Goal: Task Accomplishment & Management: Use online tool/utility

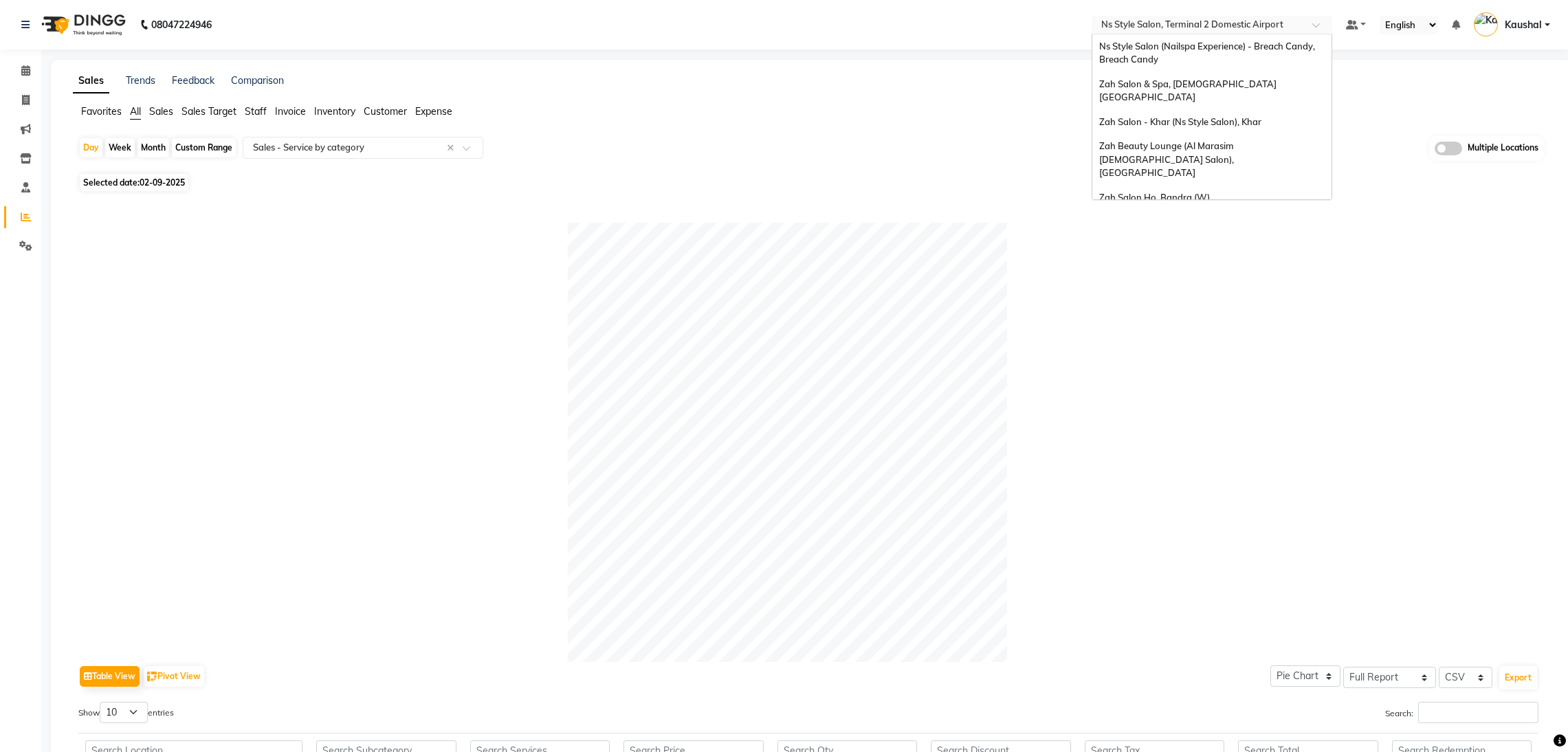
select select "full_report"
select select "csv"
click at [1169, 29] on input "text" at bounding box center [1198, 26] width 199 height 13
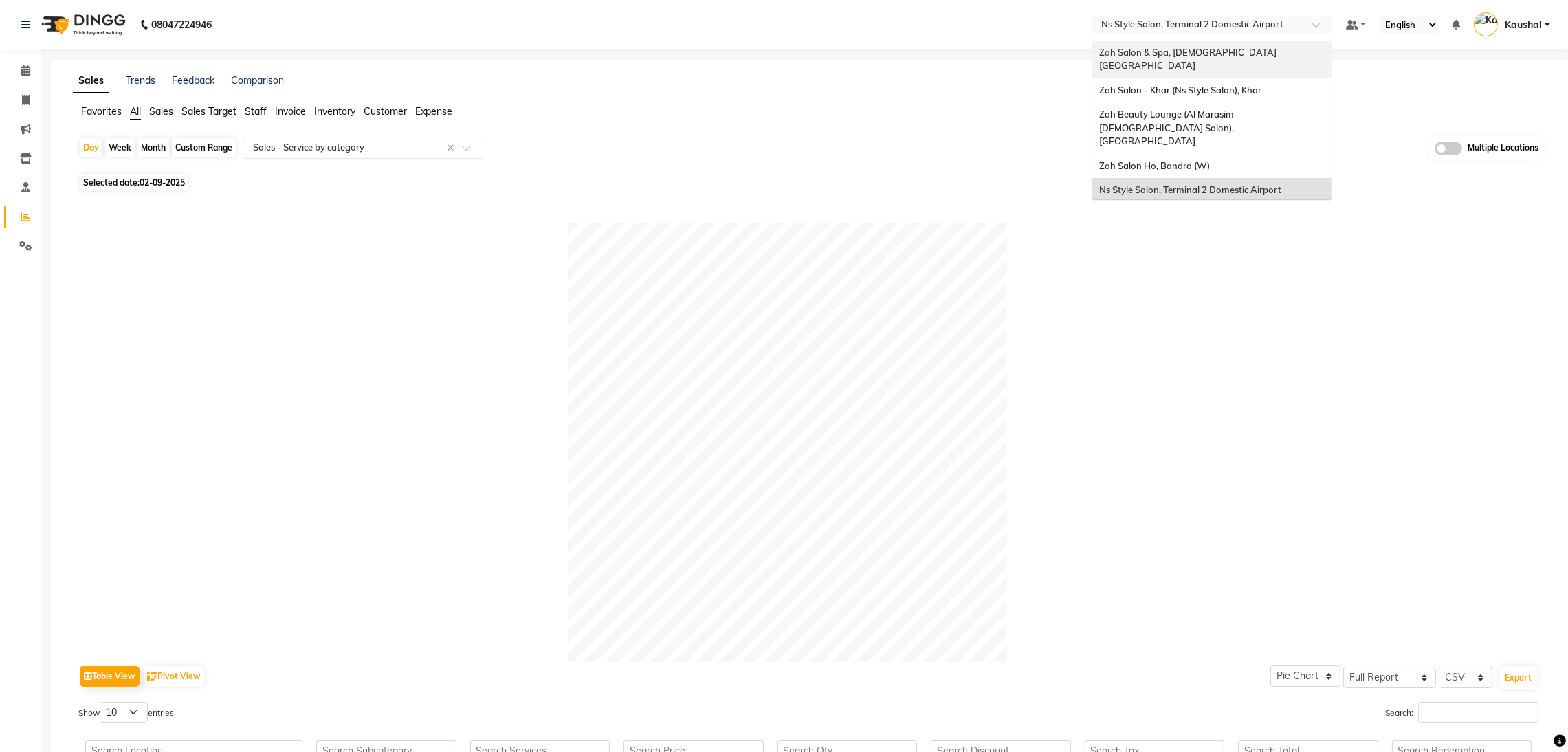
click at [1167, 55] on span "Zah Salon & Spa, [DEMOGRAPHIC_DATA] [GEOGRAPHIC_DATA]" at bounding box center [1189, 59] width 180 height 25
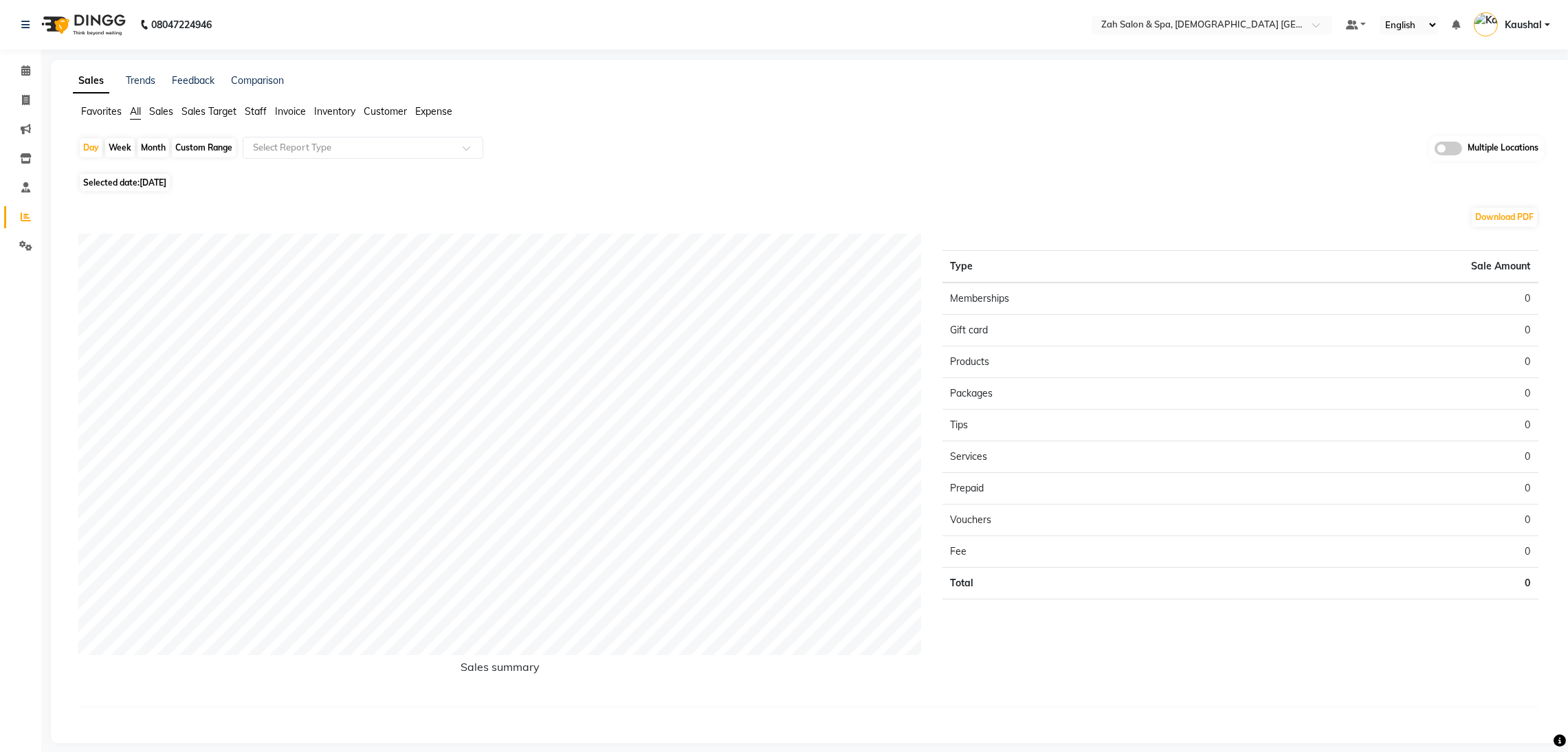
click at [138, 181] on span "Selected date: [DATE]" at bounding box center [124, 182] width 90 height 17
click at [249, 210] on div "Download PDF" at bounding box center [809, 217] width 1461 height 22
click at [156, 146] on div "Month" at bounding box center [153, 148] width 31 height 20
select select "9"
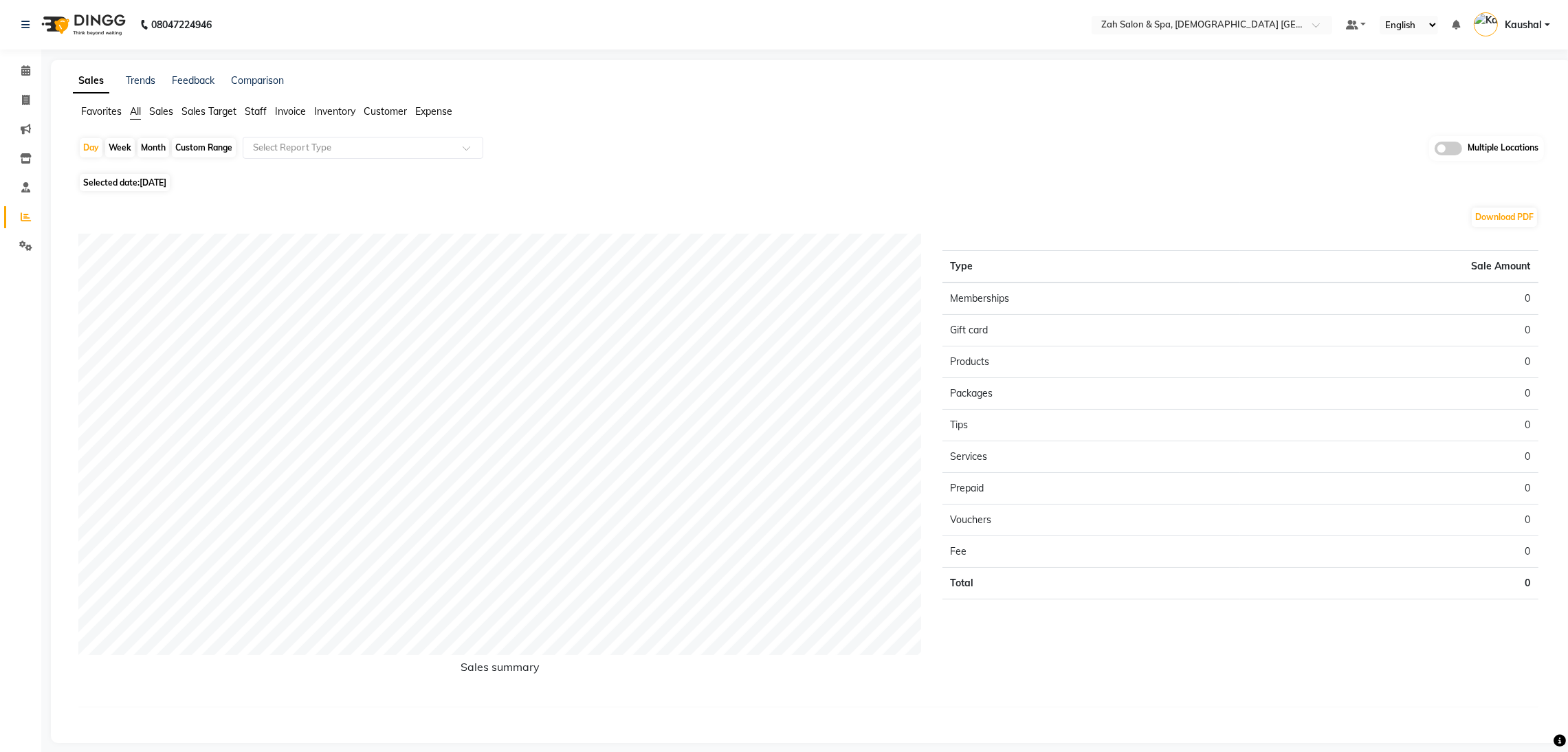
select select "2025"
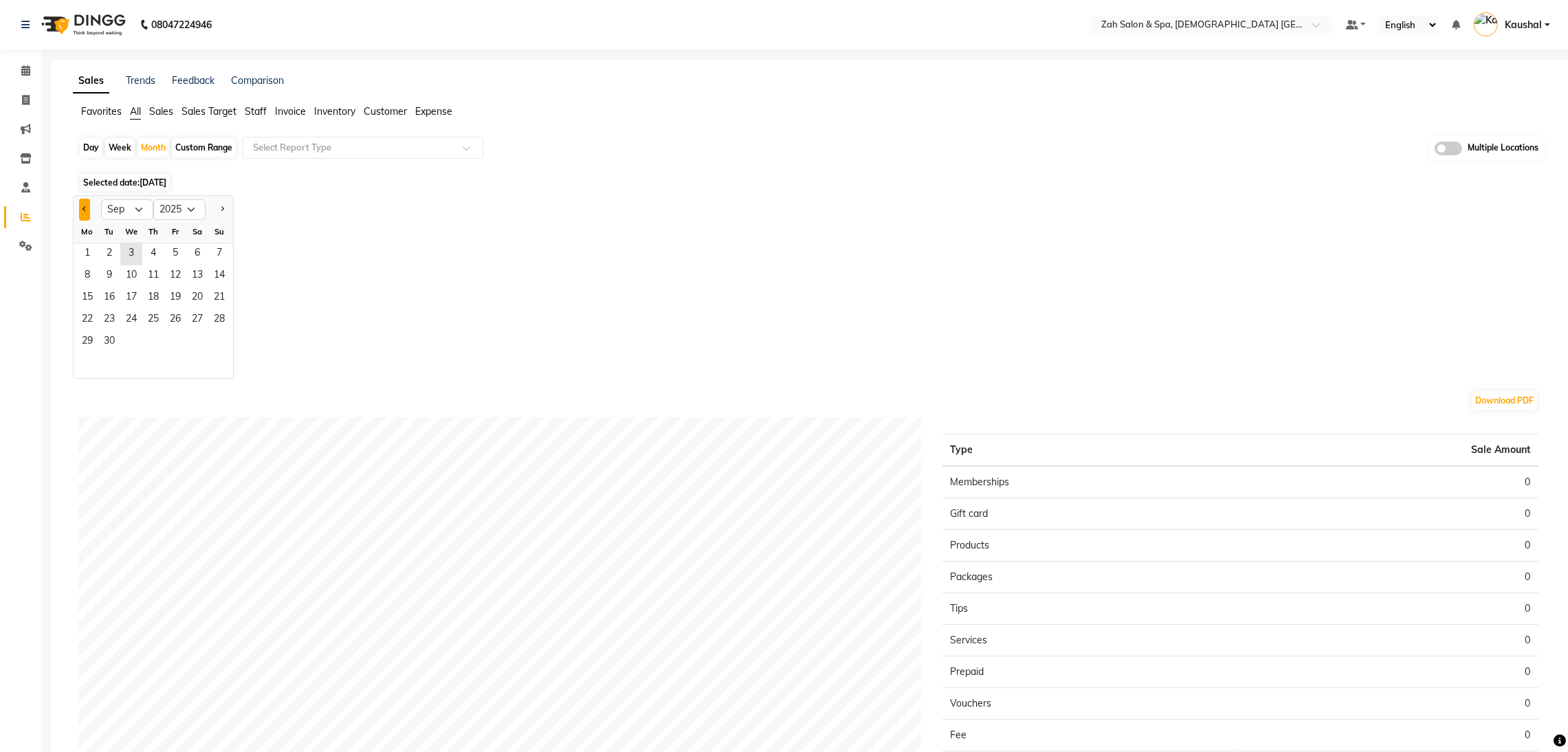
click at [85, 205] on button "Previous month" at bounding box center [85, 209] width 11 height 22
select select "8"
click at [179, 255] on span "1" at bounding box center [175, 254] width 22 height 22
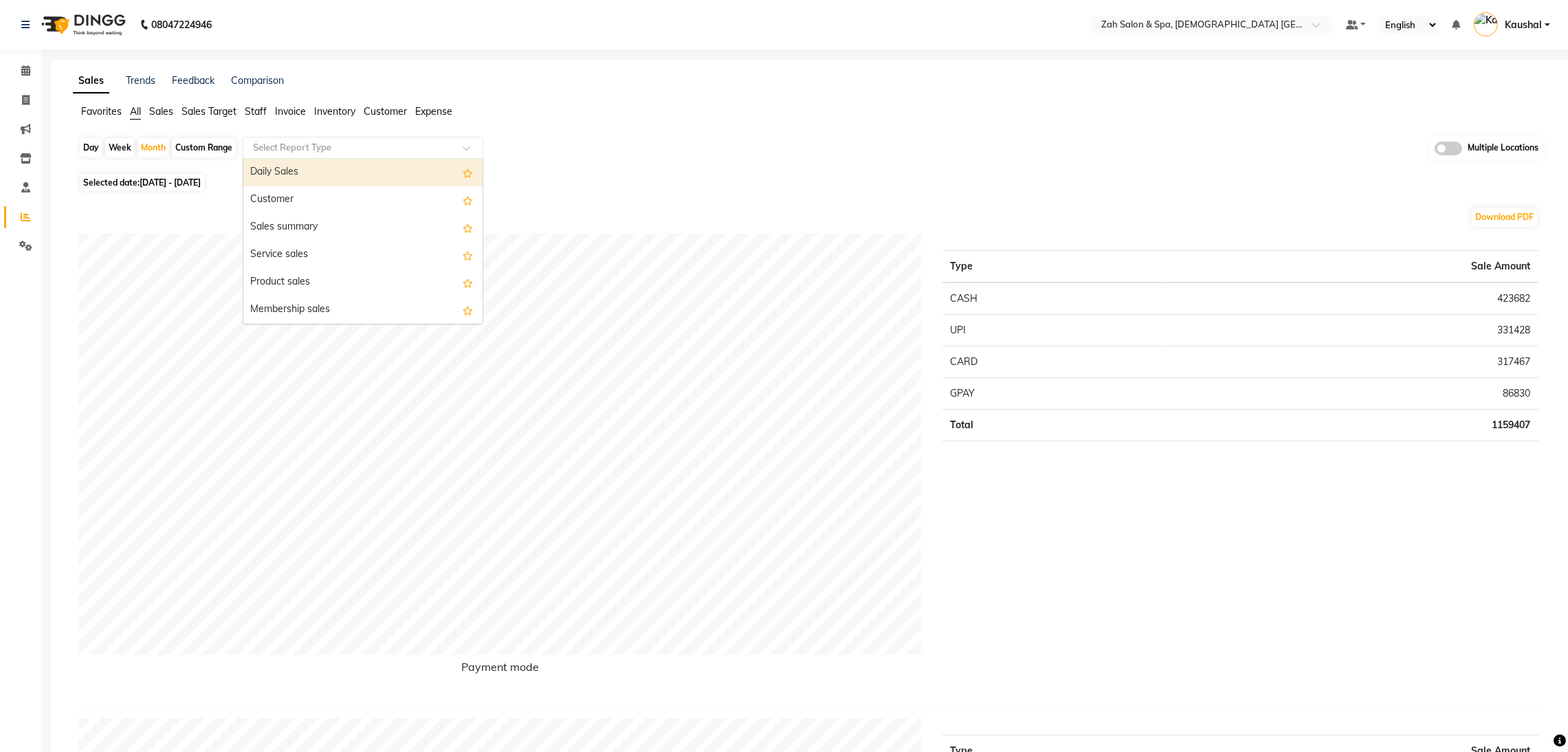
click at [473, 146] on span at bounding box center [471, 151] width 17 height 13
click at [482, 313] on div "Daily Sales Customer Sales summary Service sales Product sales Membership sales…" at bounding box center [363, 241] width 239 height 165
click at [350, 200] on div "Service by category" at bounding box center [363, 200] width 239 height 28
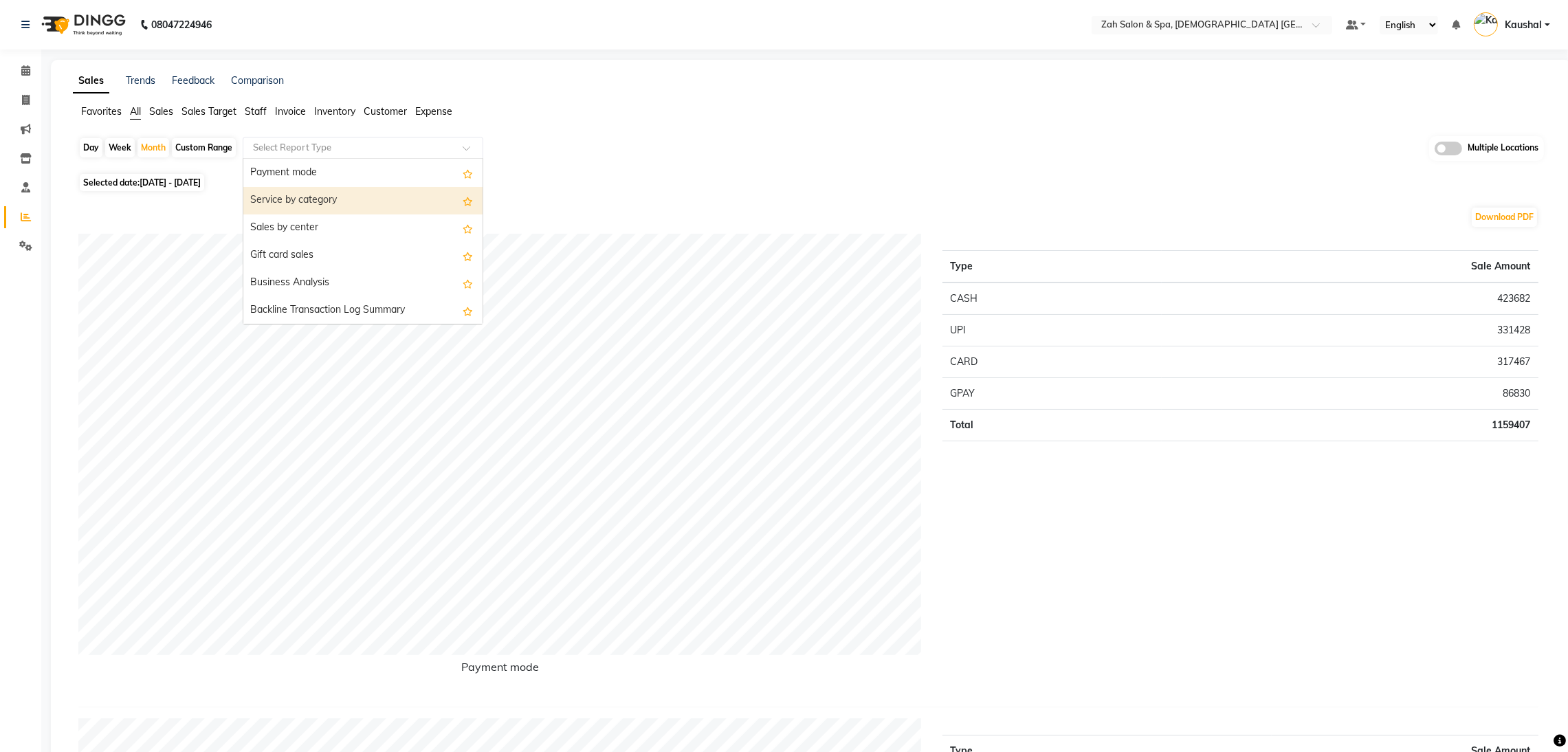
select select "full_report"
select select "csv"
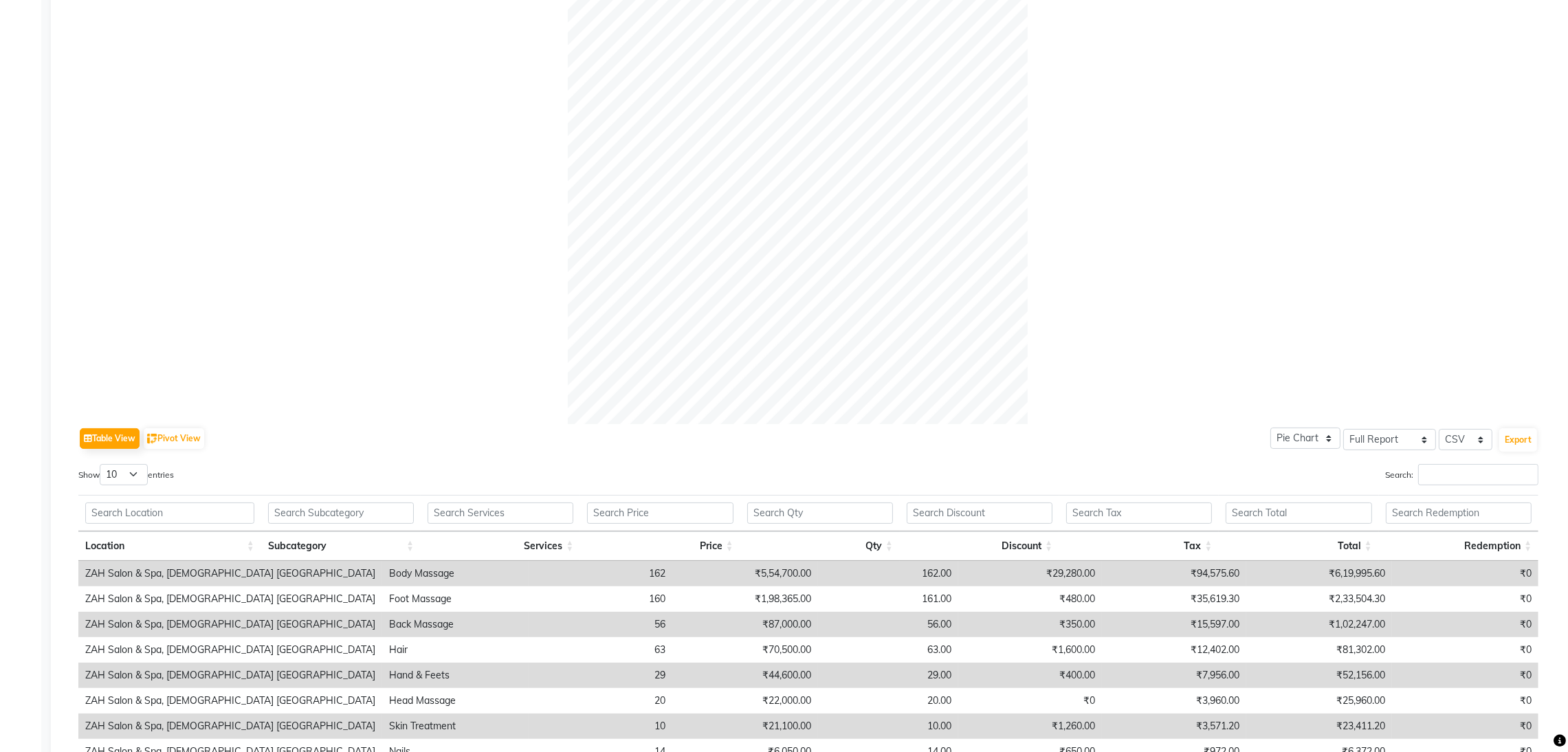
scroll to position [0, 0]
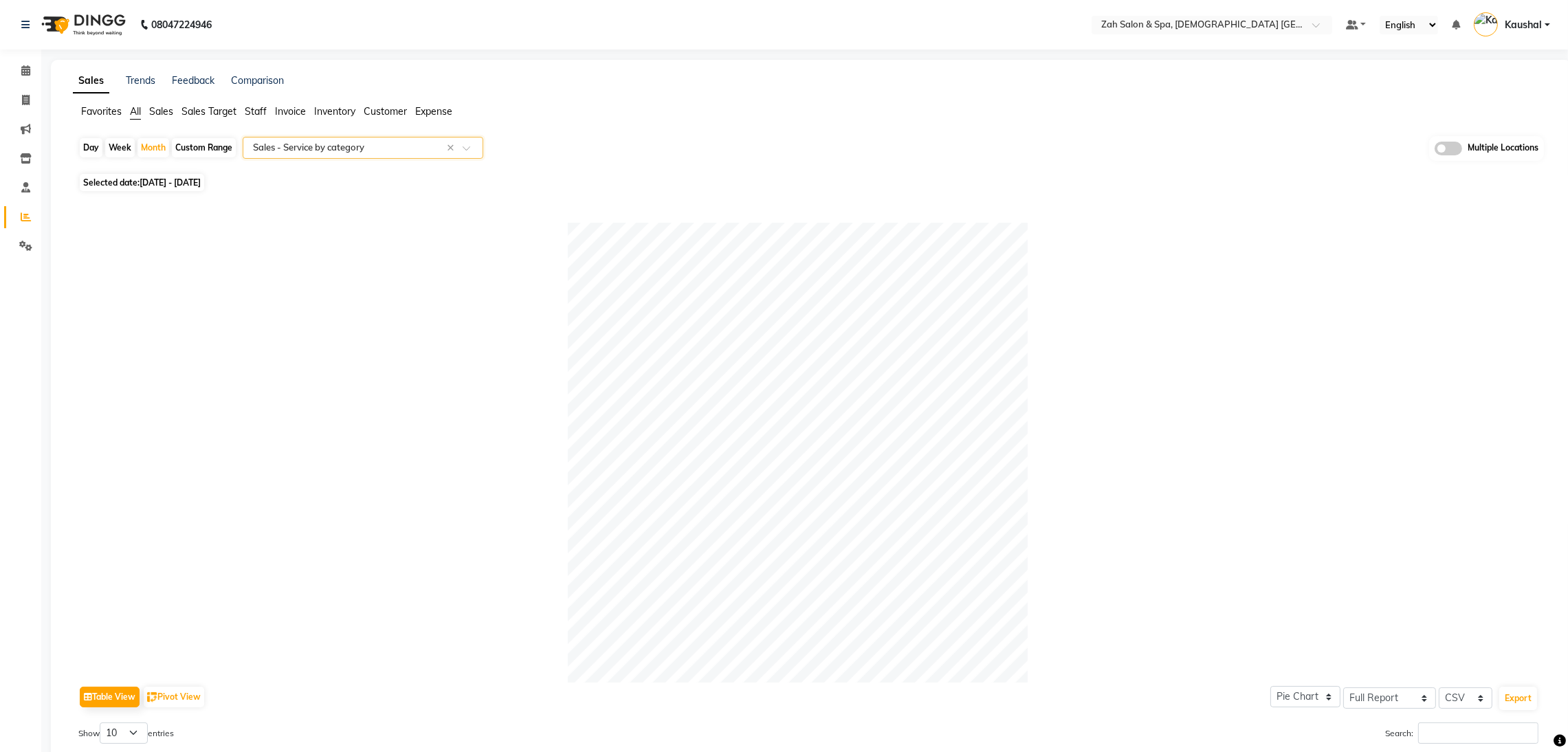
click at [461, 148] on div at bounding box center [363, 147] width 239 height 13
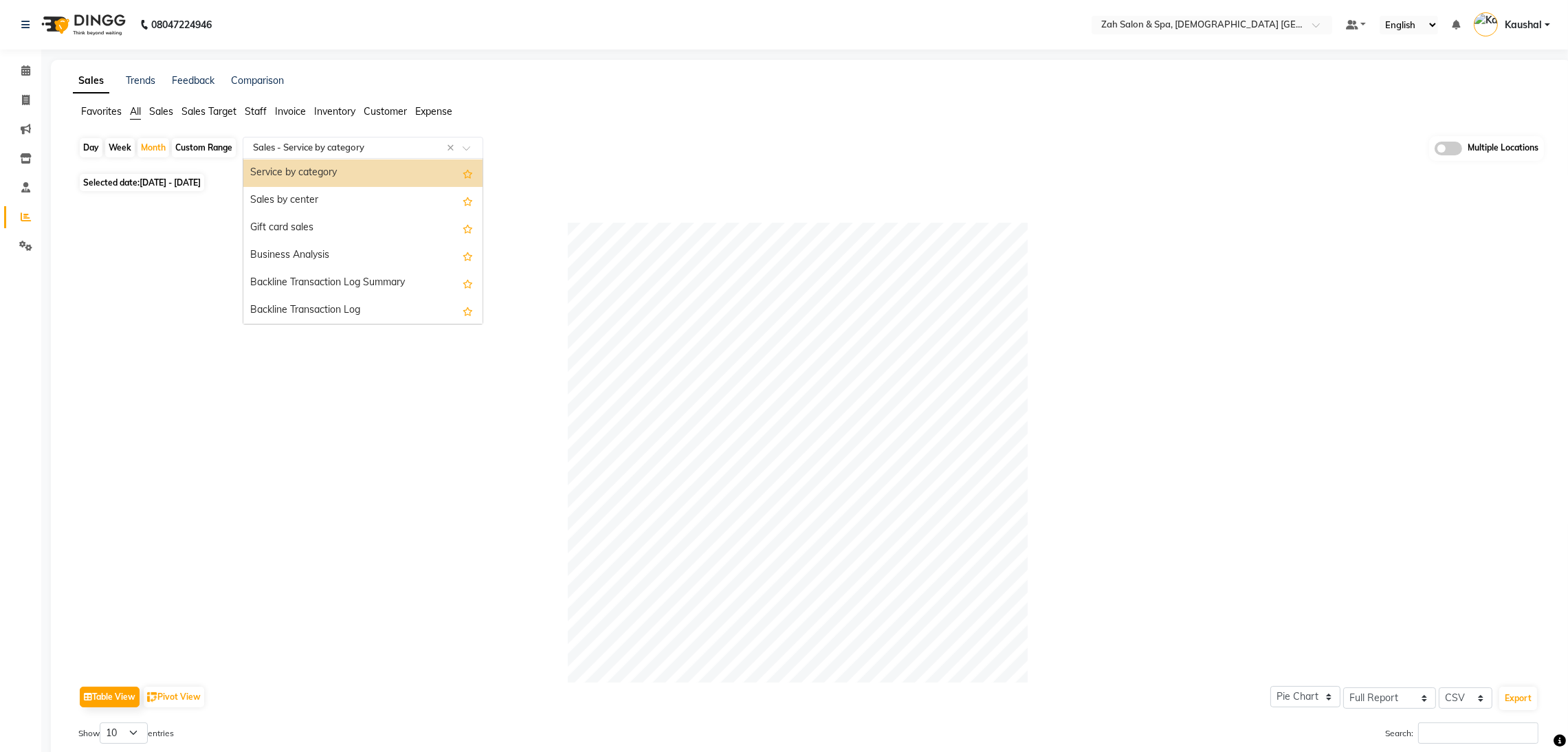
click at [581, 160] on div "Day Week Month Custom Range Select Report Type × Sales - Service by category × …" at bounding box center [811, 153] width 1466 height 34
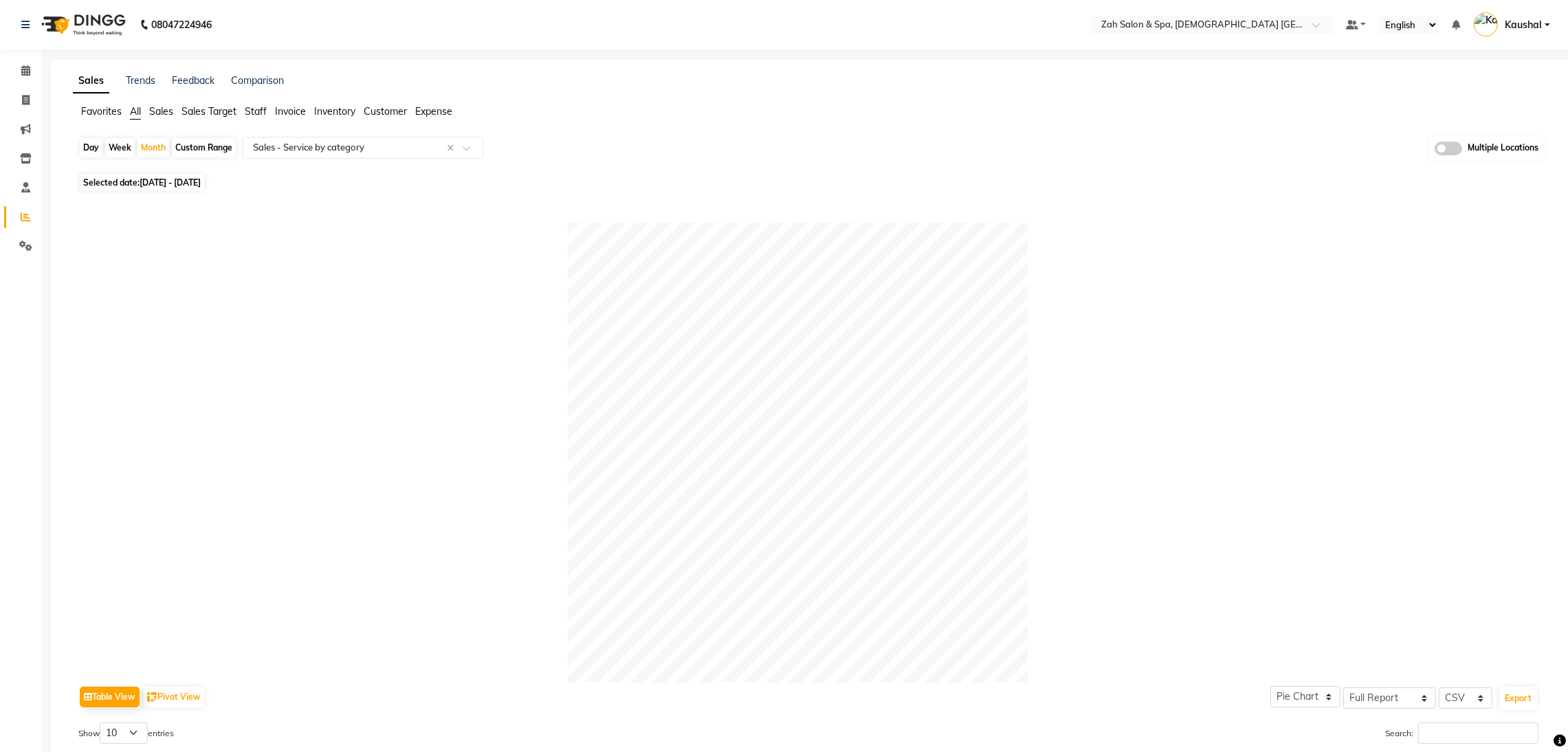
click at [86, 154] on div "Day" at bounding box center [90, 148] width 22 height 20
select select "8"
select select "2025"
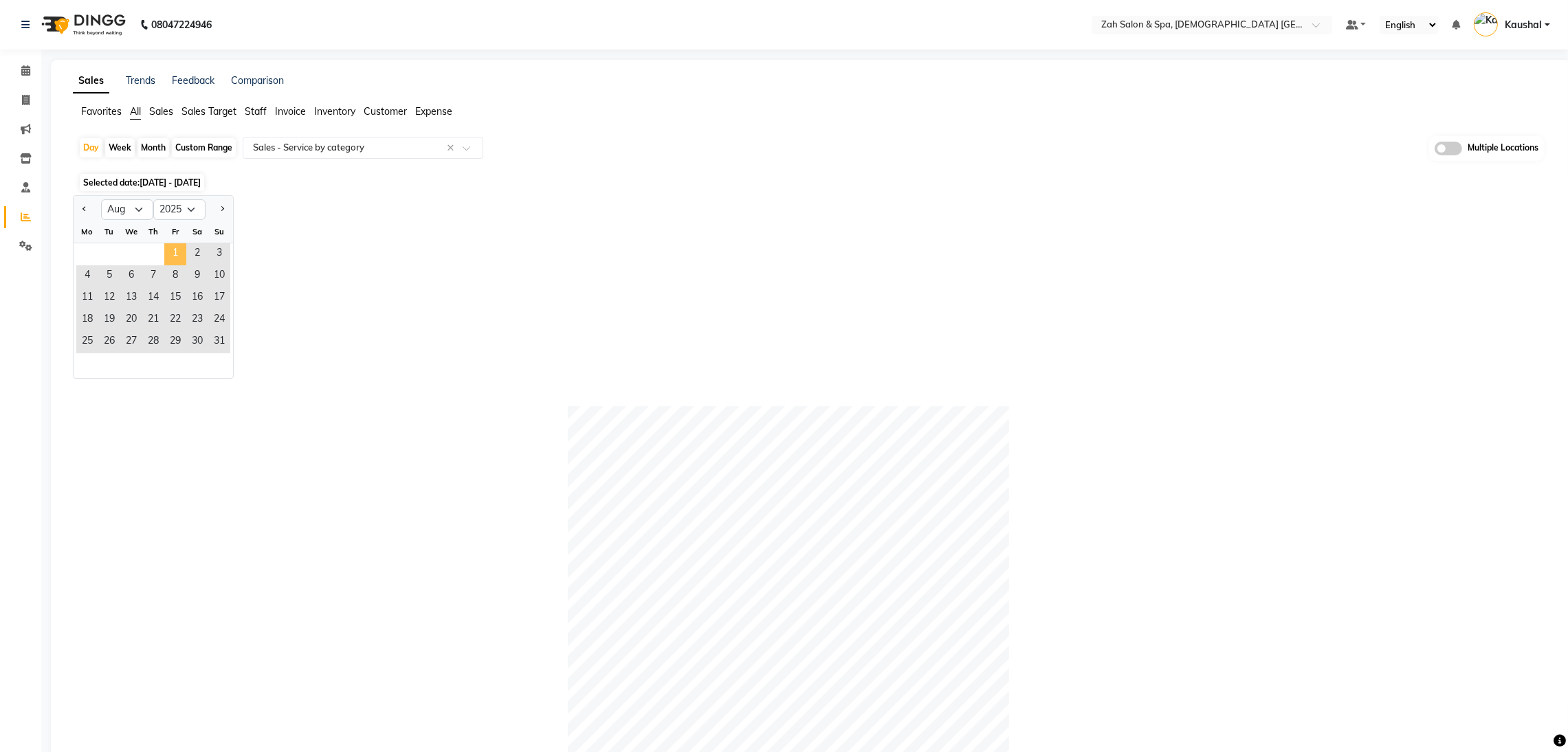
click at [180, 248] on span "1" at bounding box center [175, 254] width 22 height 22
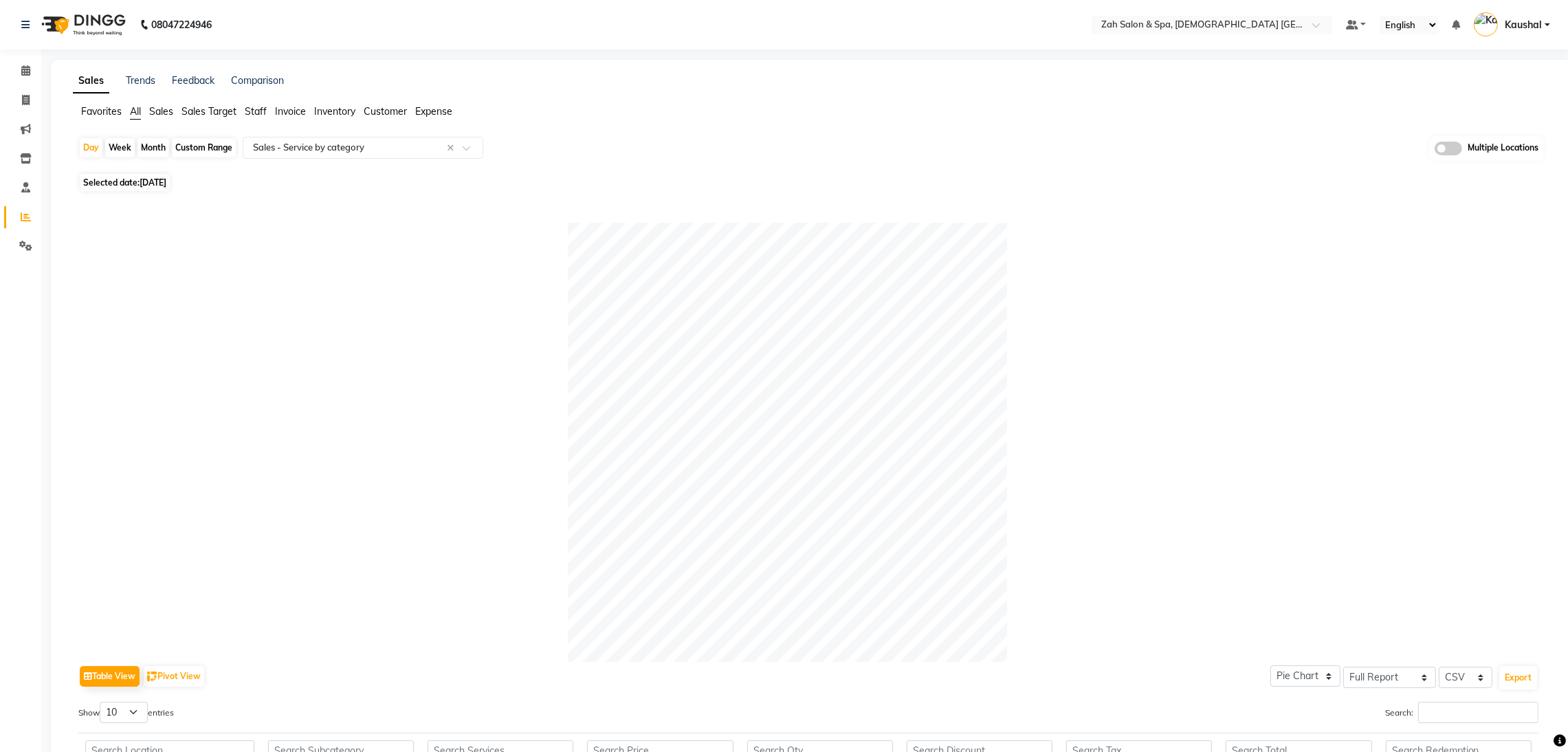
click at [117, 175] on span "Selected date: [DATE]" at bounding box center [124, 182] width 90 height 17
select select "8"
select select "2025"
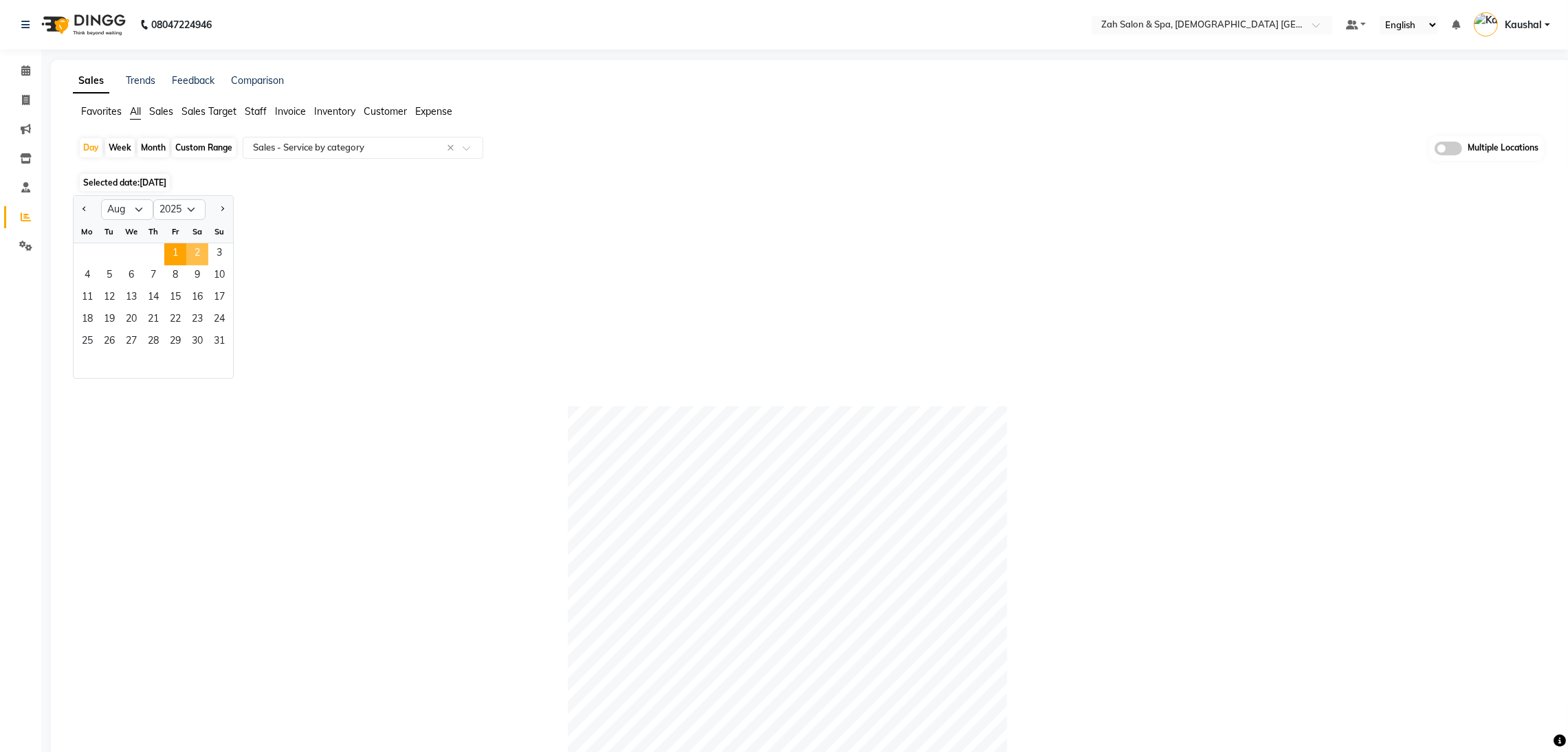
click at [199, 255] on span "2" at bounding box center [197, 254] width 22 height 22
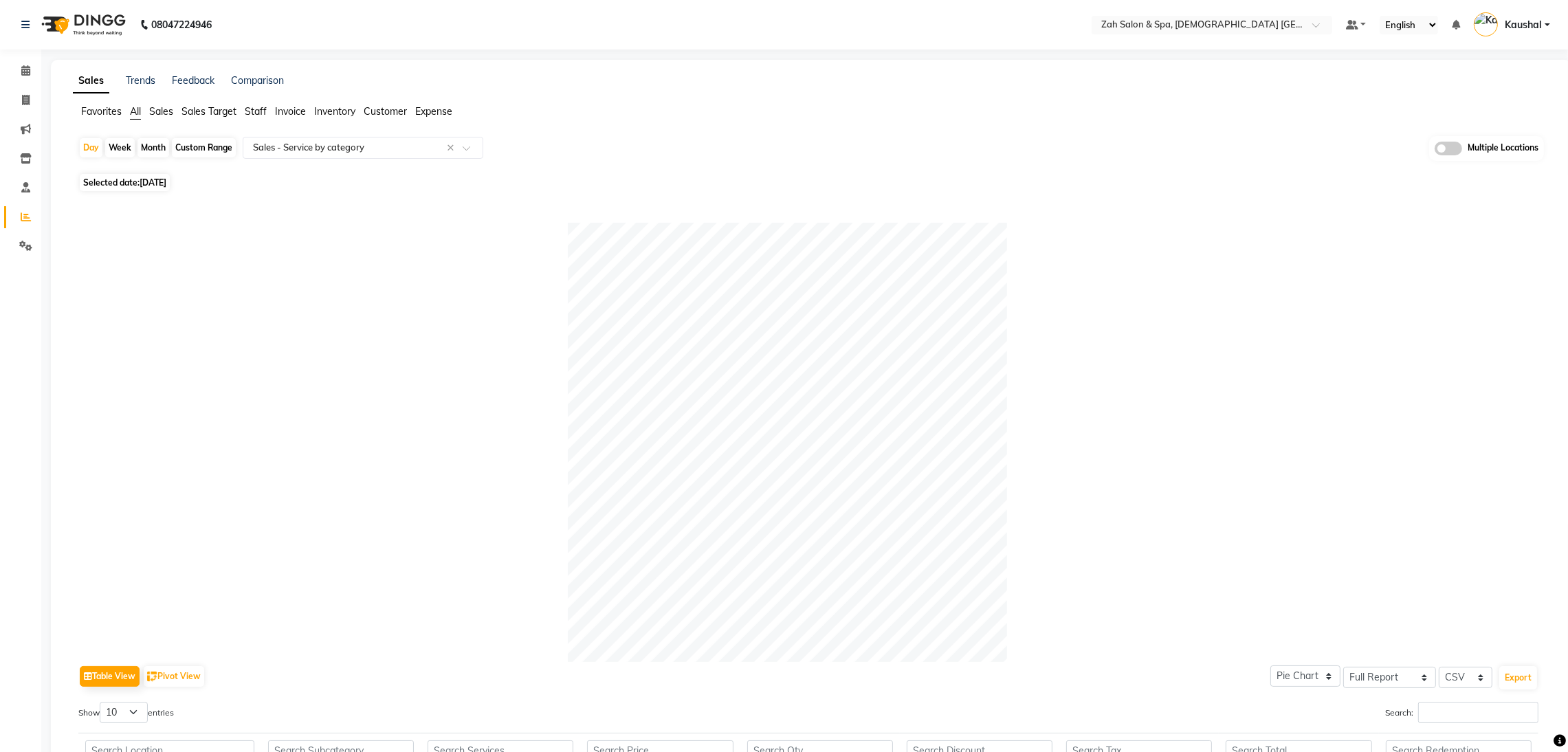
click at [136, 189] on span "Selected date: [DATE]" at bounding box center [124, 182] width 90 height 17
select select "8"
select select "2025"
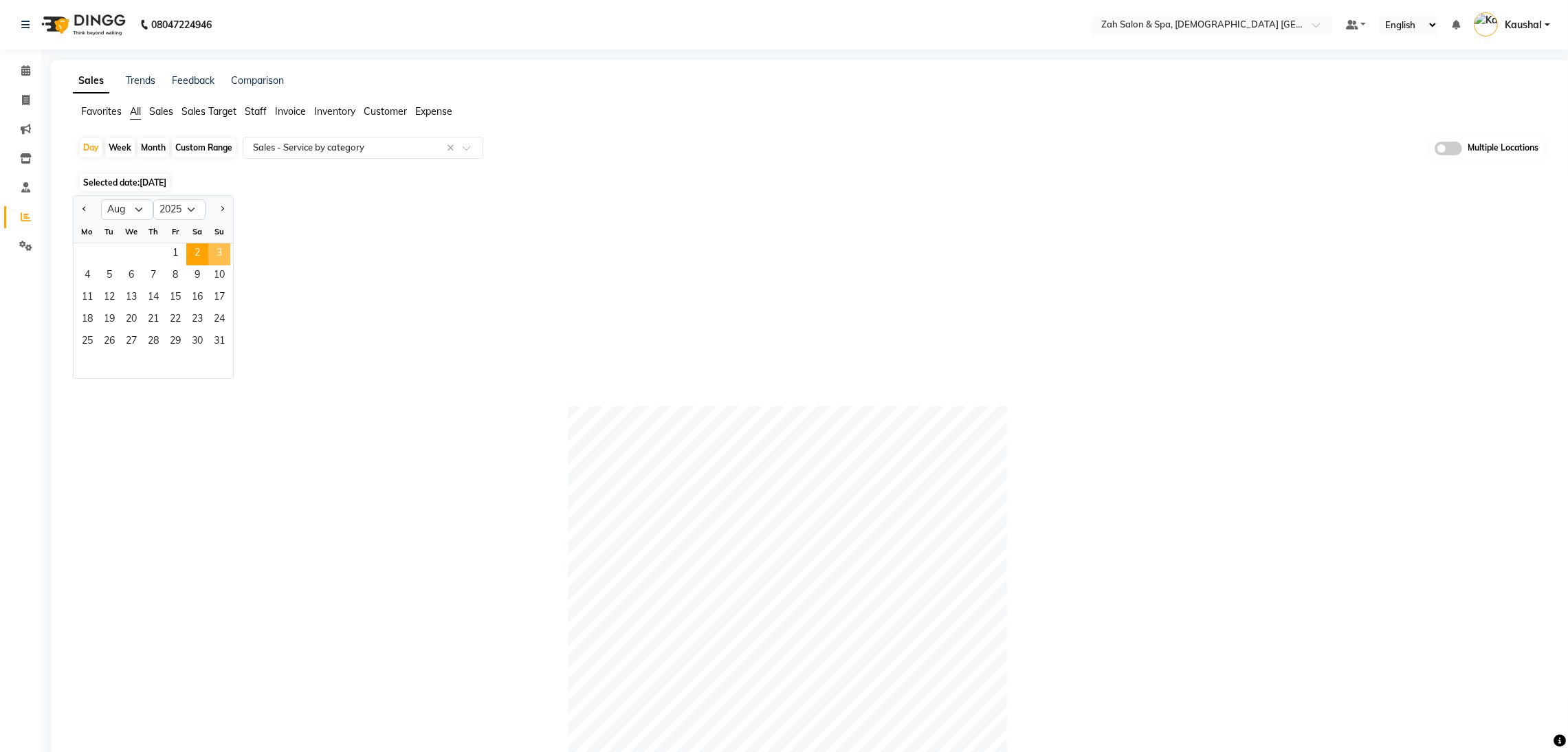
click at [224, 254] on span "3" at bounding box center [219, 254] width 22 height 22
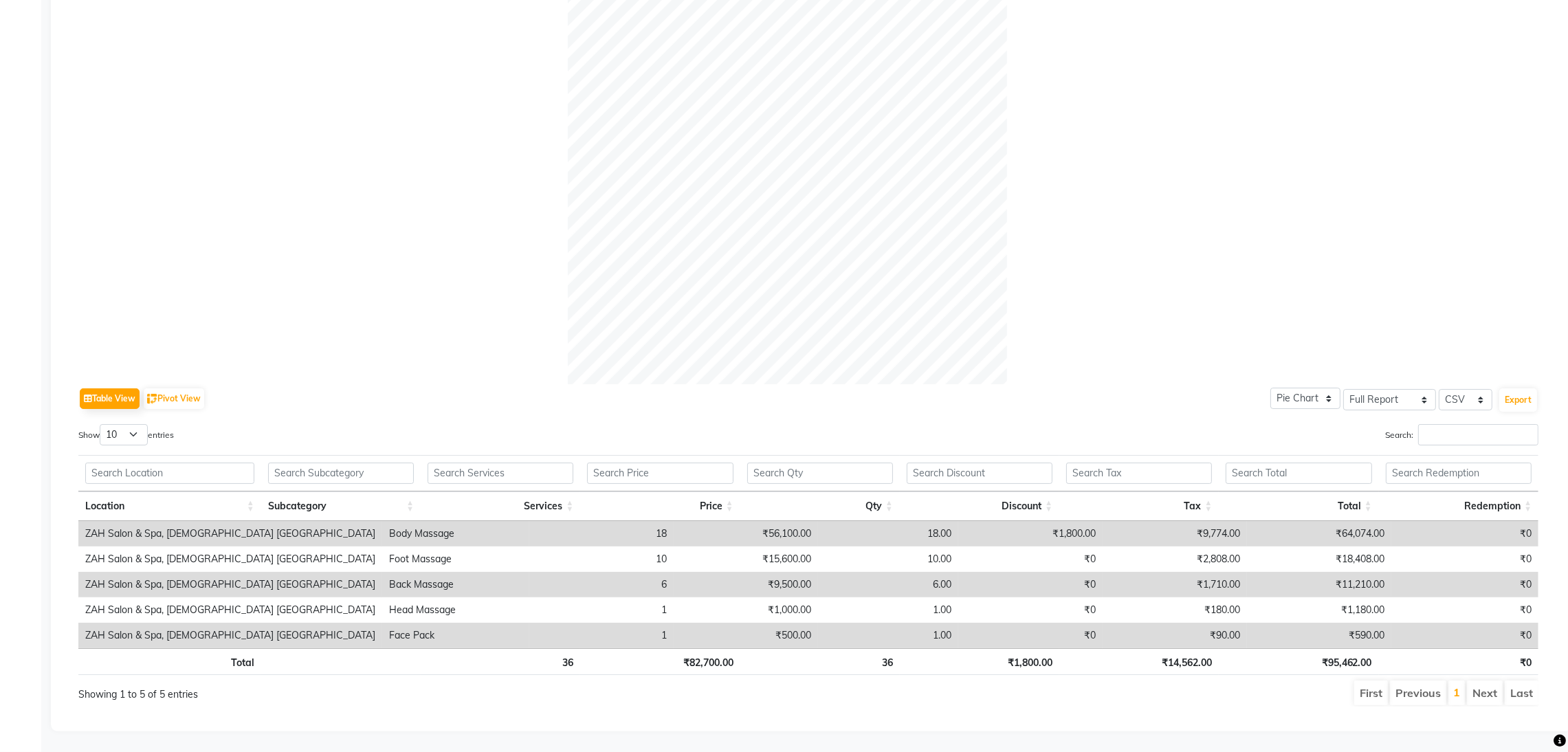
scroll to position [0, 0]
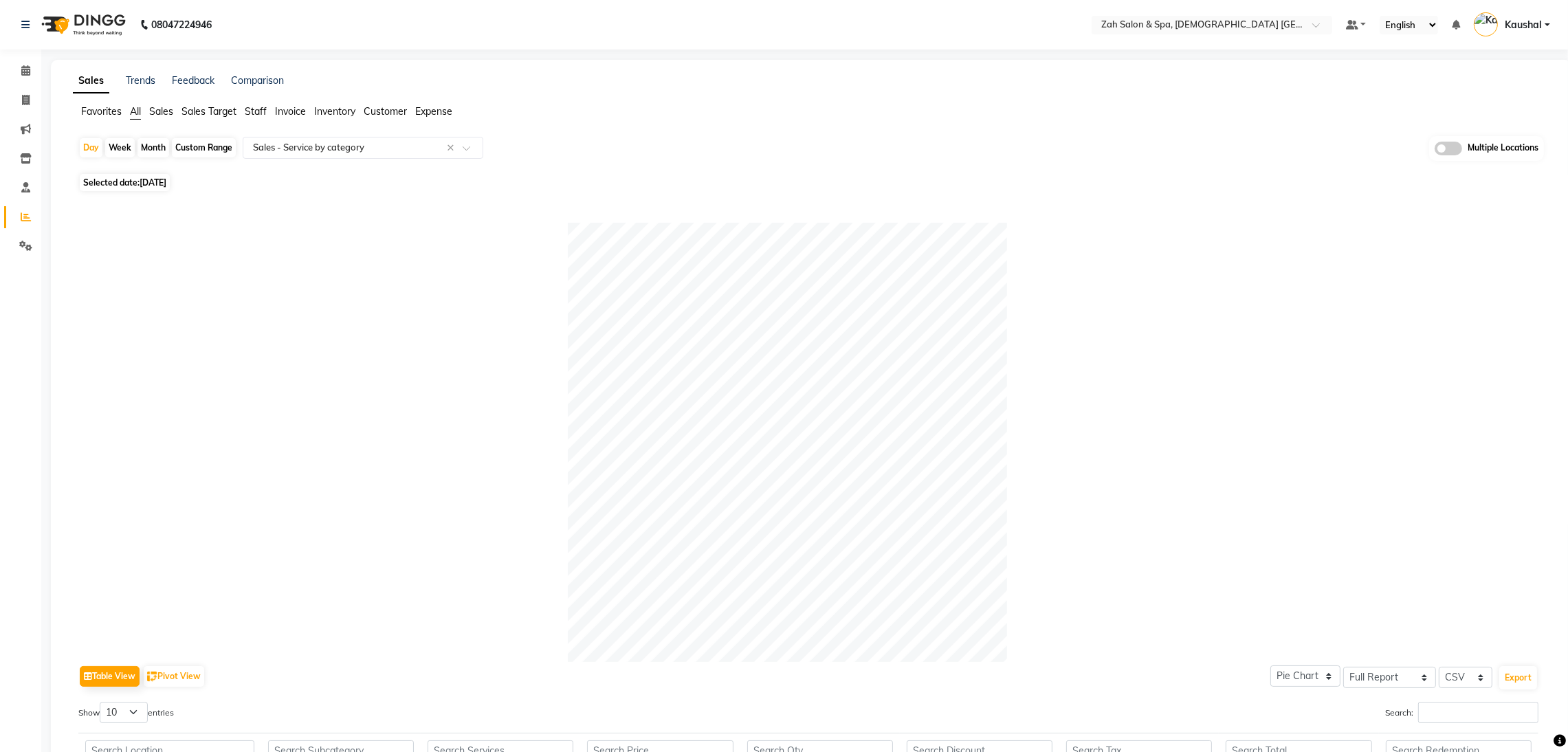
click at [155, 178] on span "[DATE]" at bounding box center [153, 183] width 27 height 11
select select "8"
select select "2025"
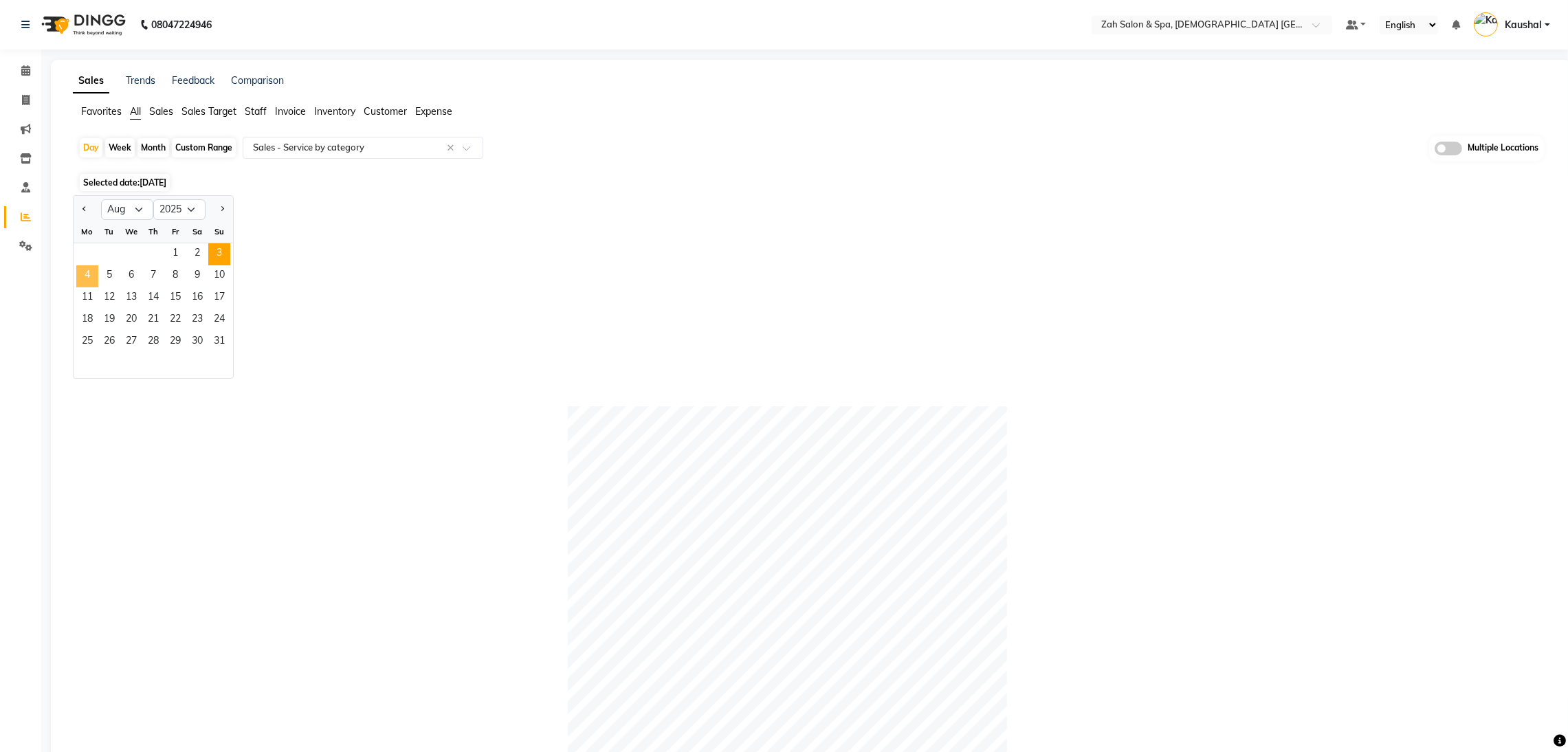
click at [96, 274] on span "4" at bounding box center [87, 276] width 22 height 22
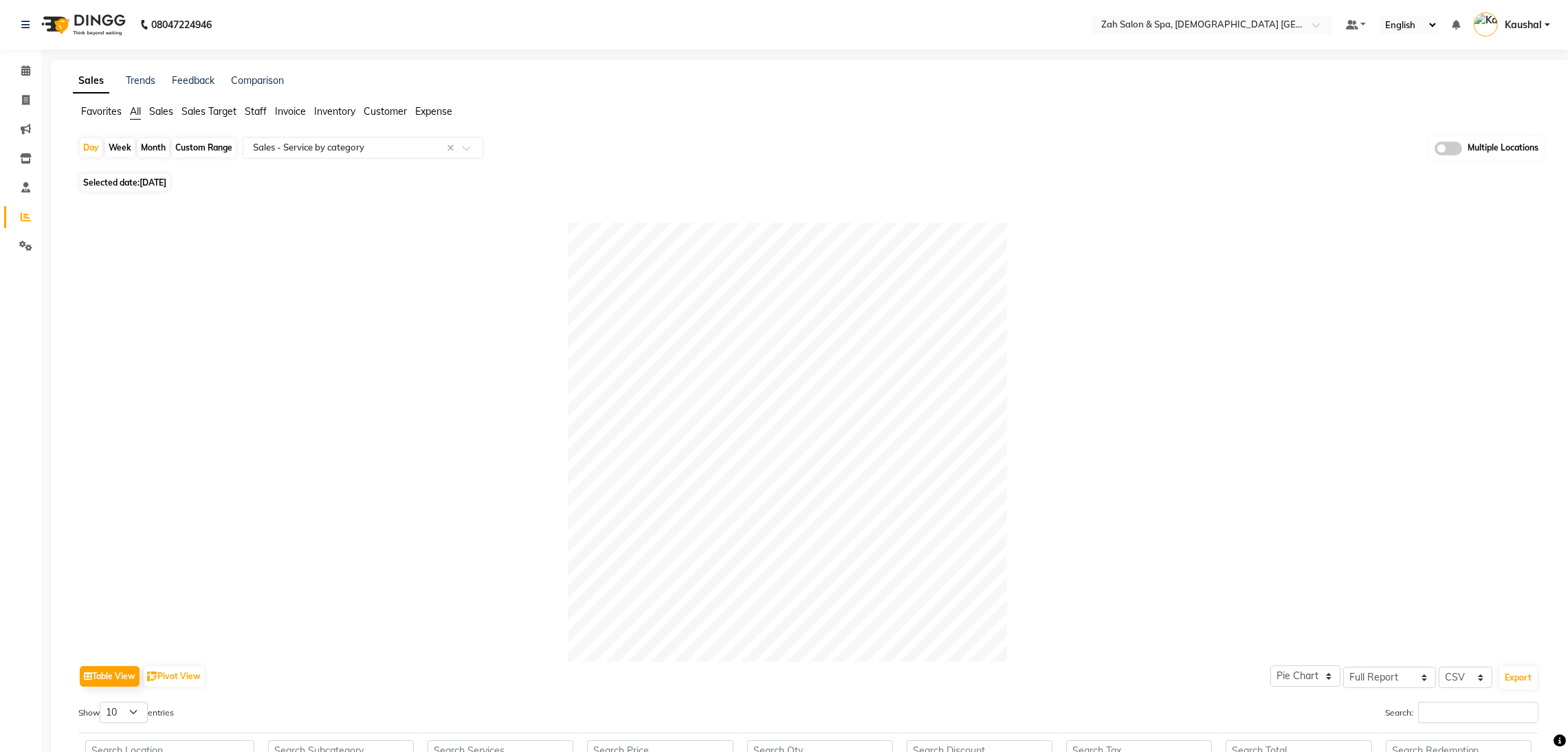
click at [130, 180] on span "Selected date: [DATE]" at bounding box center [124, 182] width 90 height 17
select select "8"
select select "2025"
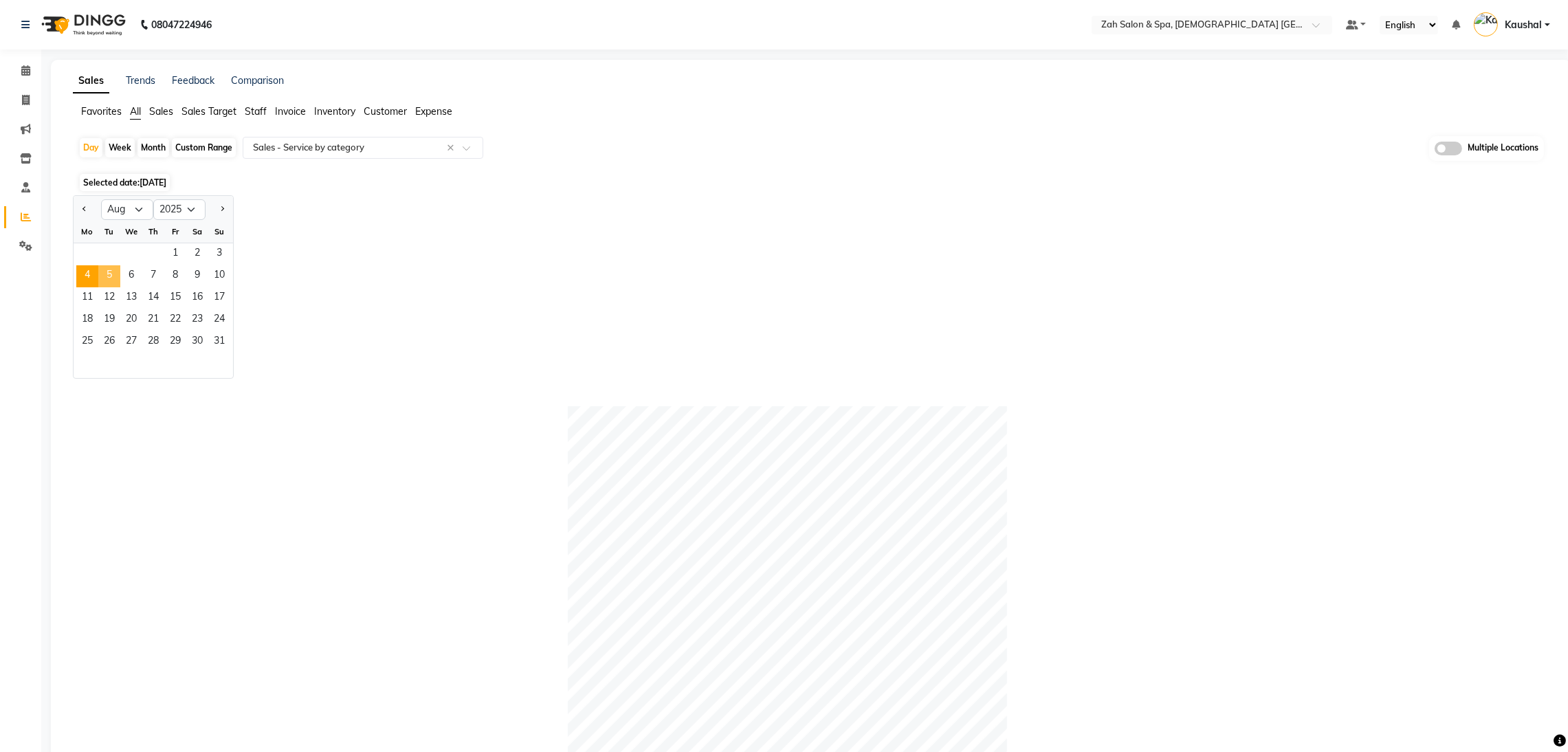
click at [105, 276] on span "5" at bounding box center [109, 276] width 22 height 22
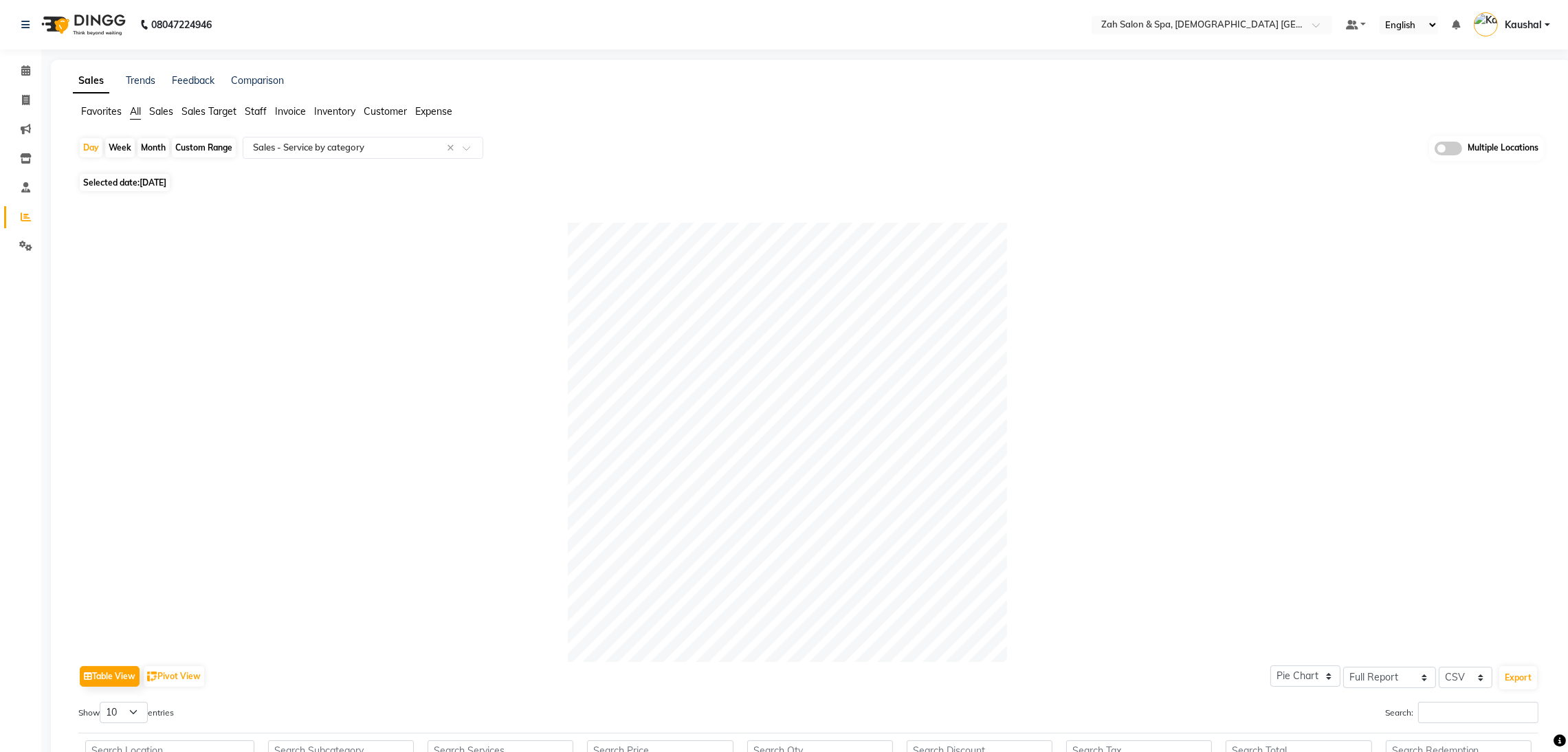
click at [129, 185] on span "Selected date: [DATE]" at bounding box center [124, 182] width 90 height 17
select select "8"
select select "2025"
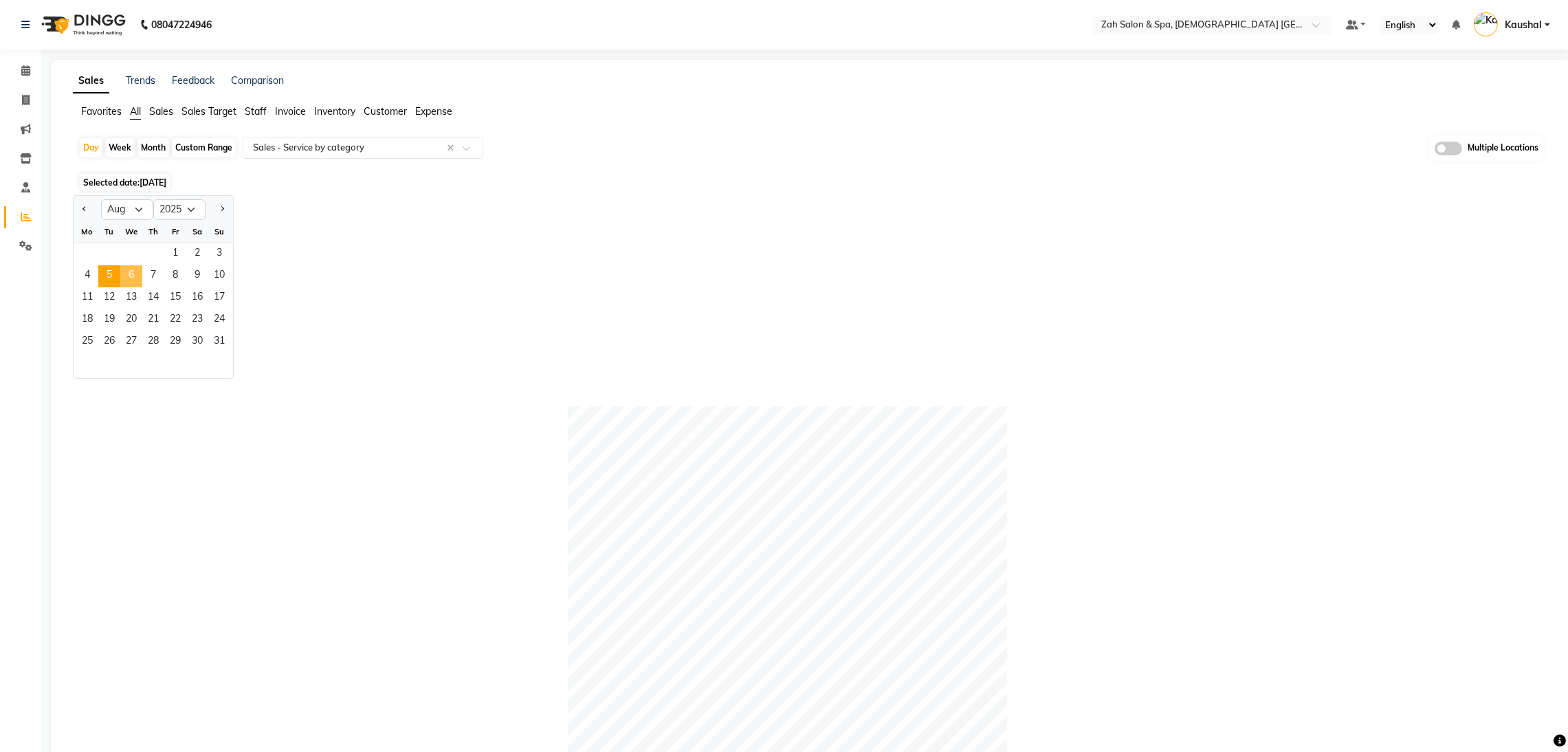
click at [136, 277] on span "6" at bounding box center [131, 276] width 22 height 22
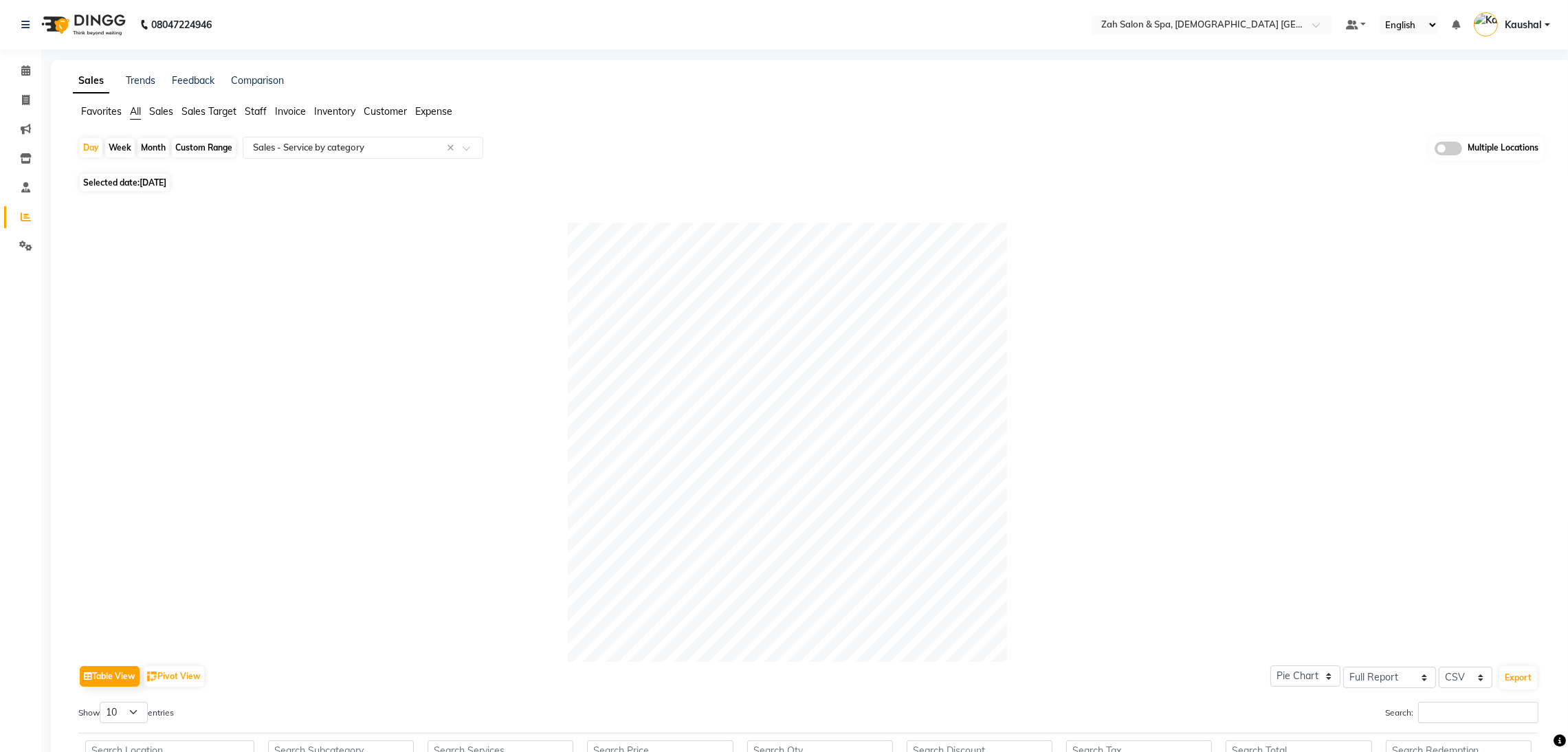
click at [147, 179] on span "[DATE]" at bounding box center [153, 183] width 27 height 11
select select "8"
select select "2025"
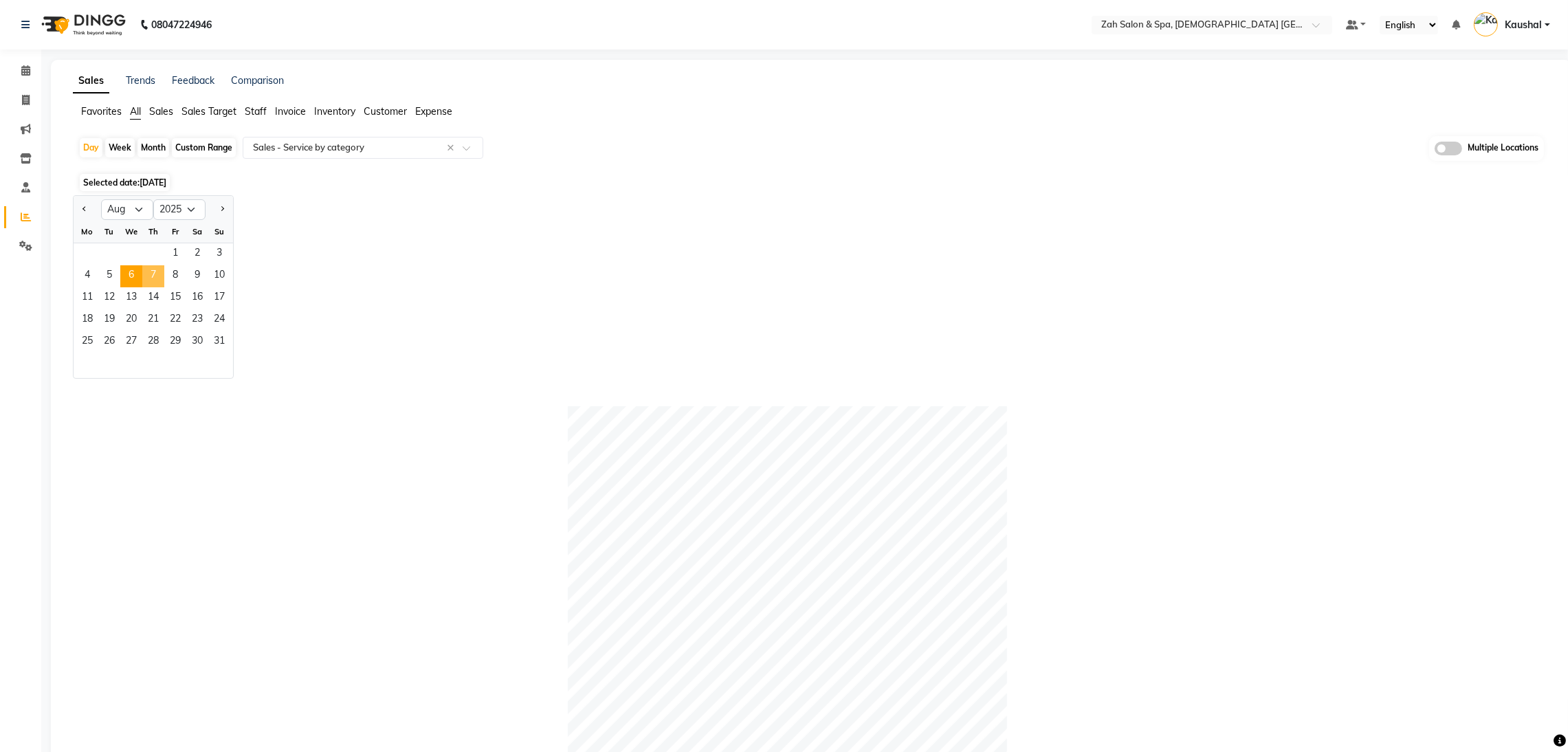
click at [155, 277] on span "7" at bounding box center [153, 276] width 22 height 22
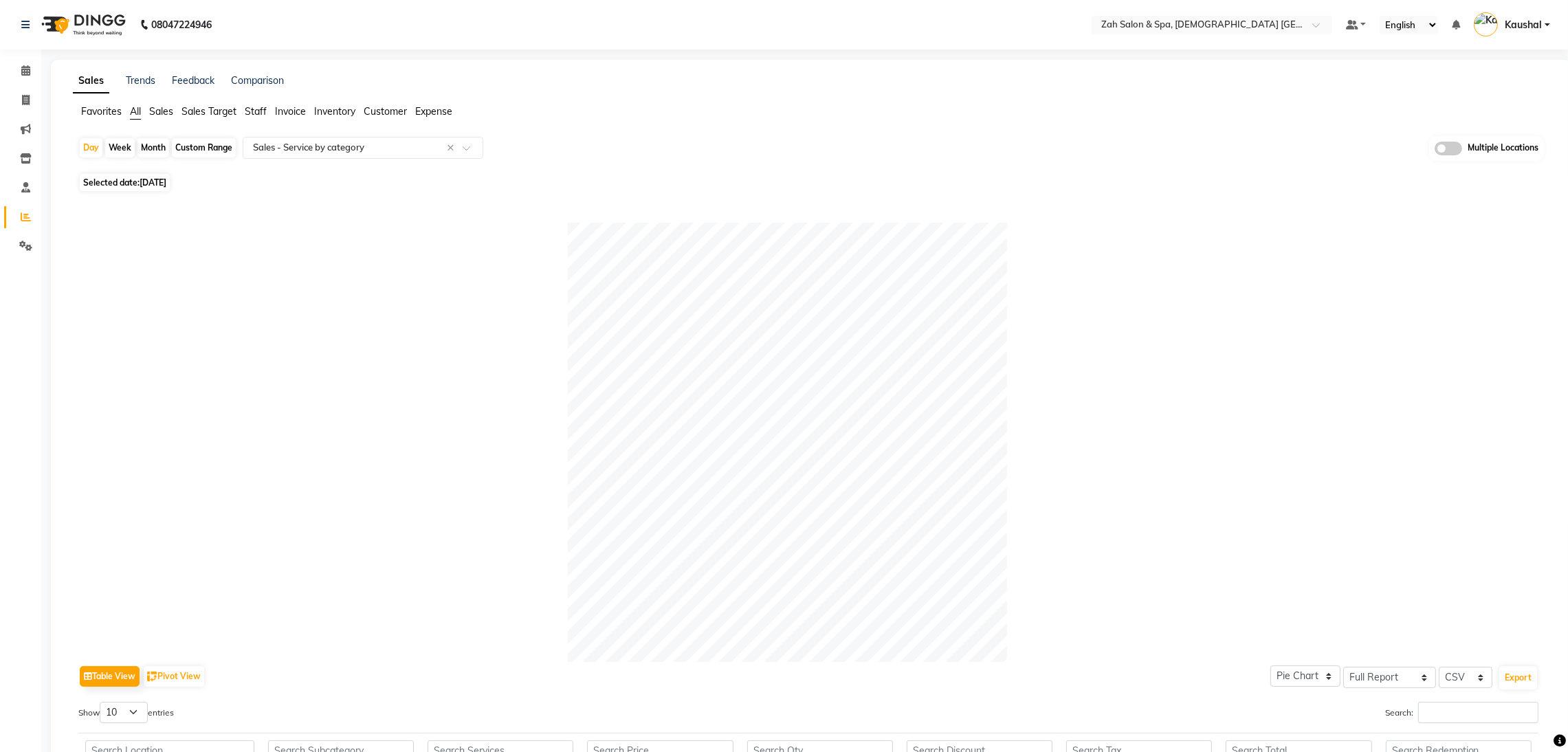
click at [129, 189] on span "Selected date: [DATE]" at bounding box center [124, 182] width 90 height 17
select select "8"
select select "2025"
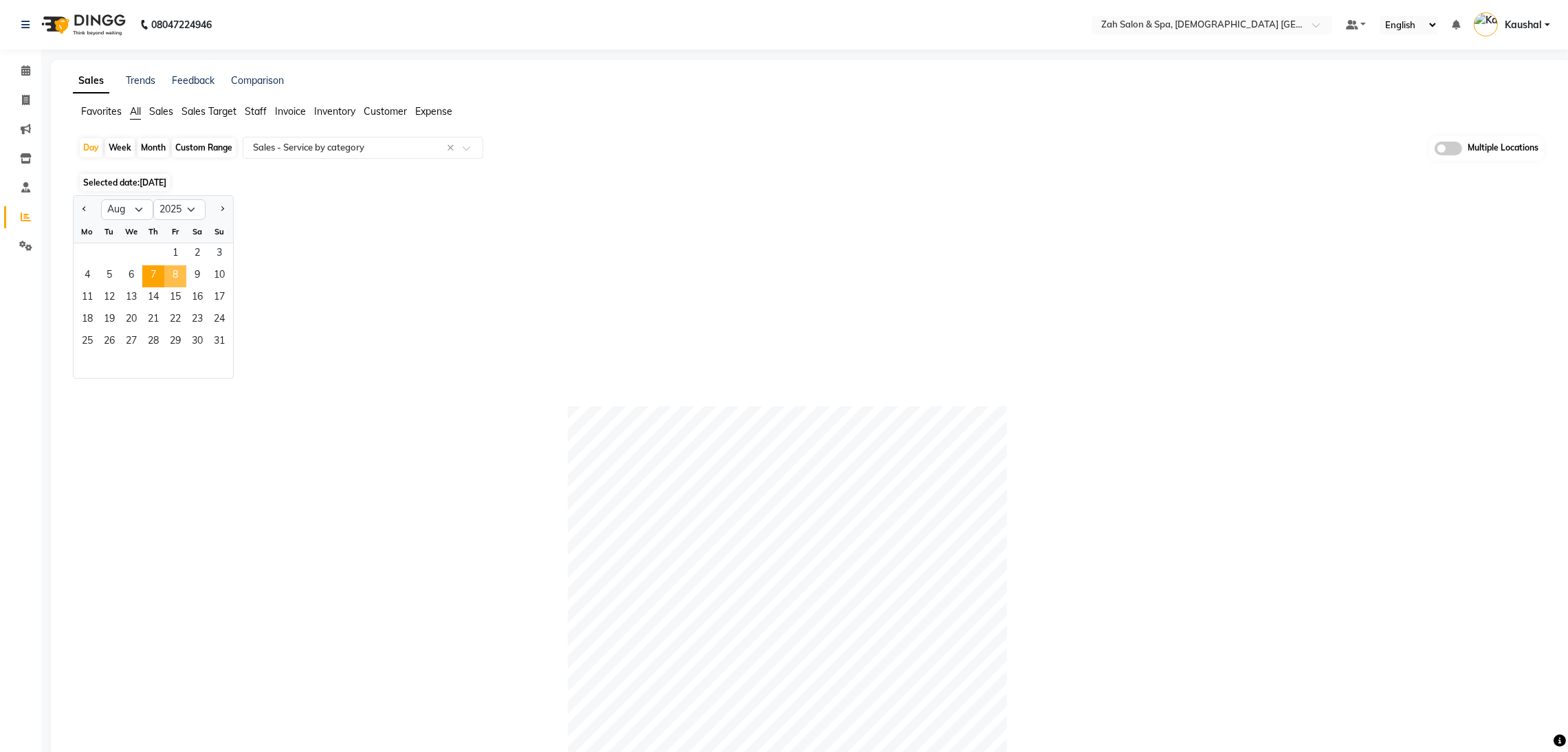
click at [184, 278] on span "8" at bounding box center [175, 276] width 22 height 22
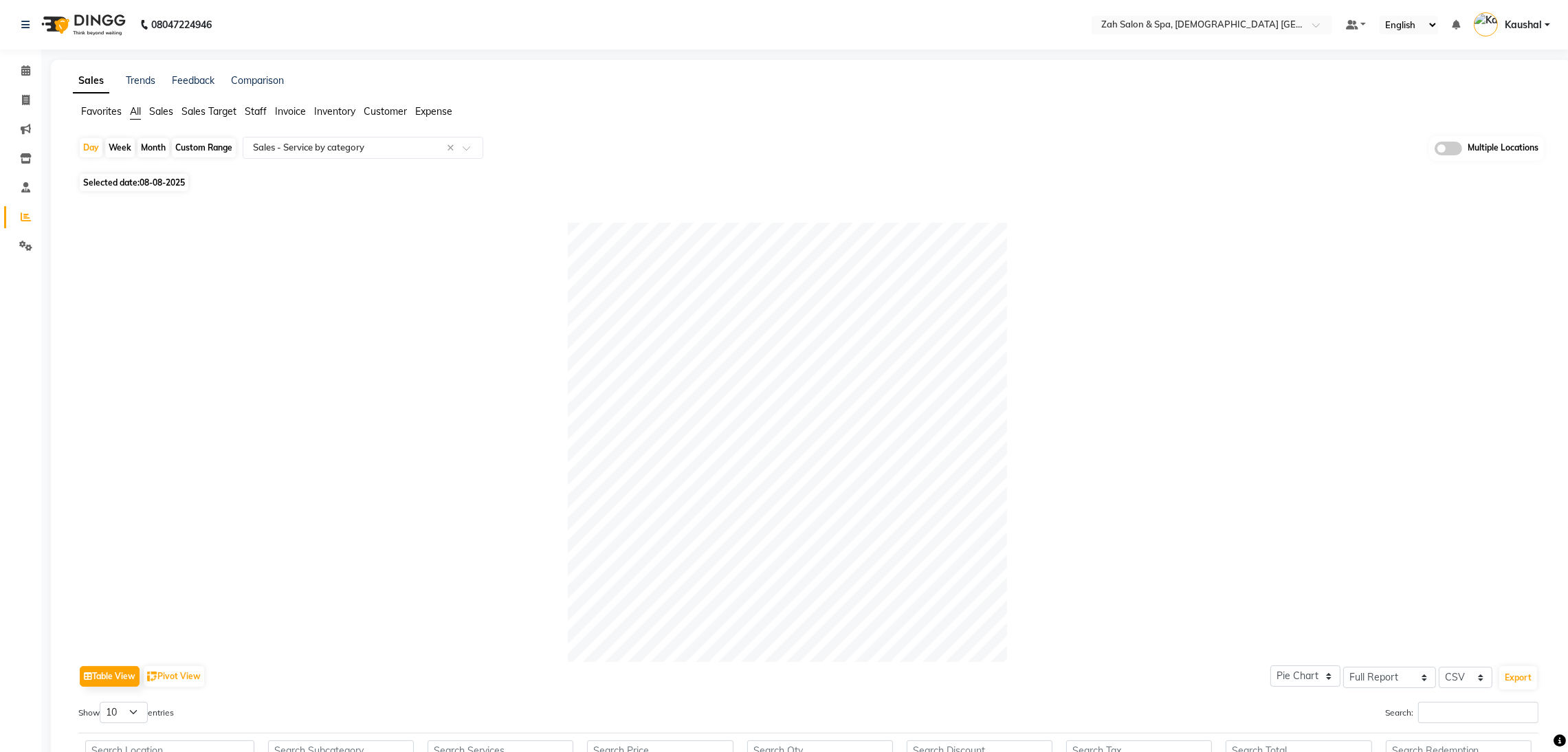
click at [155, 185] on span "08-08-2025" at bounding box center [162, 183] width 46 height 11
select select "8"
select select "2025"
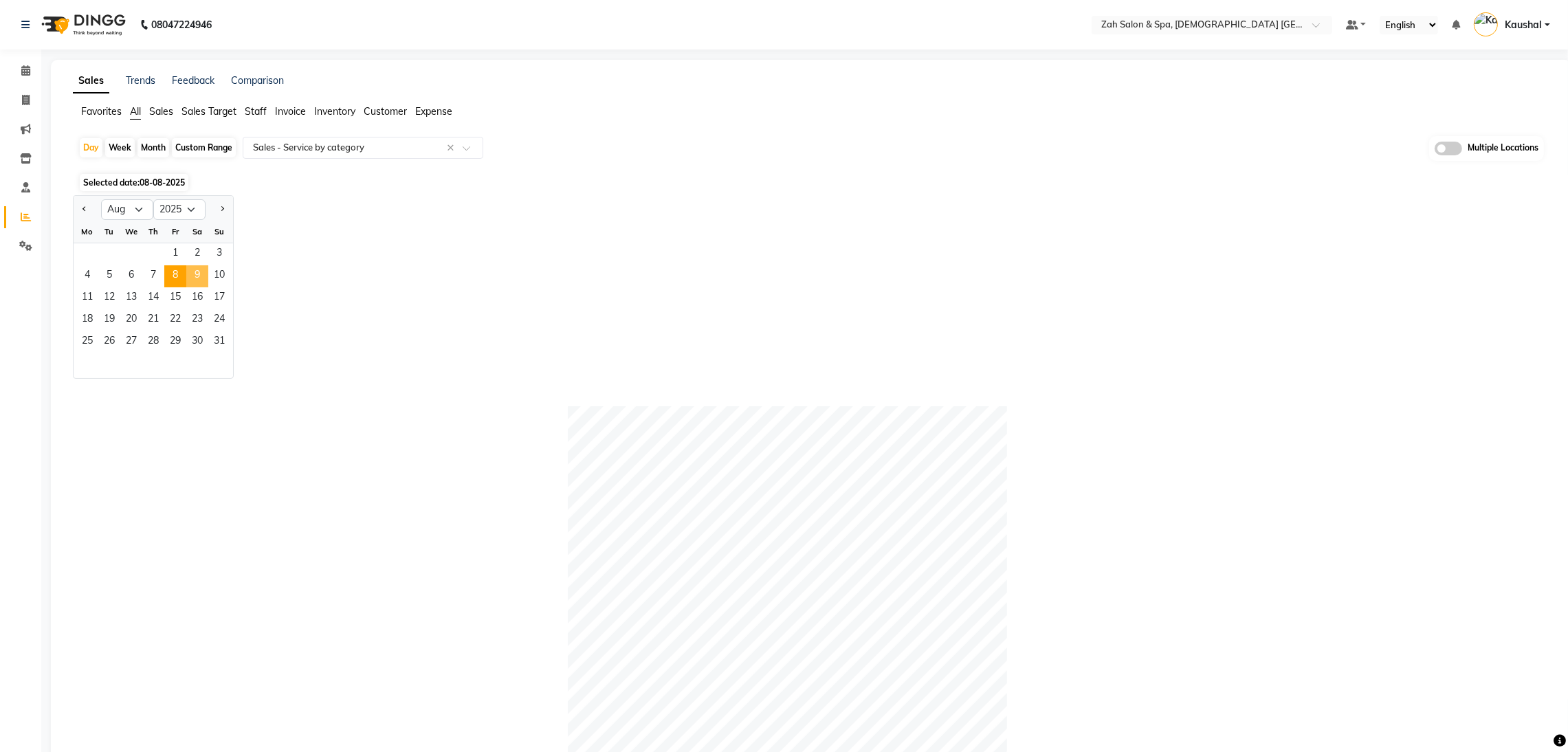
click at [189, 276] on span "9" at bounding box center [197, 276] width 22 height 22
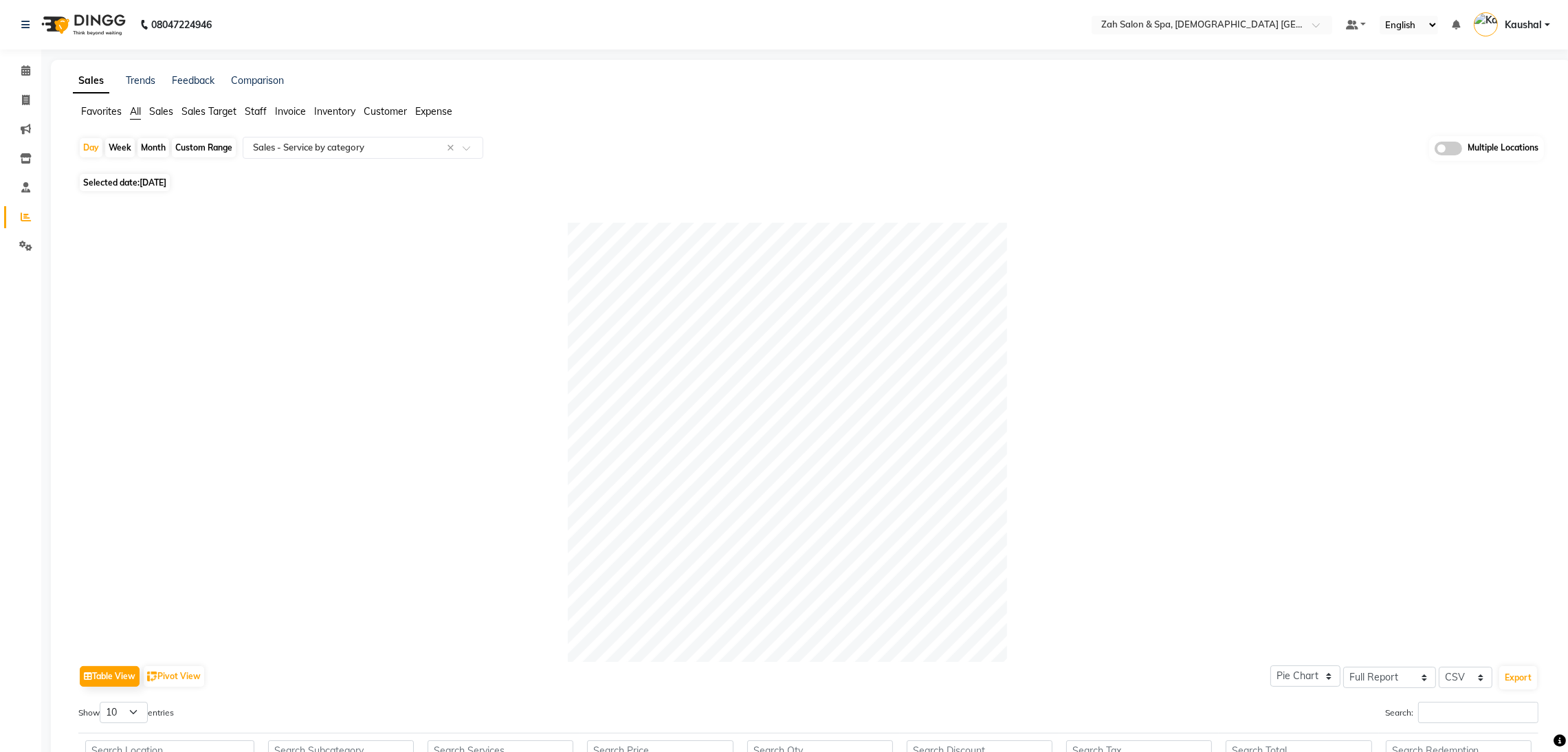
click at [130, 183] on span "Selected date: [DATE]" at bounding box center [124, 182] width 90 height 17
select select "8"
select select "2025"
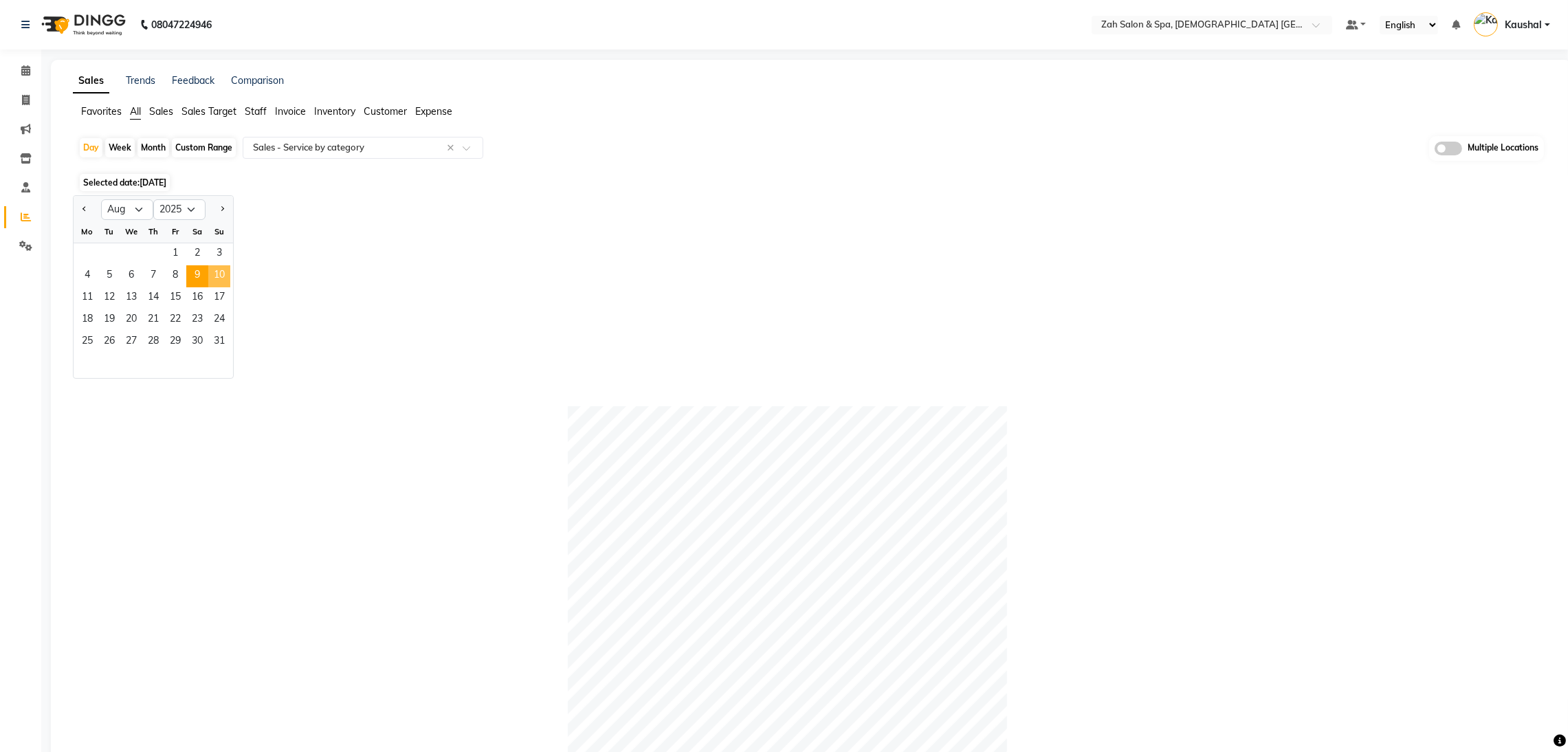
click at [222, 273] on span "10" at bounding box center [219, 276] width 22 height 22
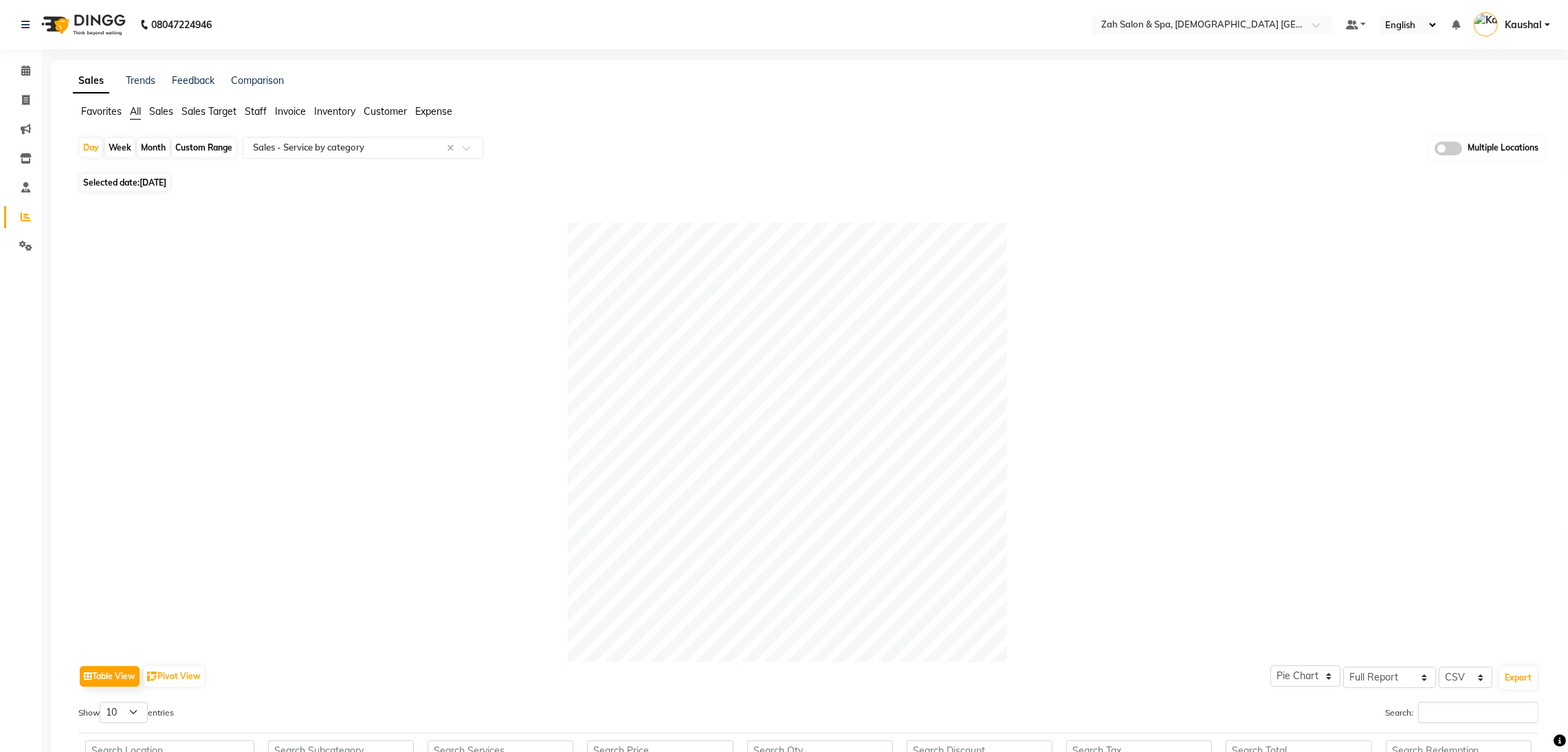
click at [124, 188] on span "Selected date: [DATE]" at bounding box center [124, 182] width 90 height 17
select select "8"
select select "2025"
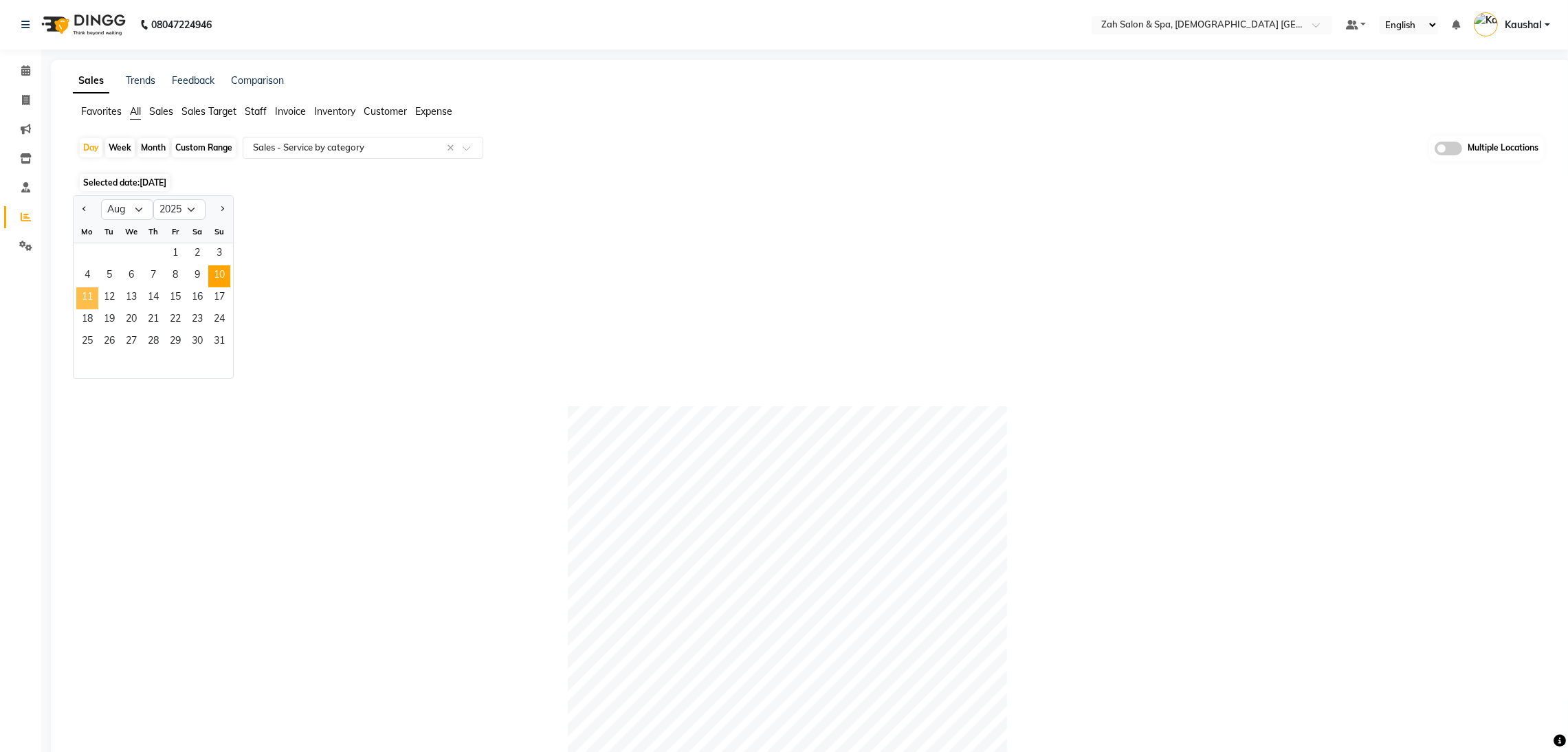
click at [88, 294] on span "11" at bounding box center [87, 298] width 22 height 22
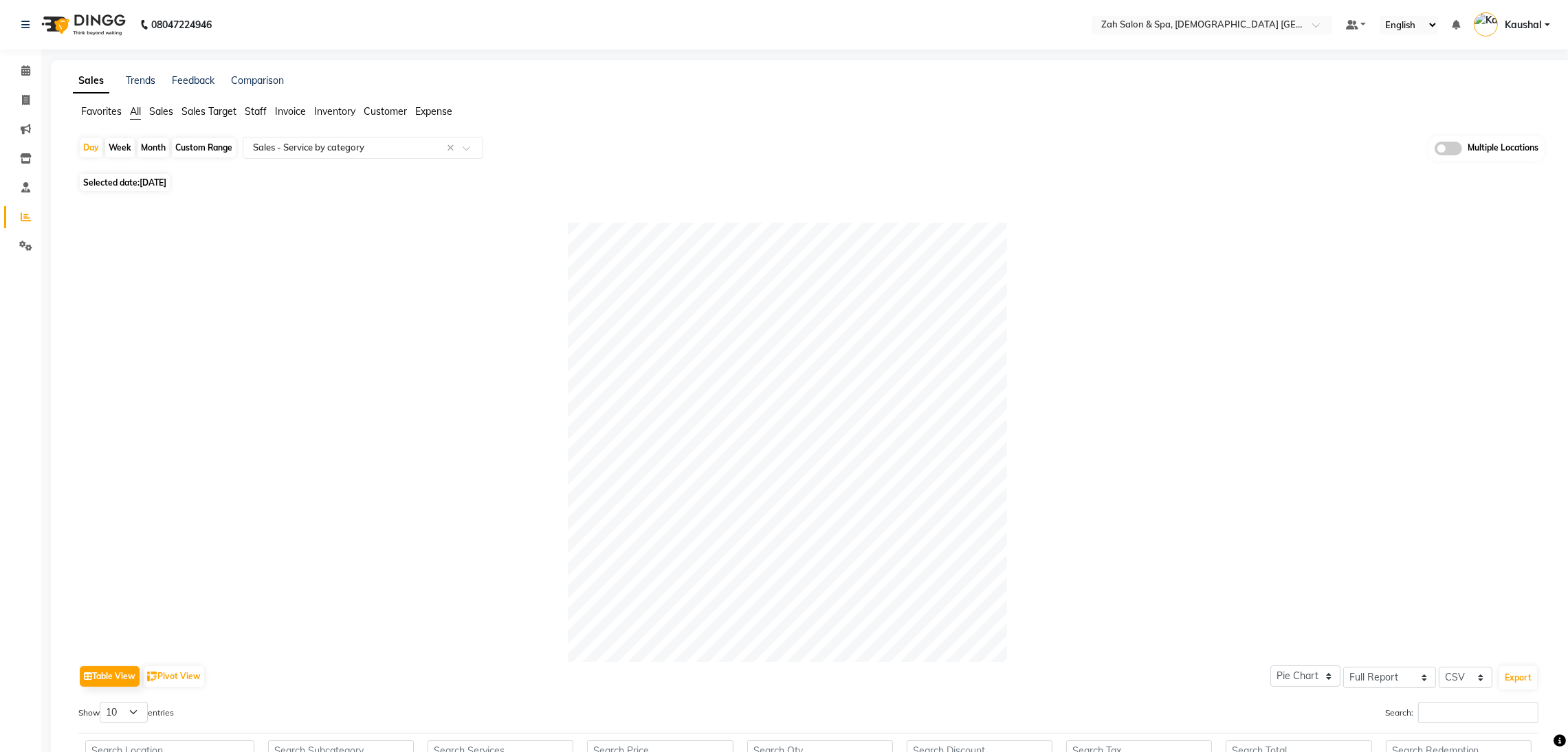
click at [138, 187] on span "Selected date: [DATE]" at bounding box center [124, 182] width 90 height 17
select select "8"
select select "2025"
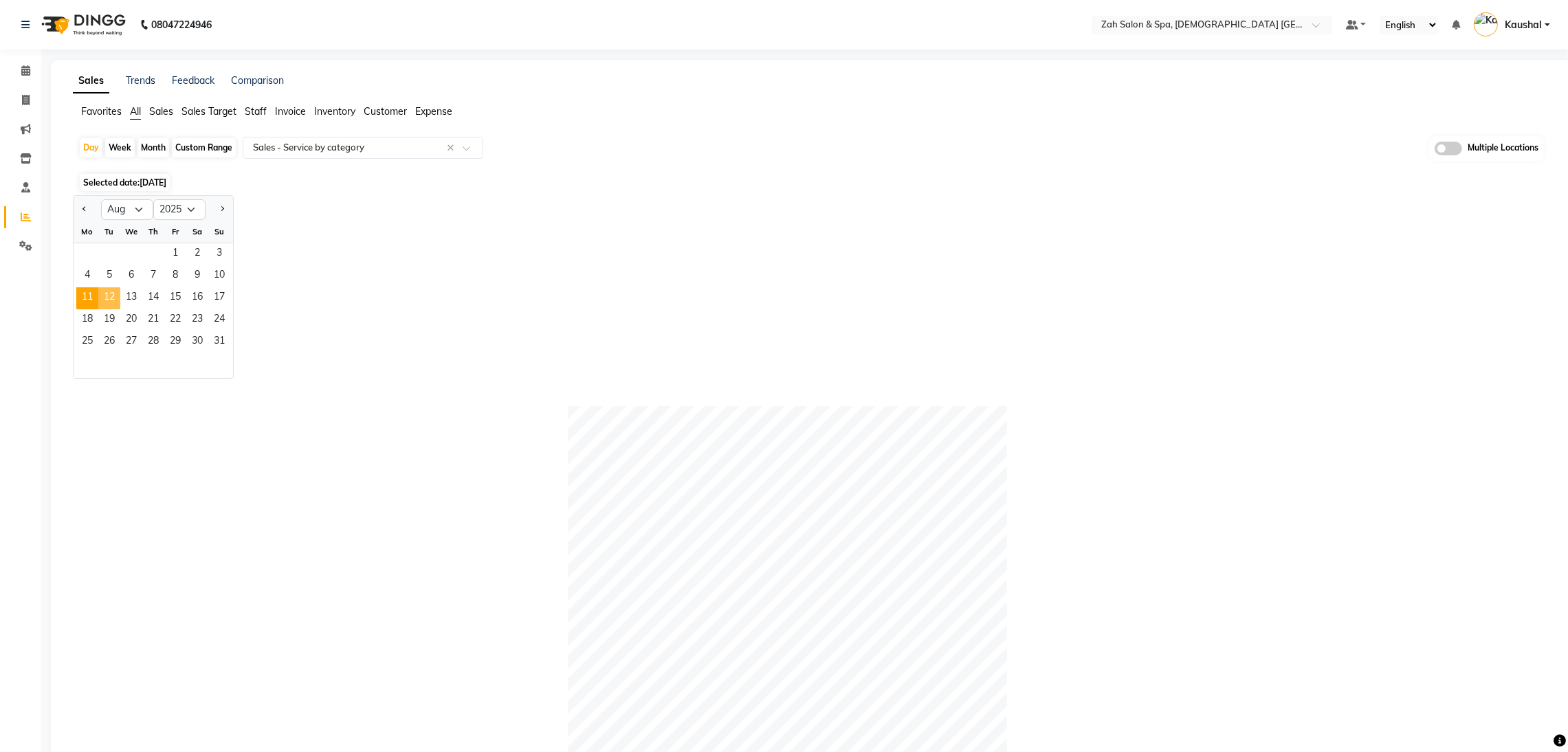
click at [109, 291] on span "12" at bounding box center [109, 298] width 22 height 22
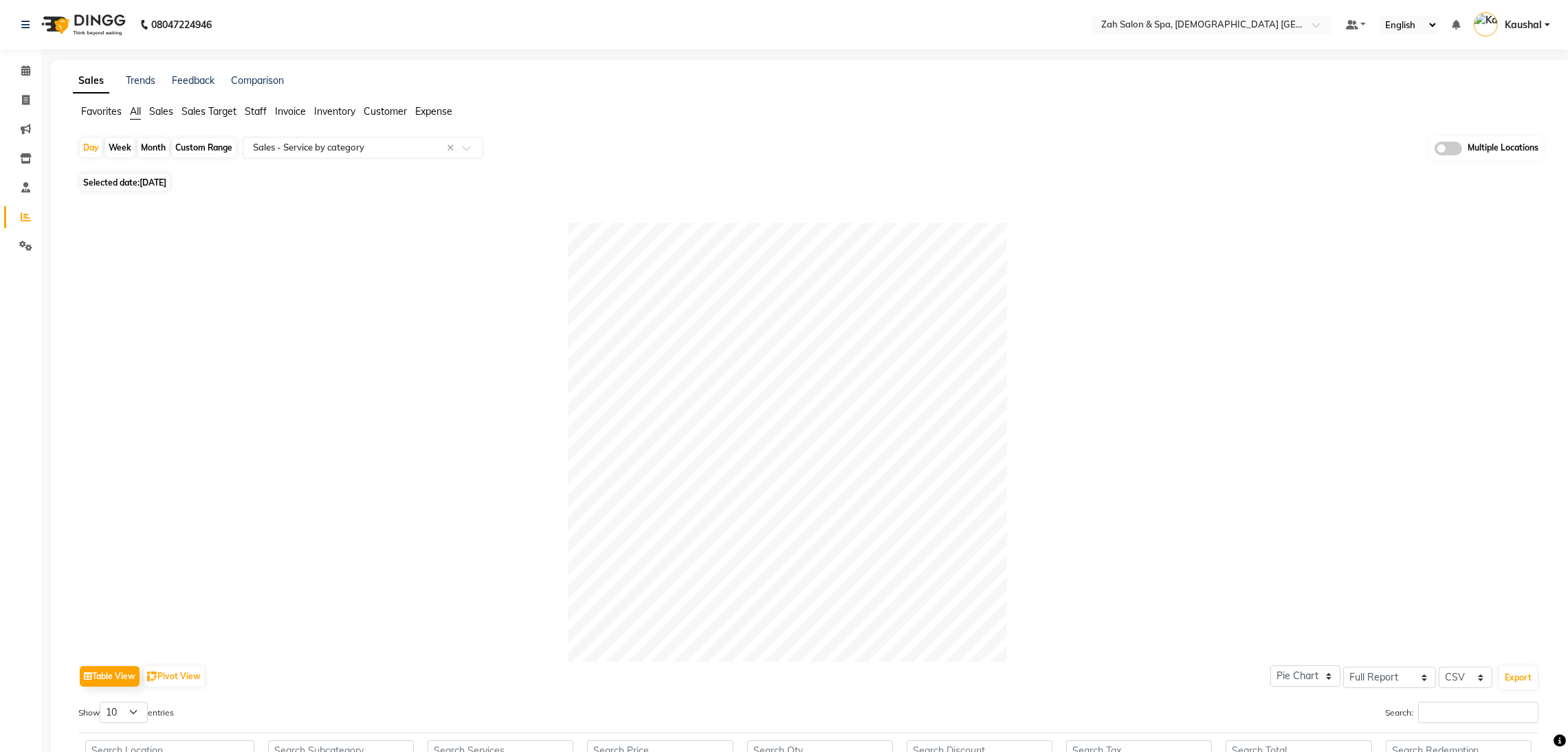
click at [166, 183] on span "[DATE]" at bounding box center [153, 183] width 27 height 11
select select "8"
select select "2025"
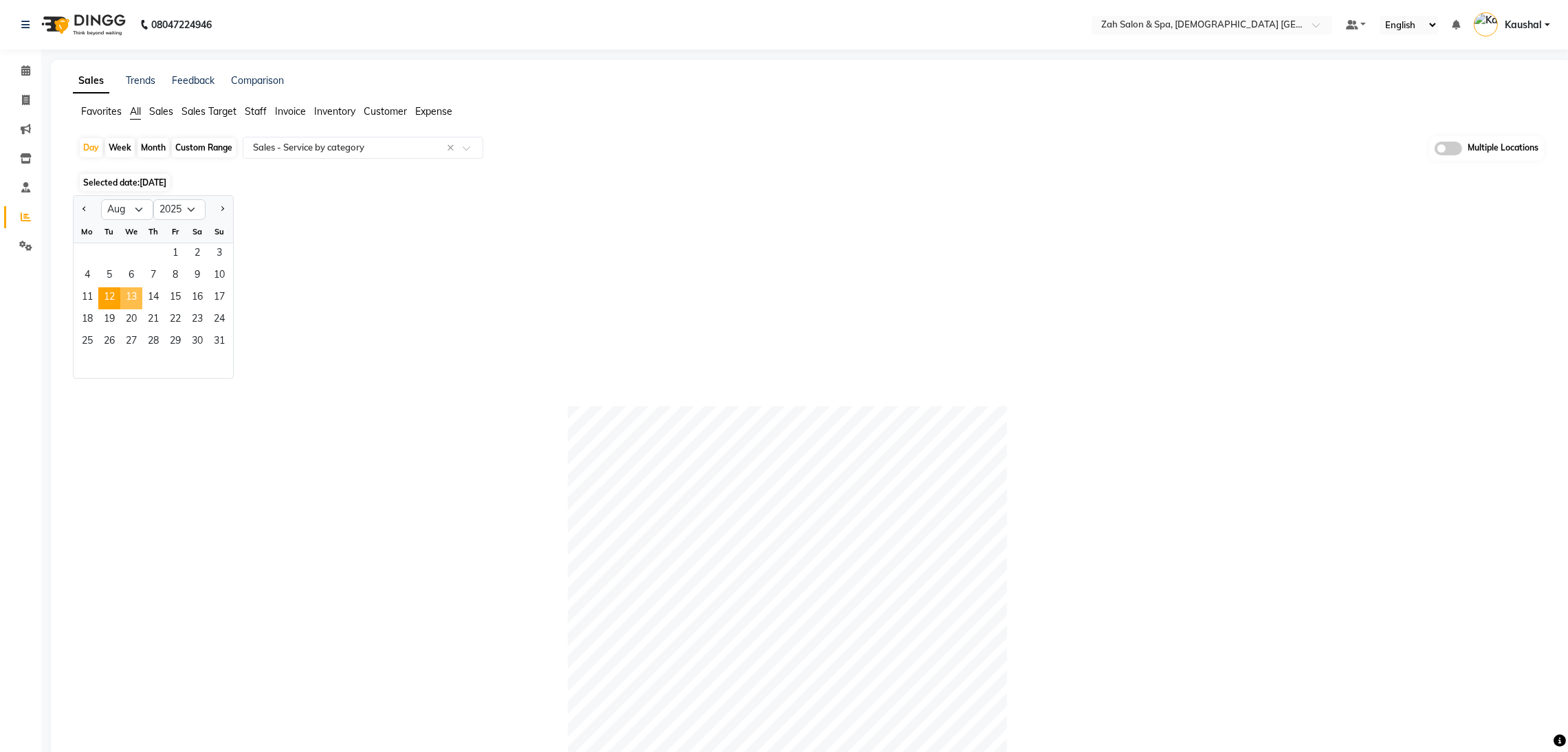
click at [136, 301] on span "13" at bounding box center [131, 298] width 22 height 22
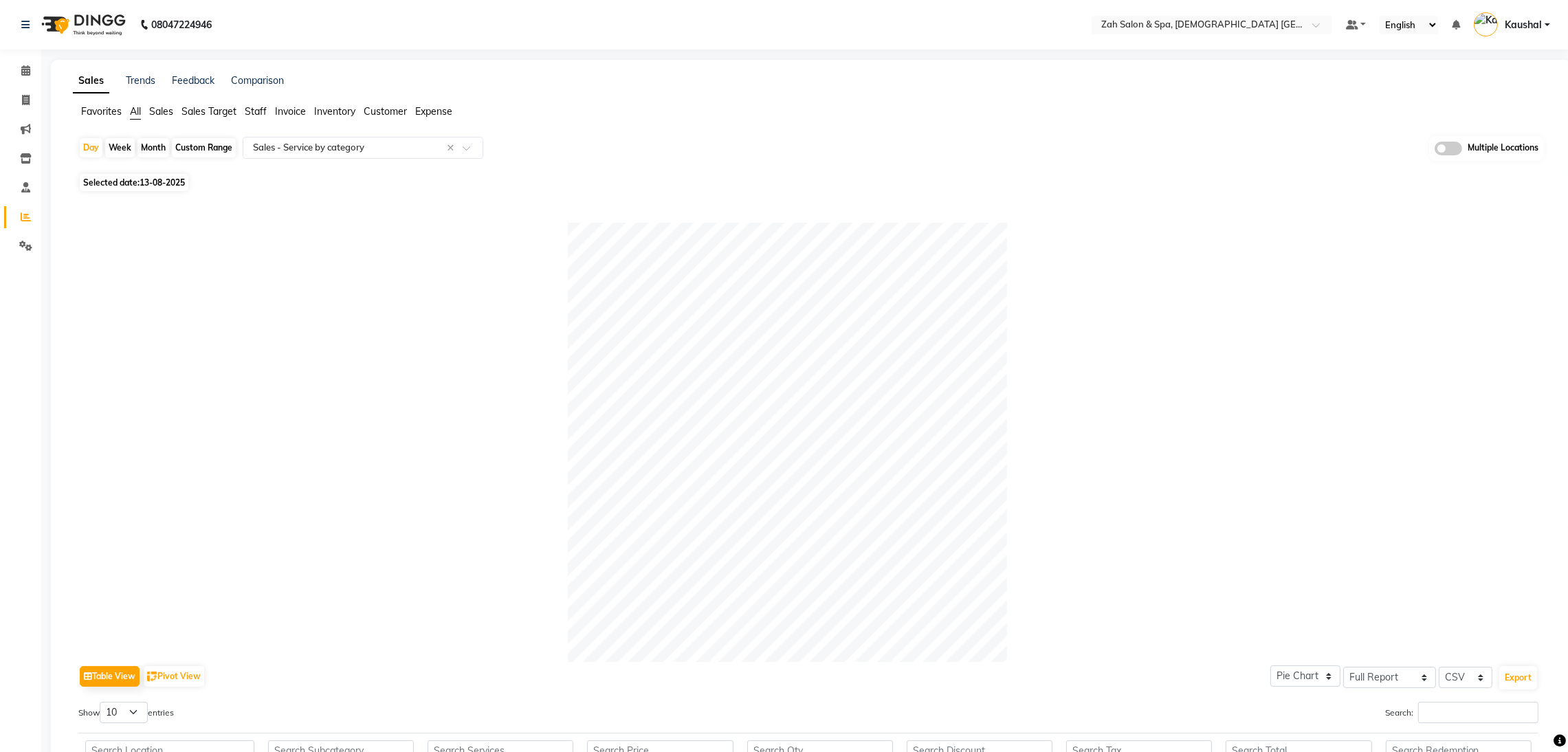
click at [125, 183] on span "Selected date: [DATE]" at bounding box center [134, 182] width 109 height 17
select select "8"
select select "2025"
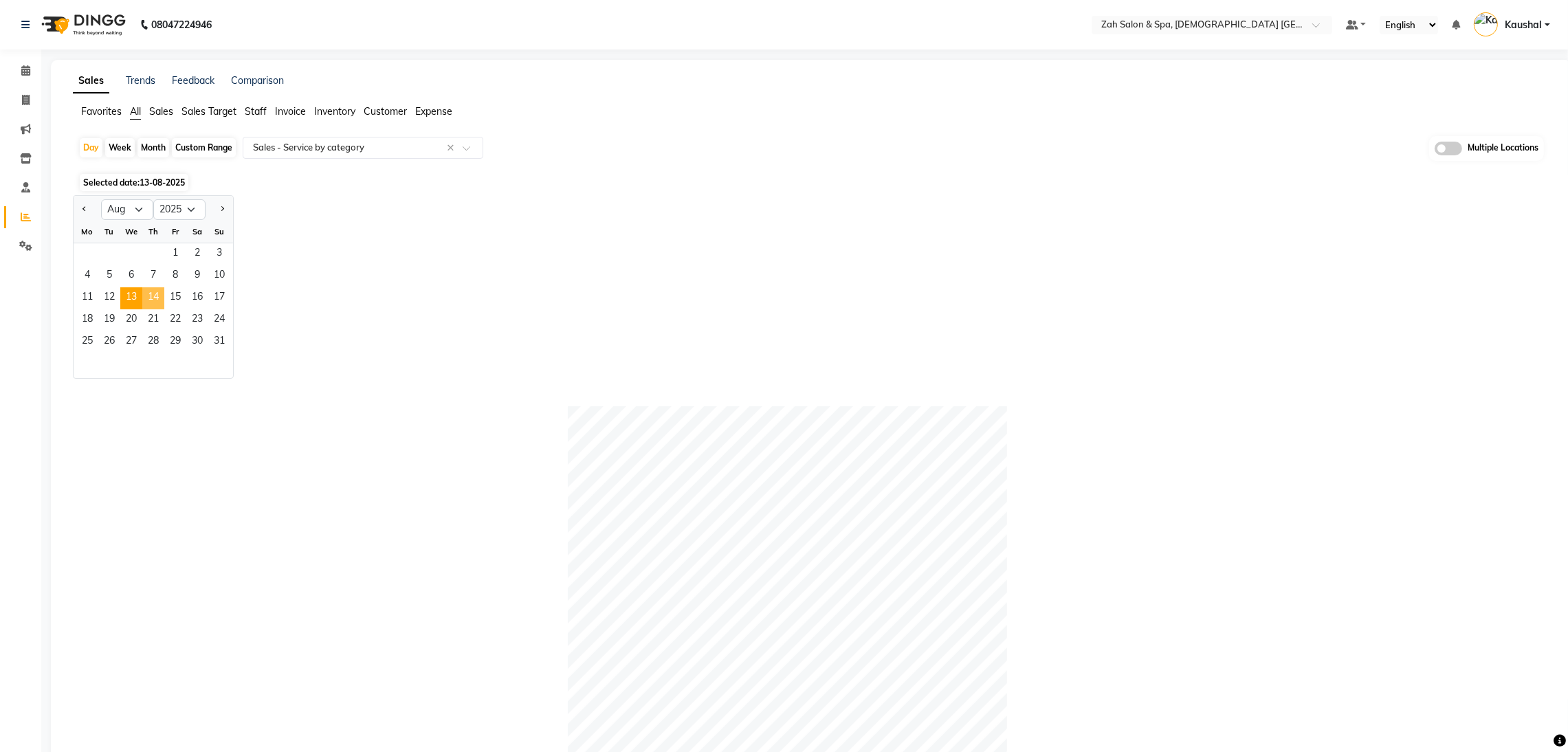
click at [156, 298] on span "14" at bounding box center [153, 298] width 22 height 22
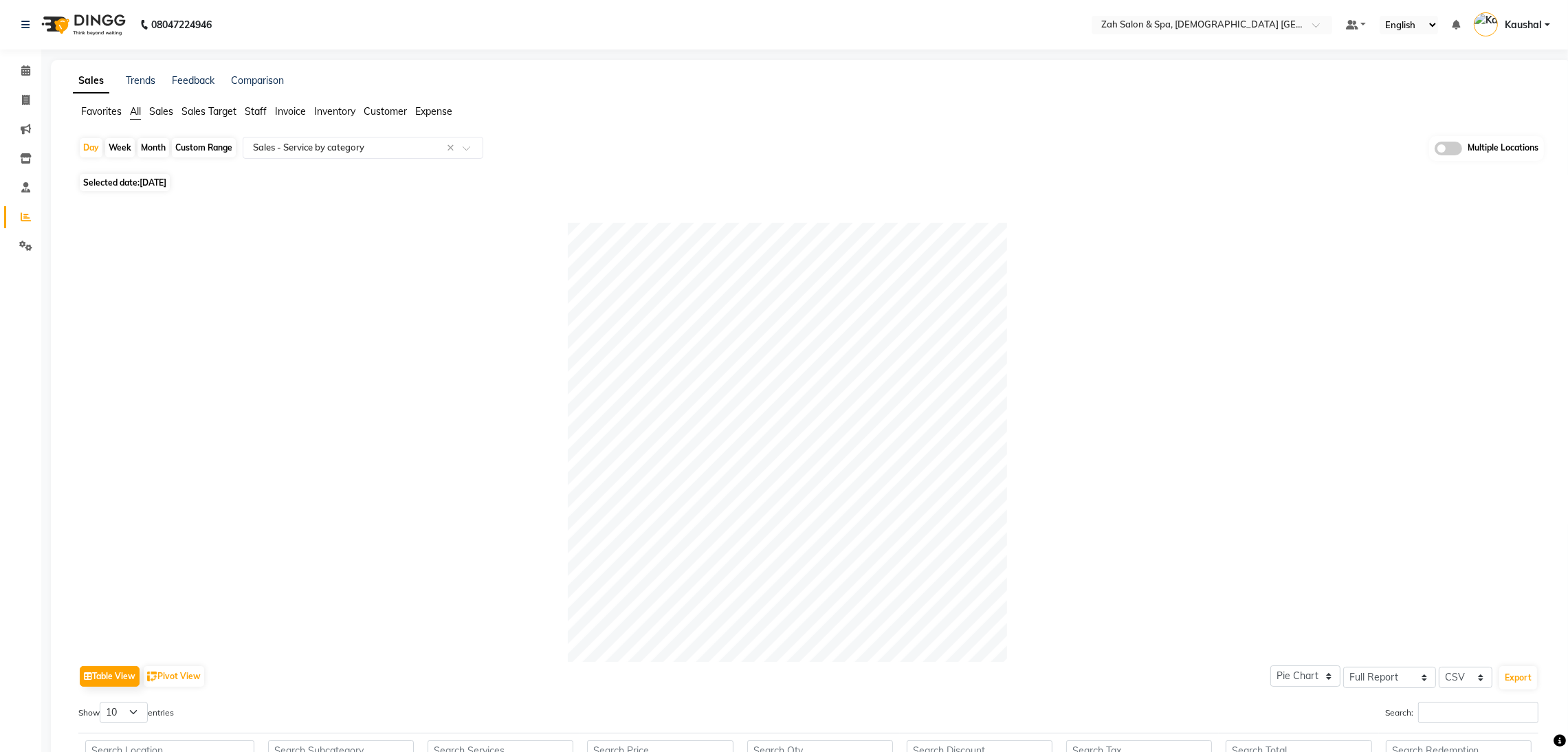
click at [112, 174] on span "Selected date: [DATE]" at bounding box center [124, 182] width 90 height 17
click at [167, 220] on div "Table View Pivot View Pie Chart Bar Chart Select Full Report Filtered Report Se…" at bounding box center [808, 596] width 1482 height 800
click at [166, 186] on span "[DATE]" at bounding box center [153, 183] width 27 height 11
select select "8"
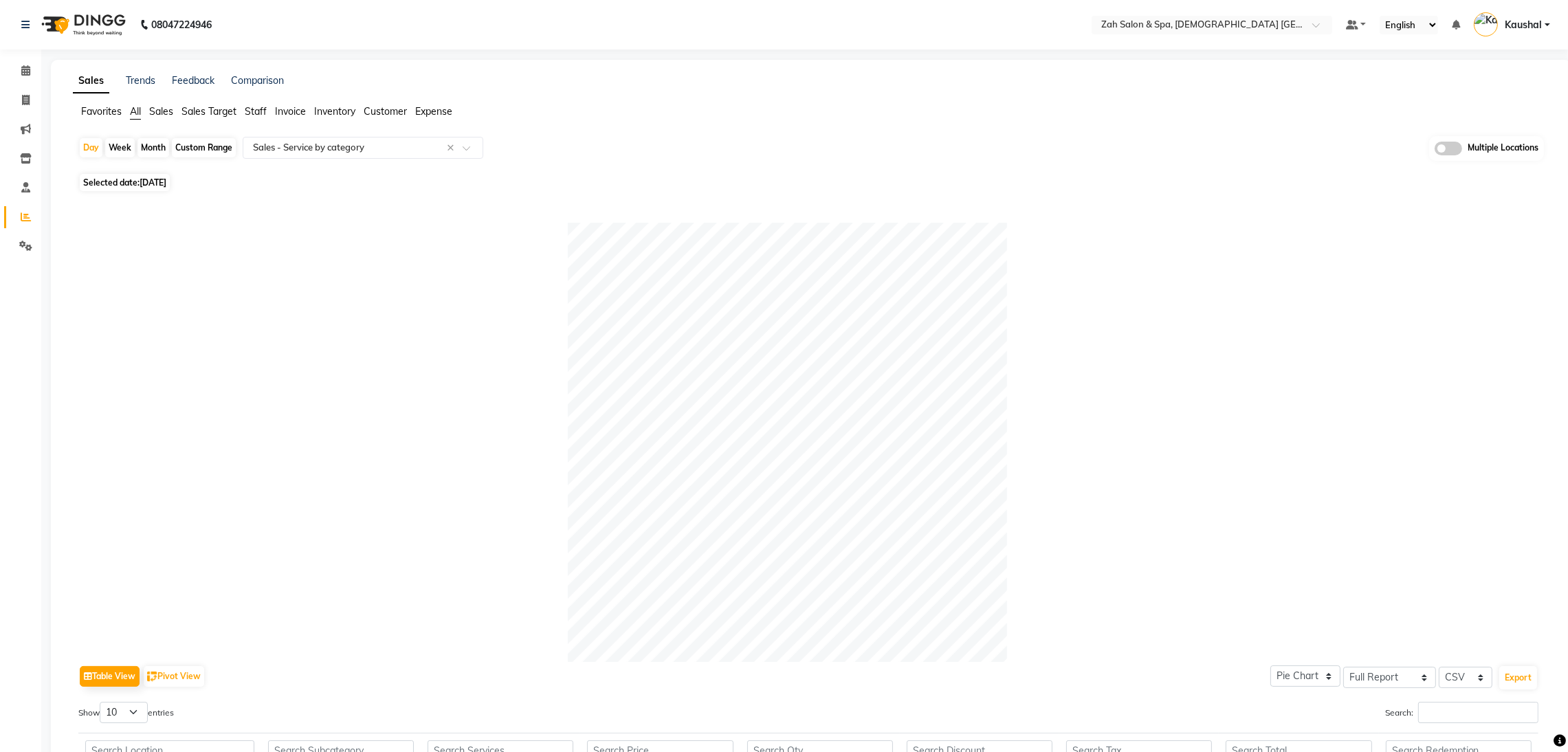
select select "2025"
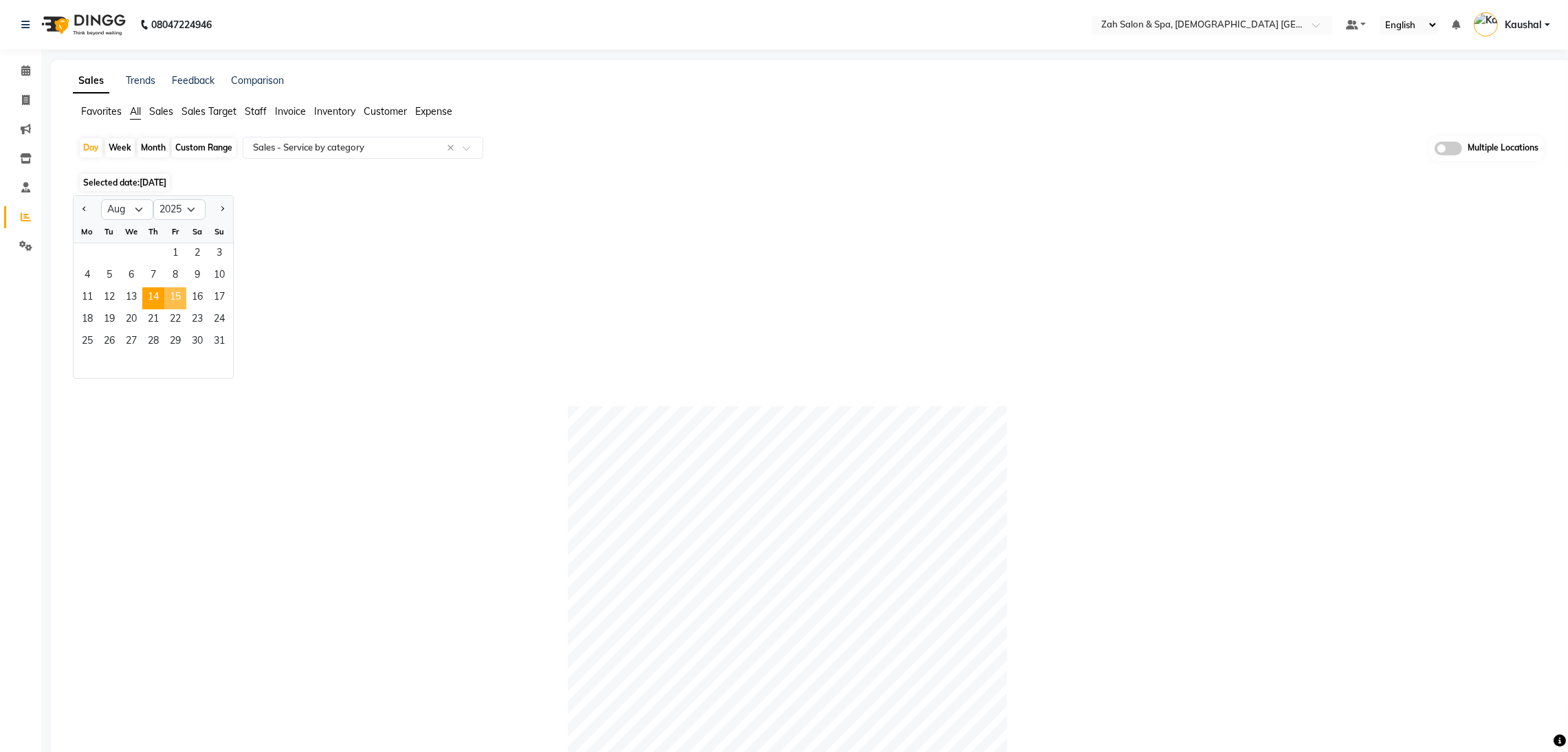
click at [180, 297] on span "15" at bounding box center [175, 298] width 22 height 22
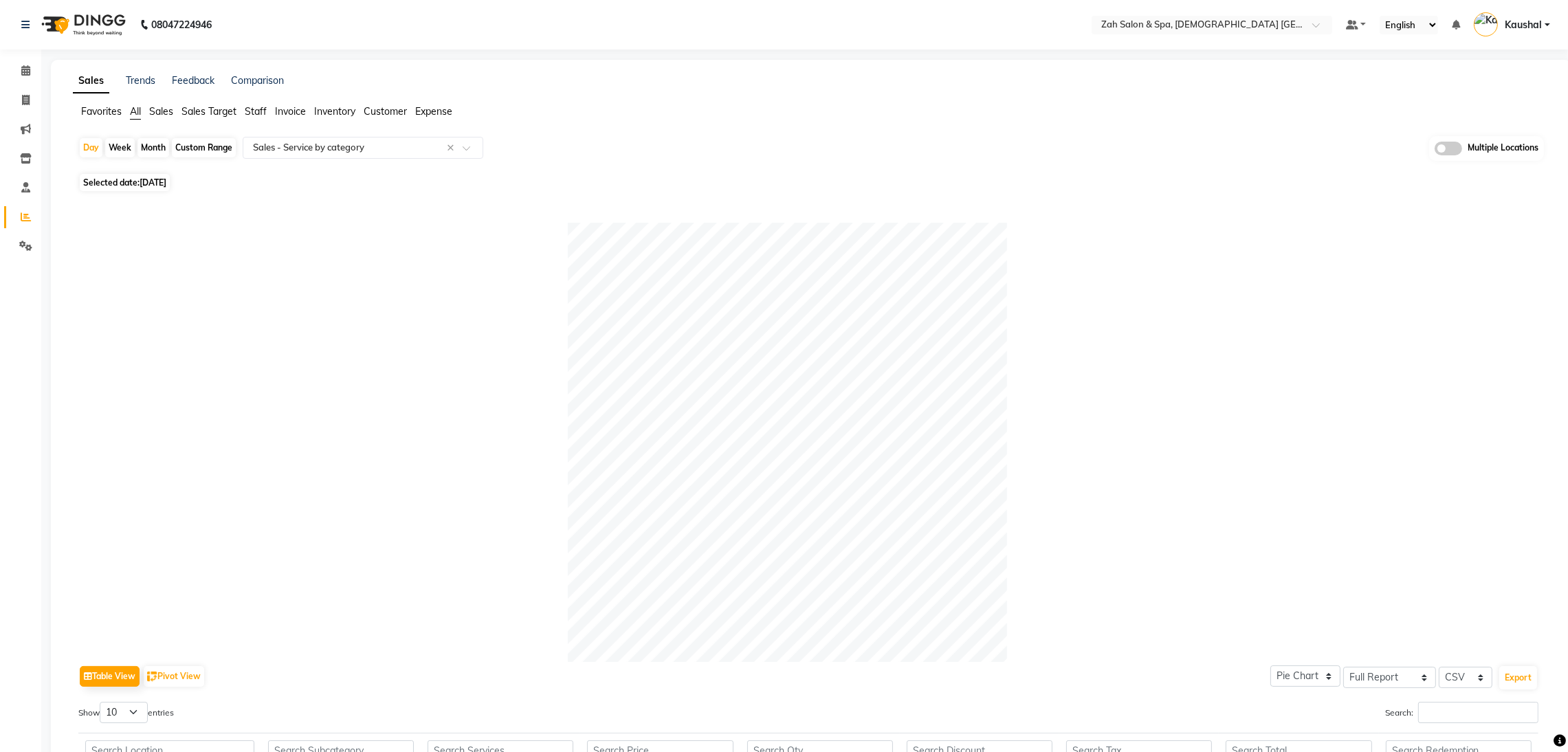
click at [167, 166] on div "Day Week Month Custom Range Select Report Type × Sales - Service by category × …" at bounding box center [811, 153] width 1466 height 34
click at [151, 178] on span "[DATE]" at bounding box center [153, 183] width 27 height 11
select select "8"
select select "2025"
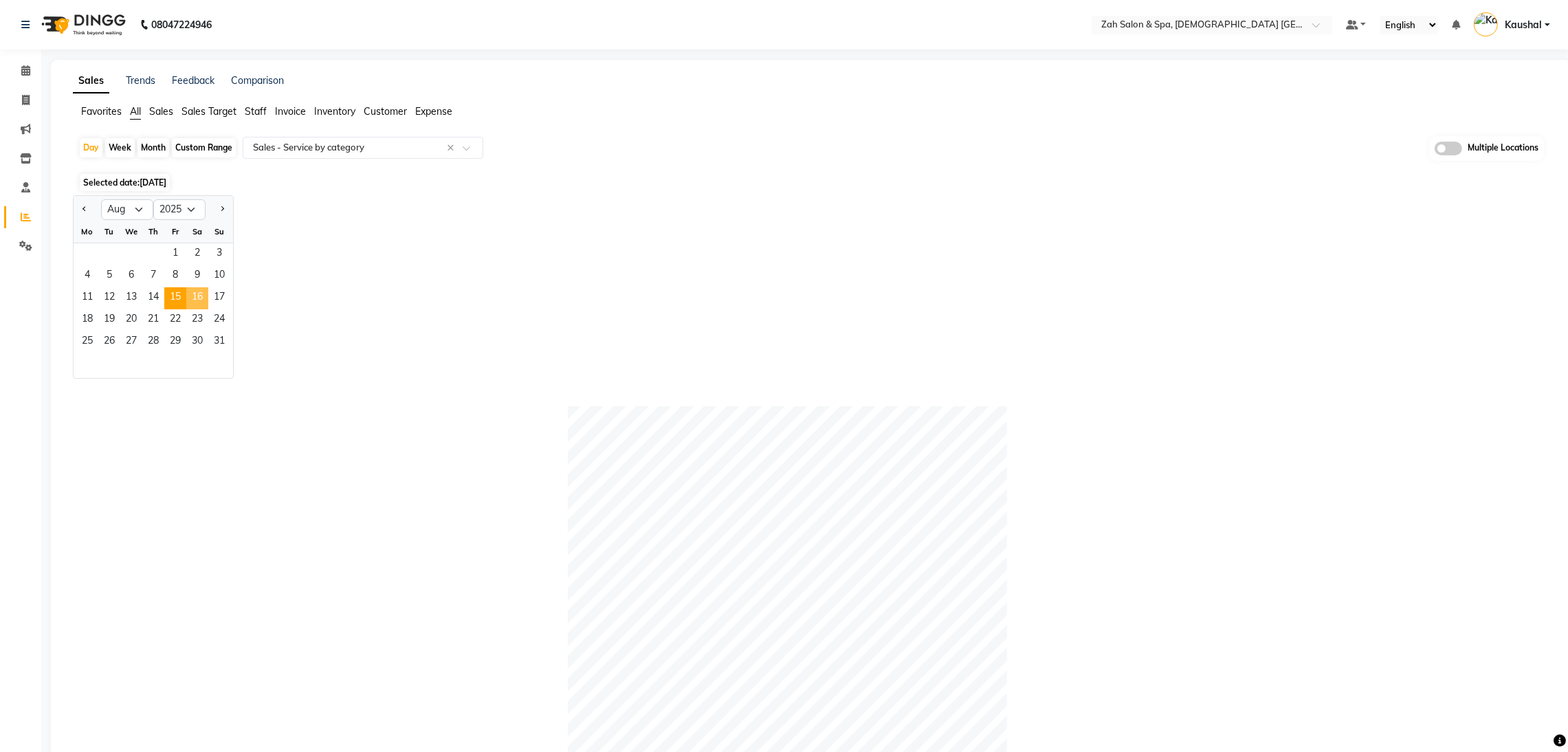
click at [197, 301] on span "16" at bounding box center [197, 298] width 22 height 22
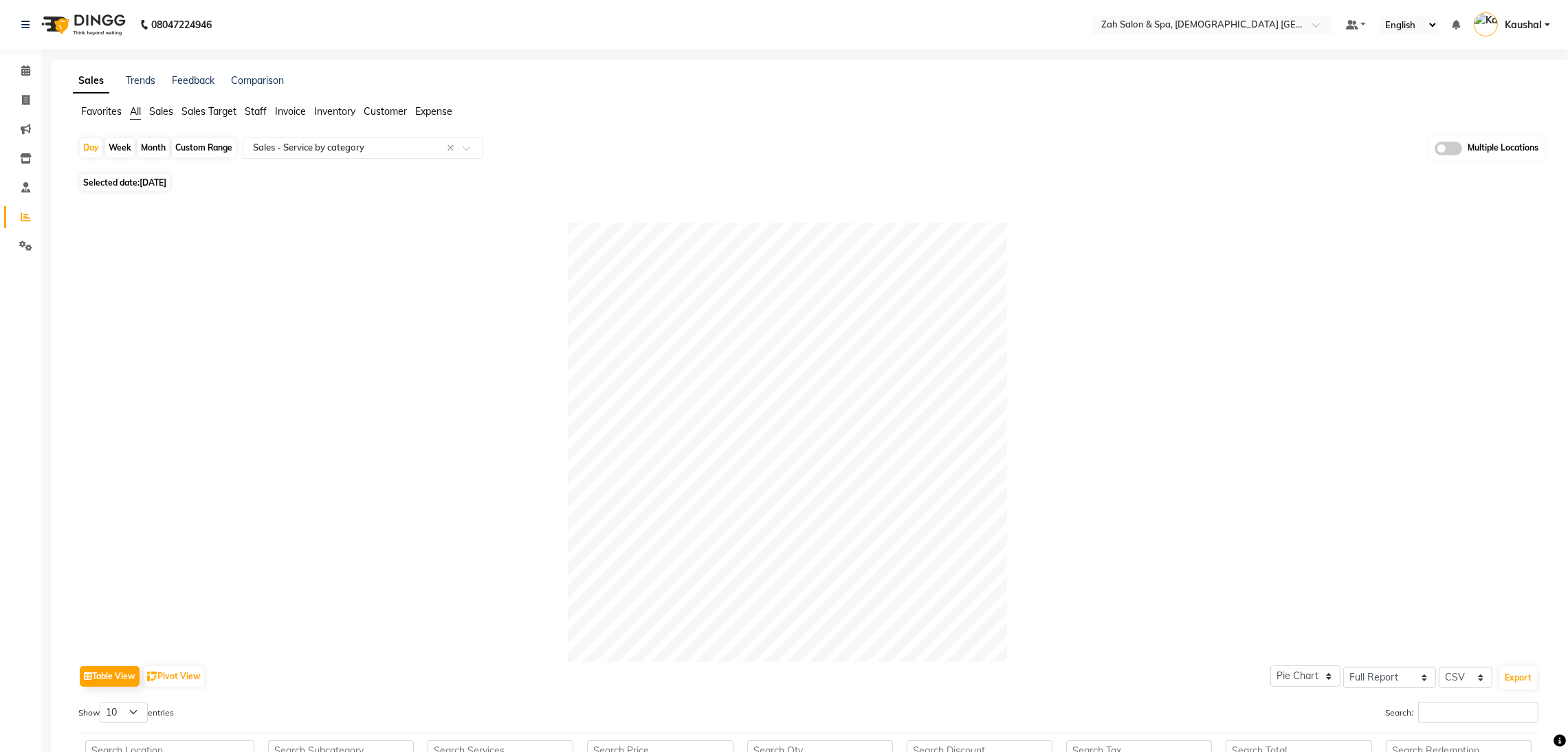
click at [166, 187] on span "[DATE]" at bounding box center [153, 183] width 27 height 11
select select "8"
select select "2025"
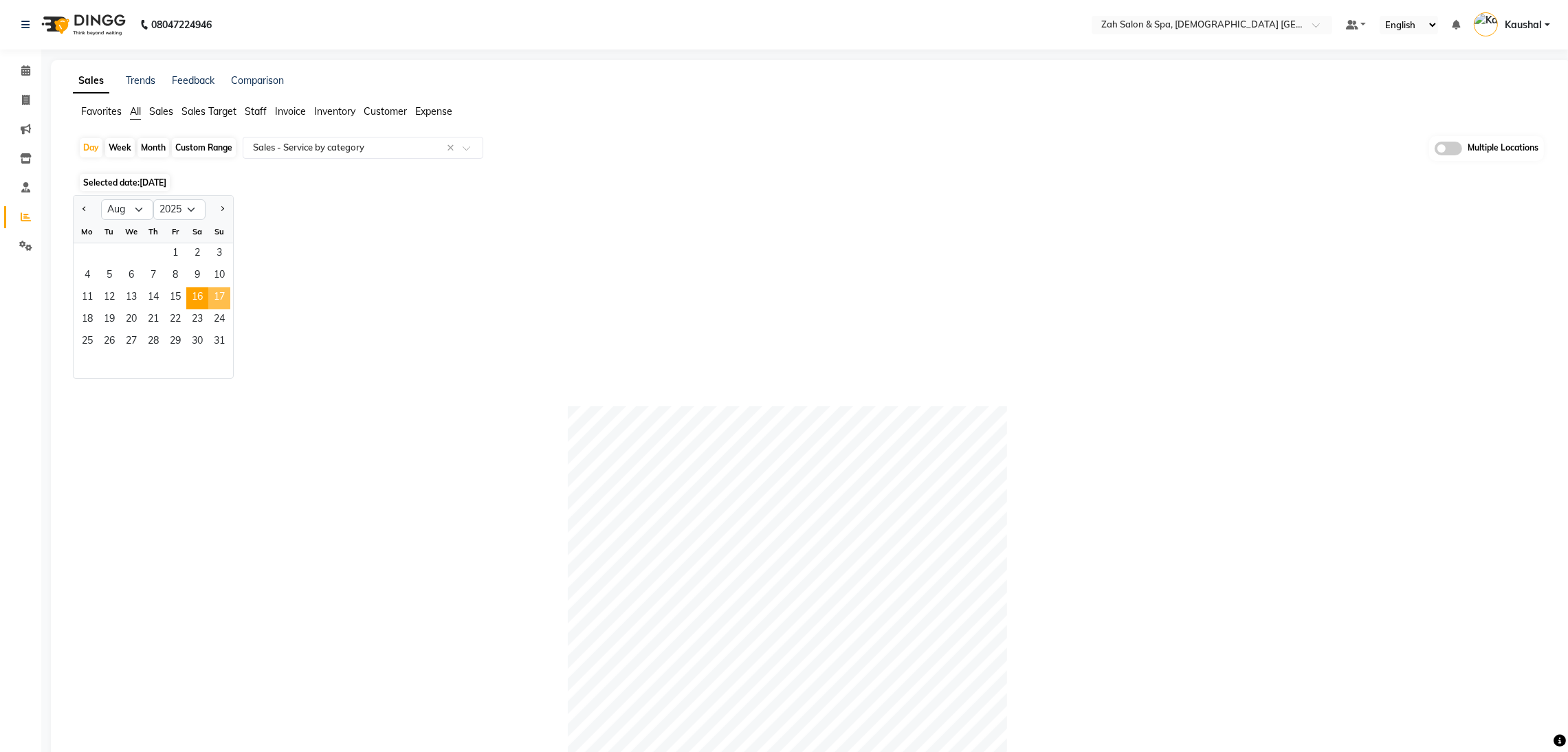
click at [219, 297] on span "17" at bounding box center [219, 298] width 22 height 22
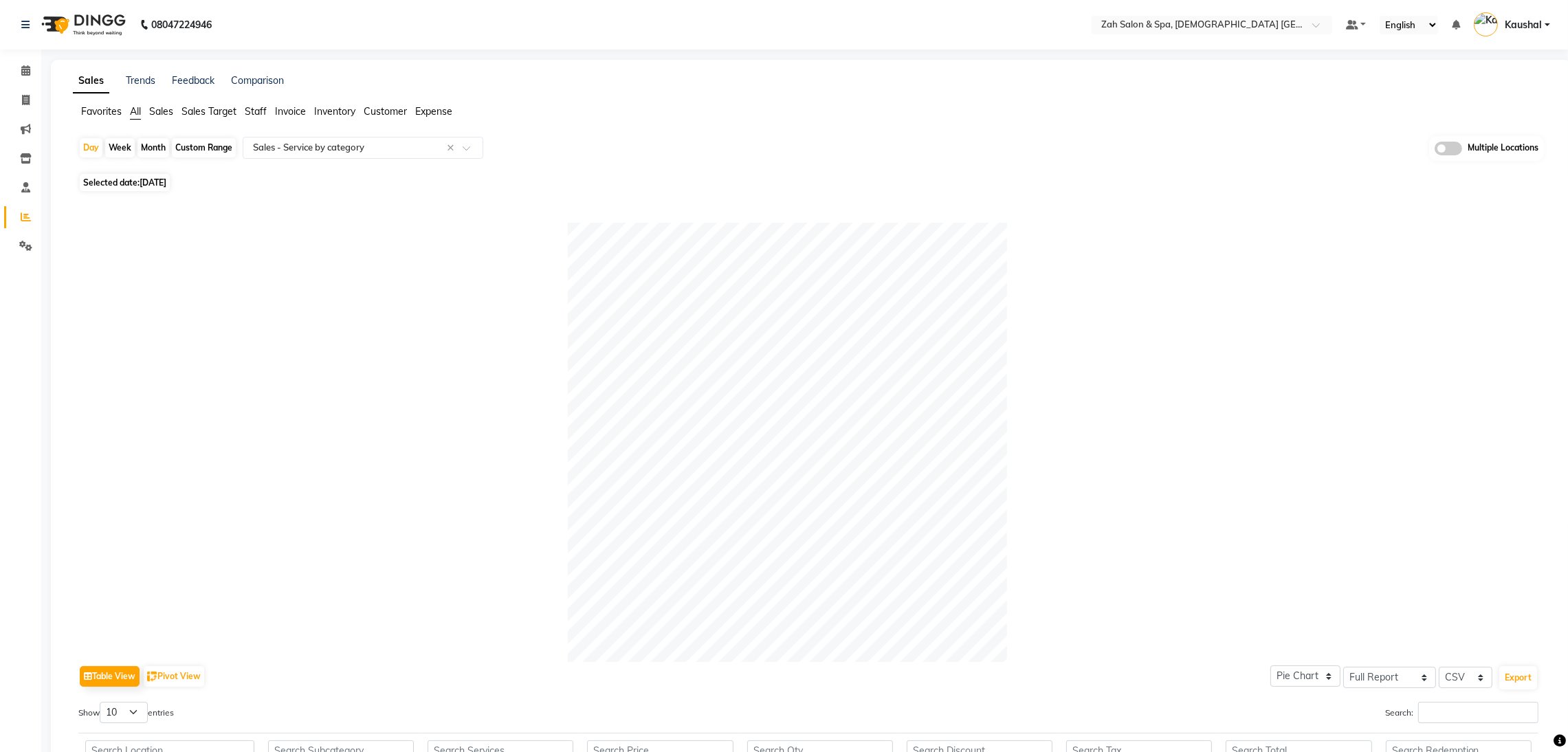
click at [139, 182] on span "Selected date: [DATE]" at bounding box center [124, 182] width 90 height 17
select select "8"
select select "2025"
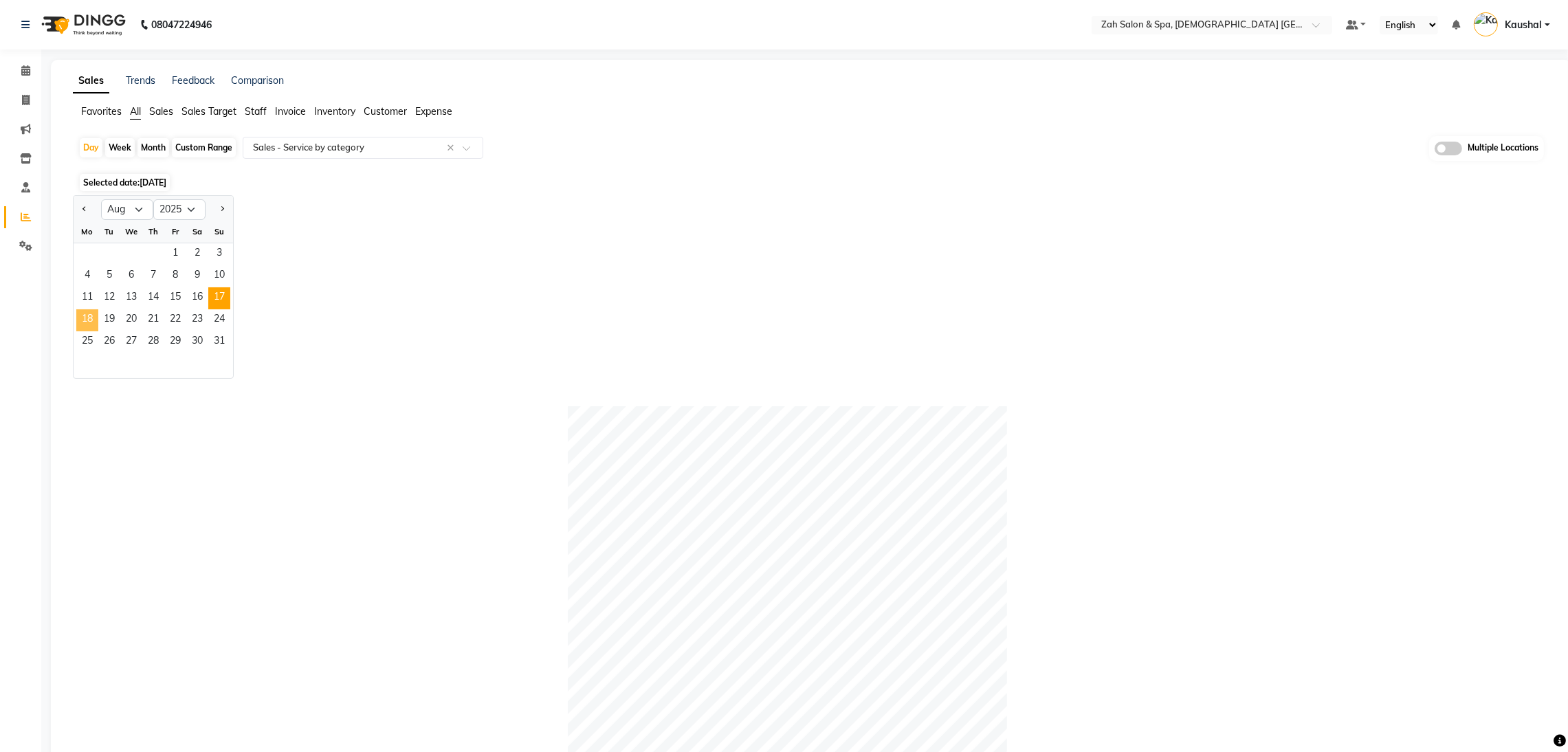
click at [88, 320] on span "18" at bounding box center [87, 320] width 22 height 22
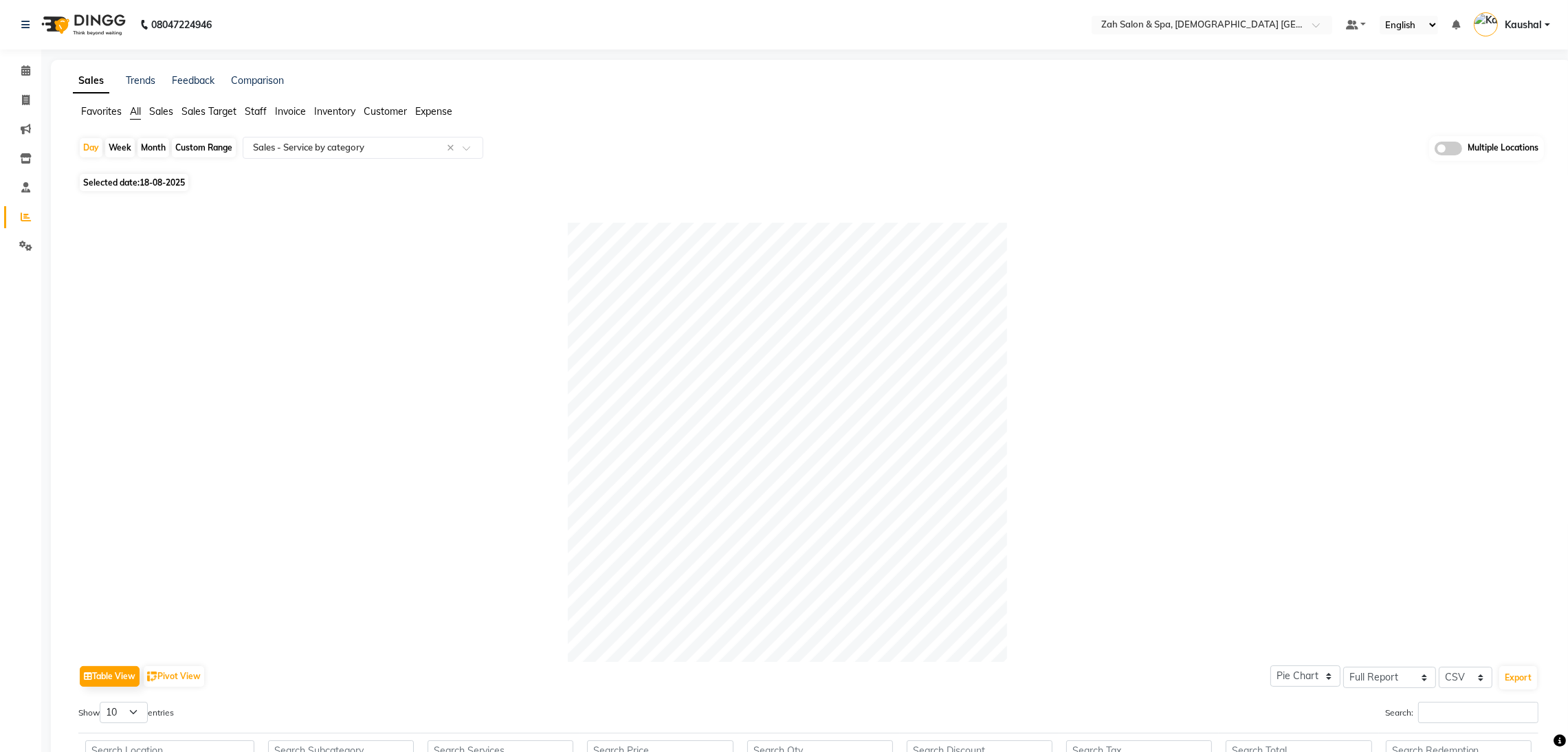
click at [134, 178] on span "Selected date: [DATE]" at bounding box center [134, 182] width 109 height 17
select select "8"
select select "2025"
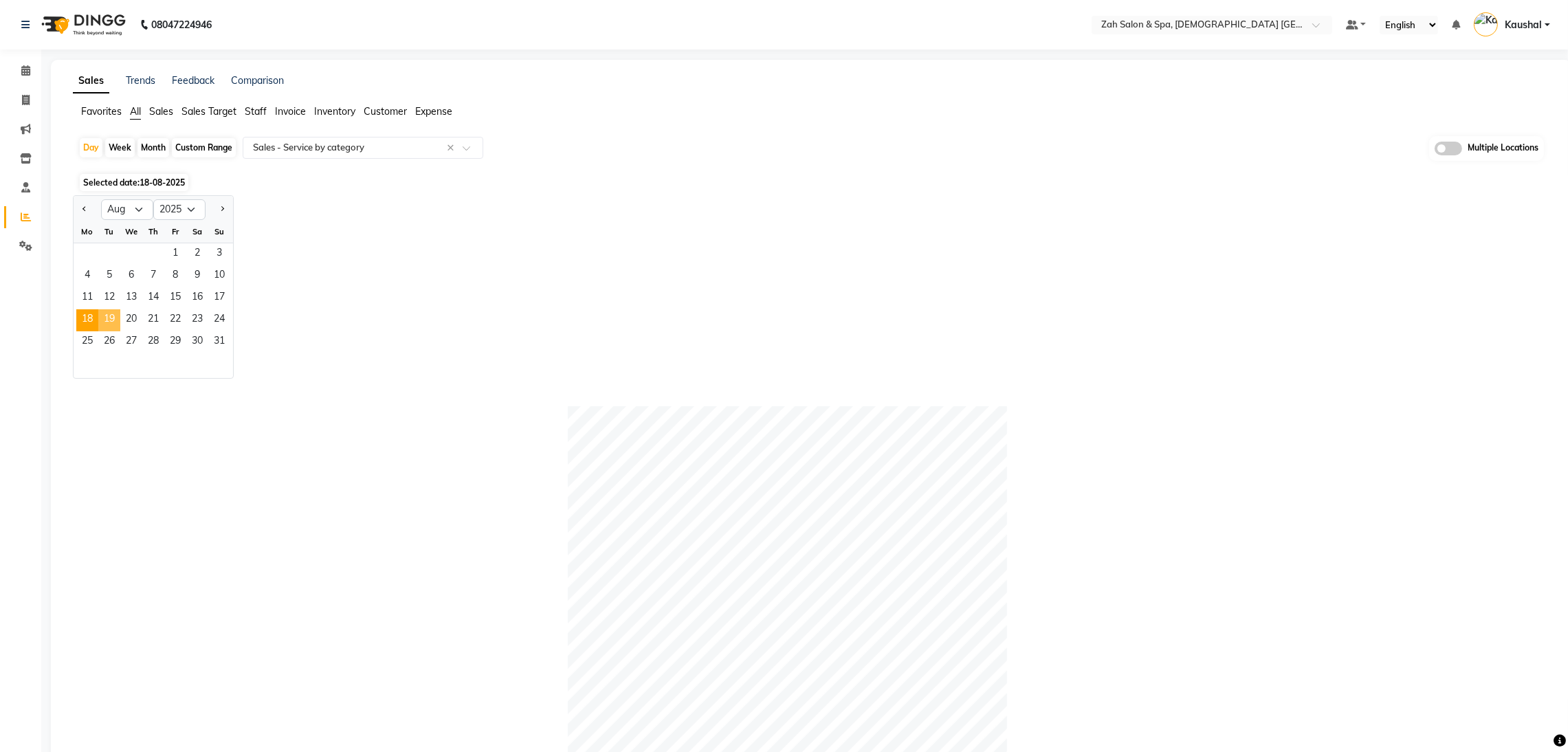
click at [113, 322] on span "19" at bounding box center [109, 320] width 22 height 22
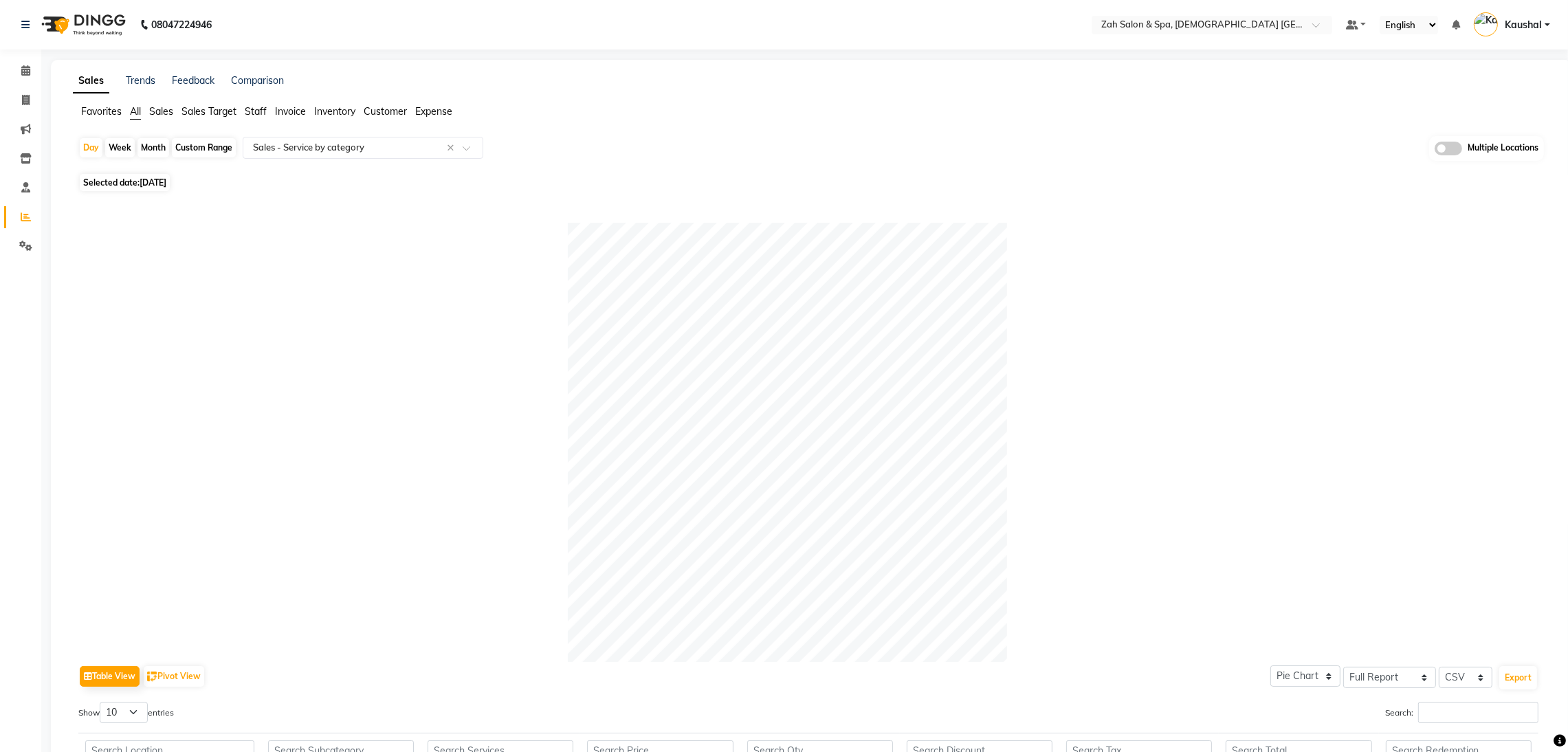
click at [166, 183] on span "[DATE]" at bounding box center [153, 183] width 27 height 11
select select "8"
select select "2025"
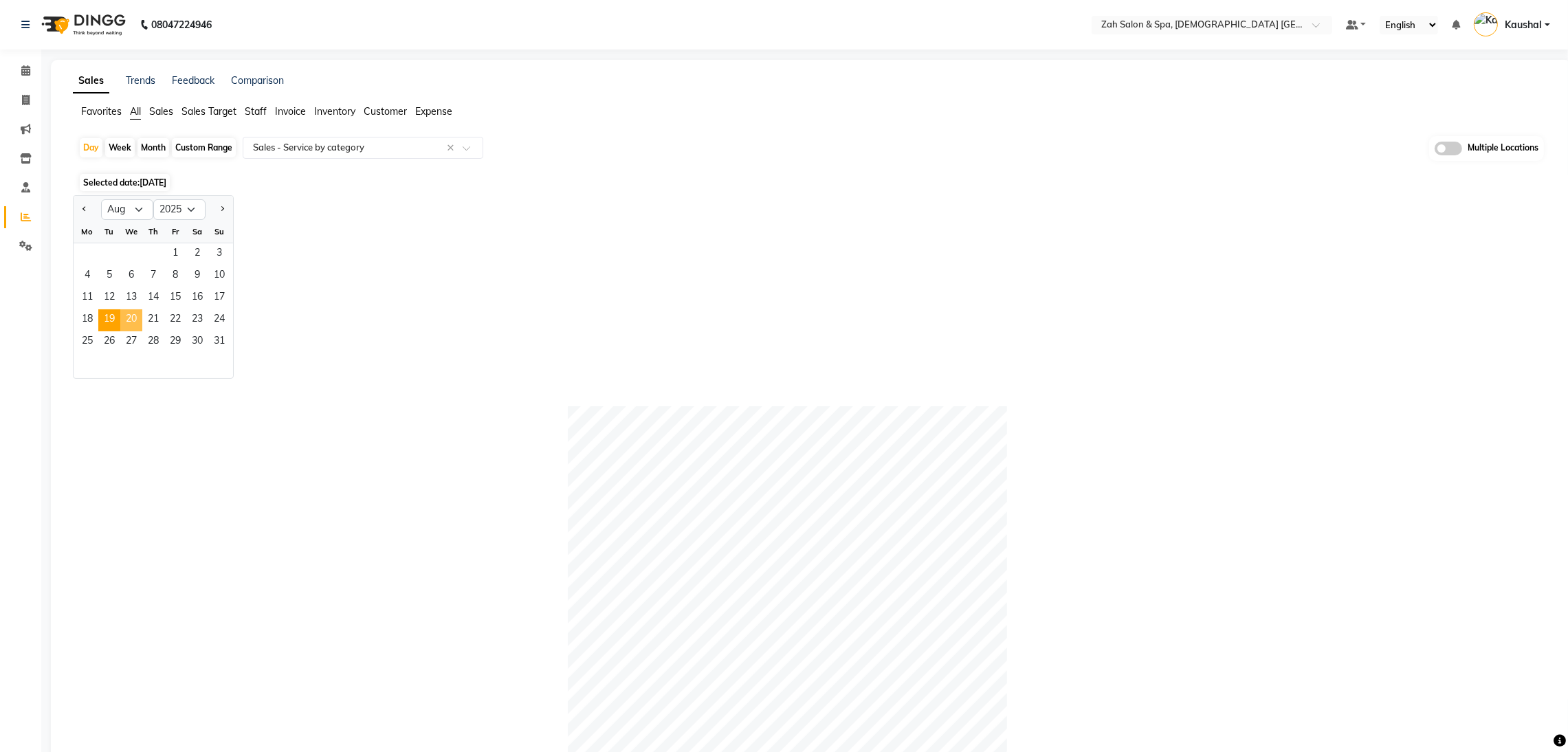
click at [129, 327] on span "20" at bounding box center [131, 320] width 22 height 22
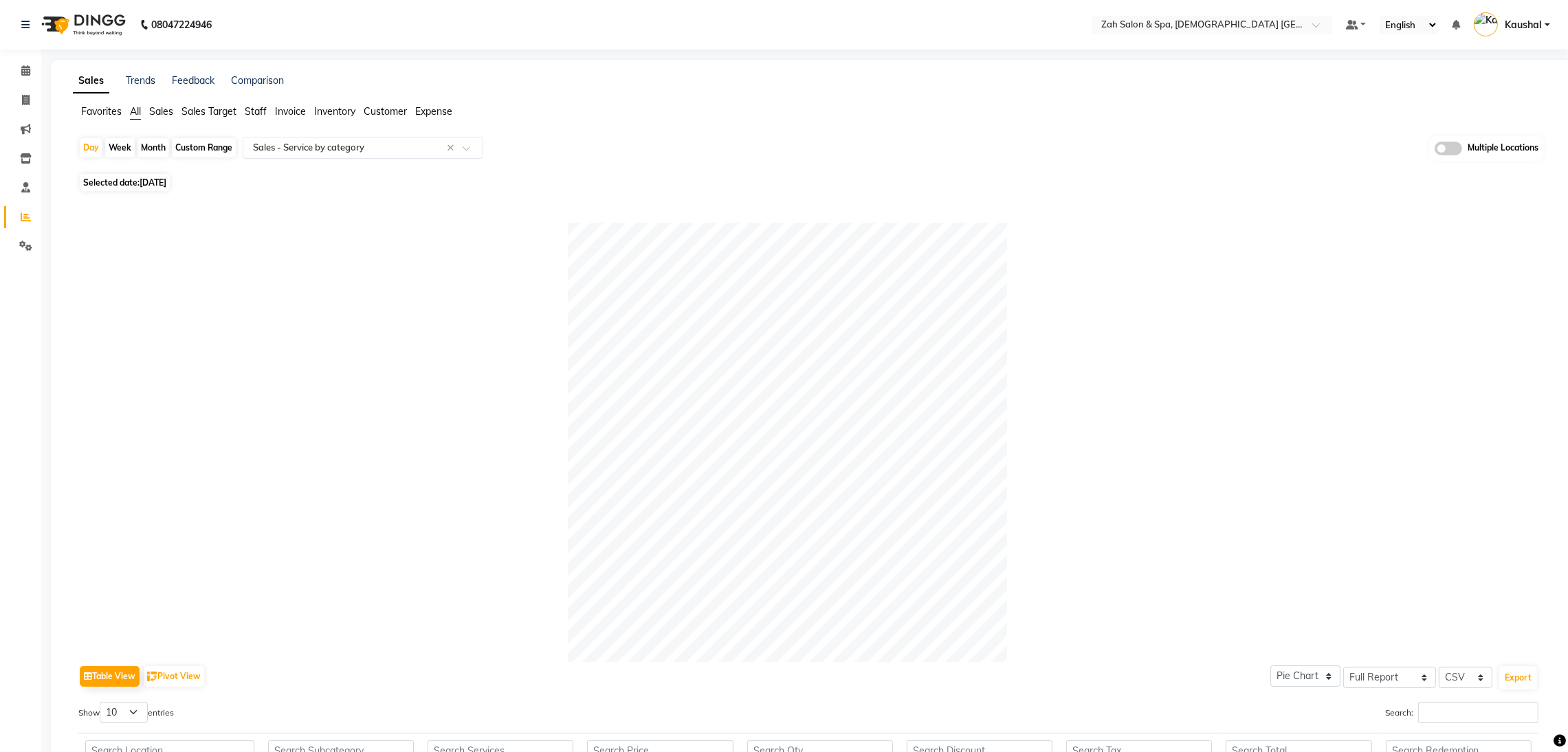
click at [143, 148] on div "Month" at bounding box center [153, 148] width 31 height 20
select select "8"
select select "2025"
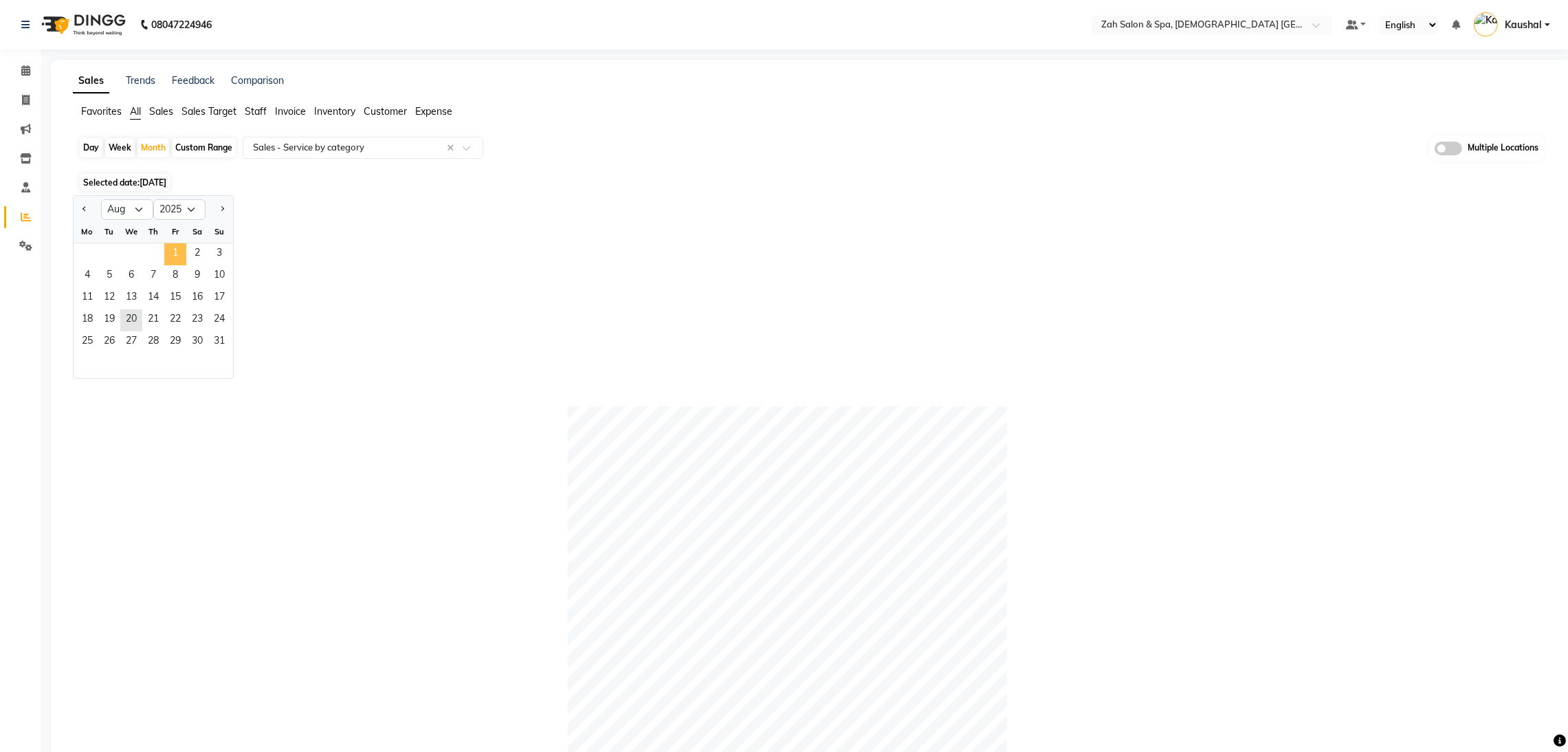
click at [172, 255] on span "1" at bounding box center [175, 254] width 22 height 22
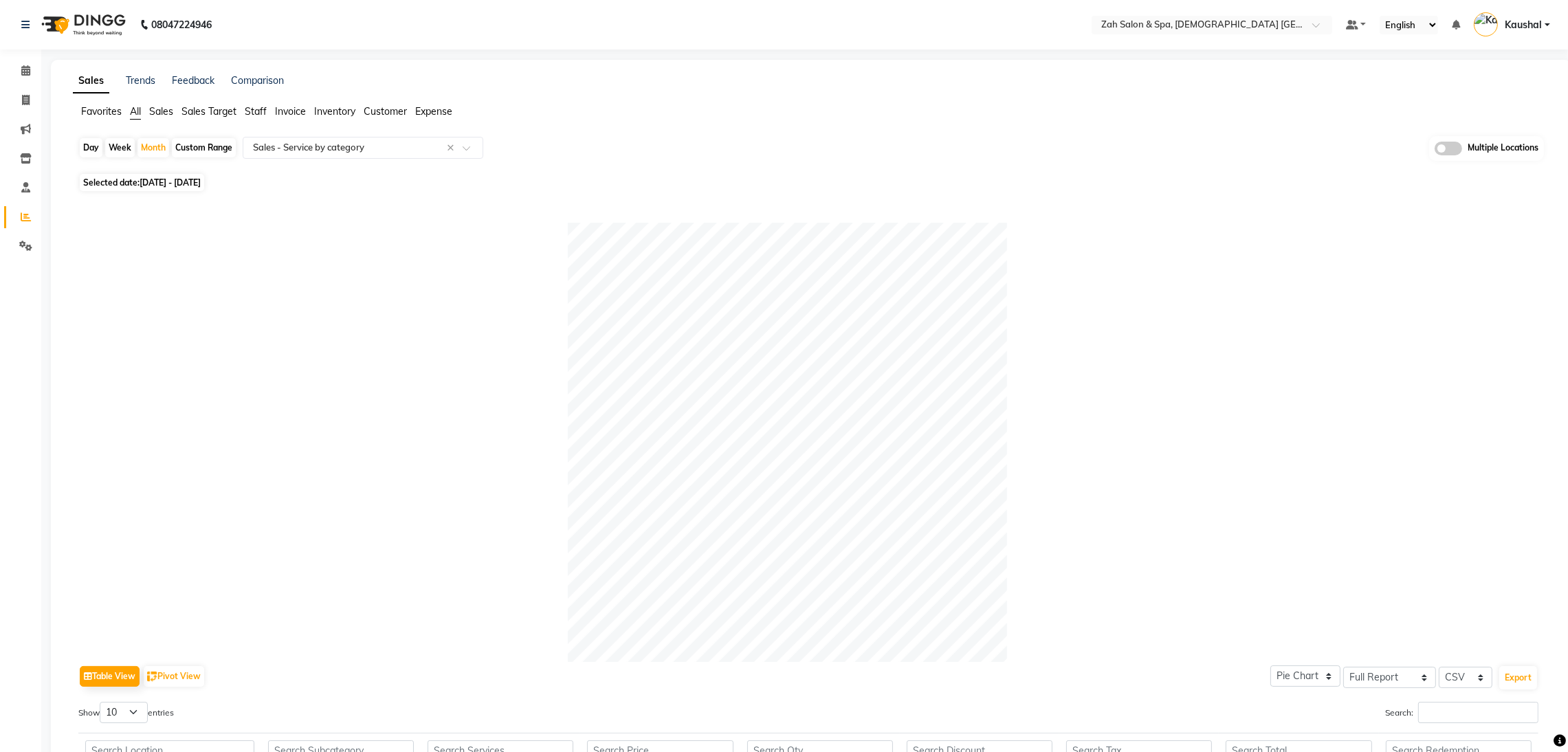
click at [84, 152] on div "Day" at bounding box center [90, 148] width 22 height 20
select select "8"
select select "2025"
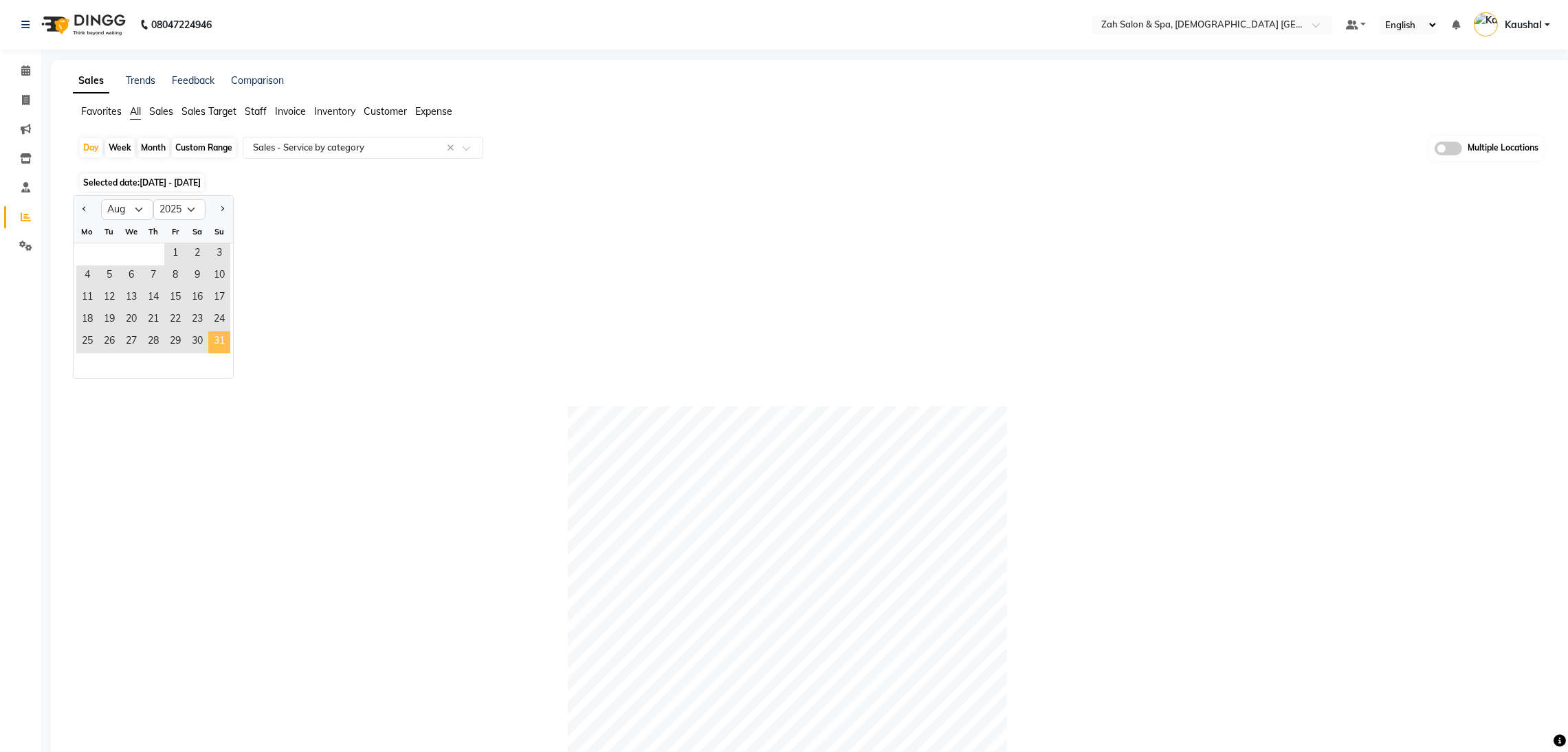
click at [216, 339] on span "31" at bounding box center [219, 342] width 22 height 22
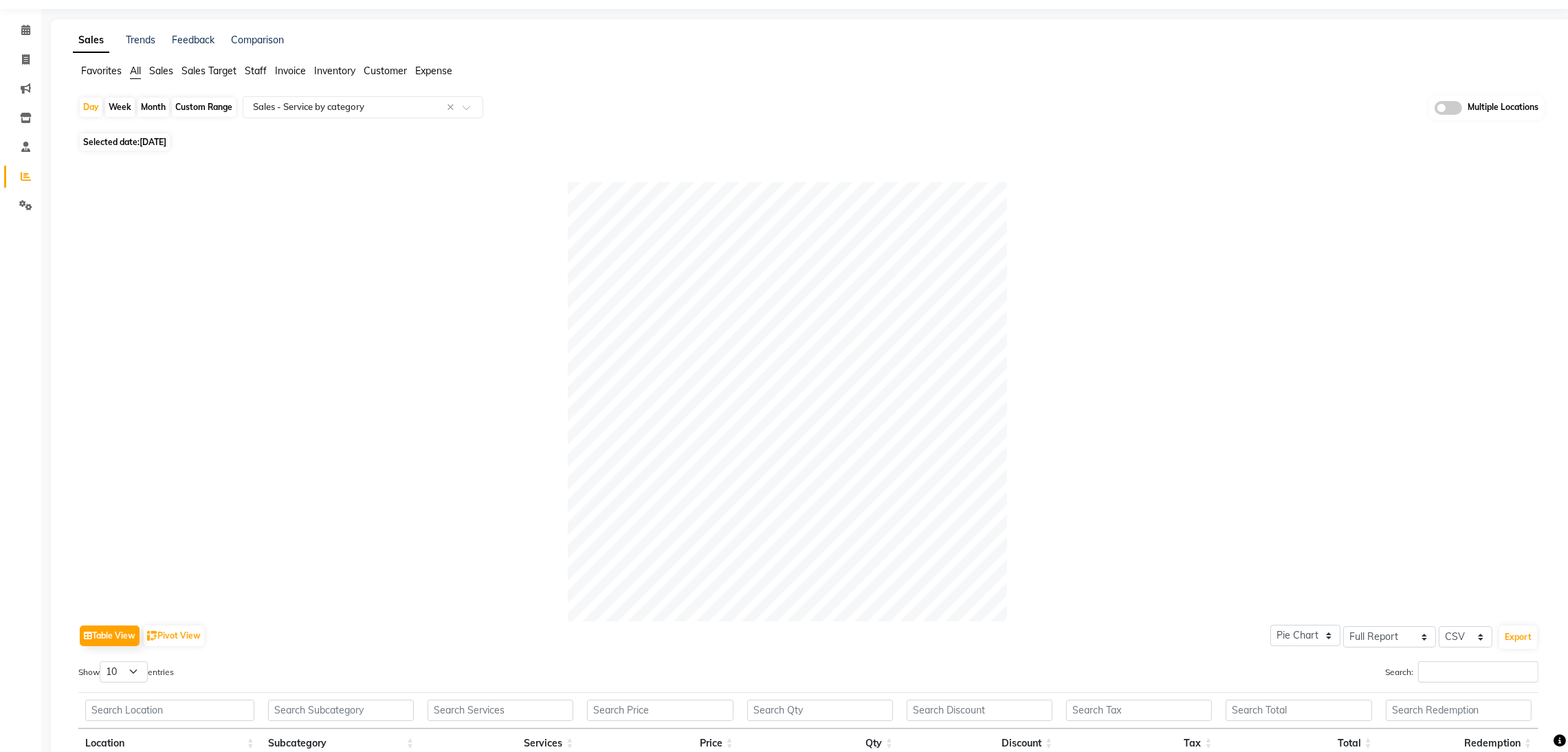
scroll to position [35, 0]
click at [158, 142] on span "[DATE]" at bounding box center [153, 147] width 27 height 11
select select "8"
select select "2025"
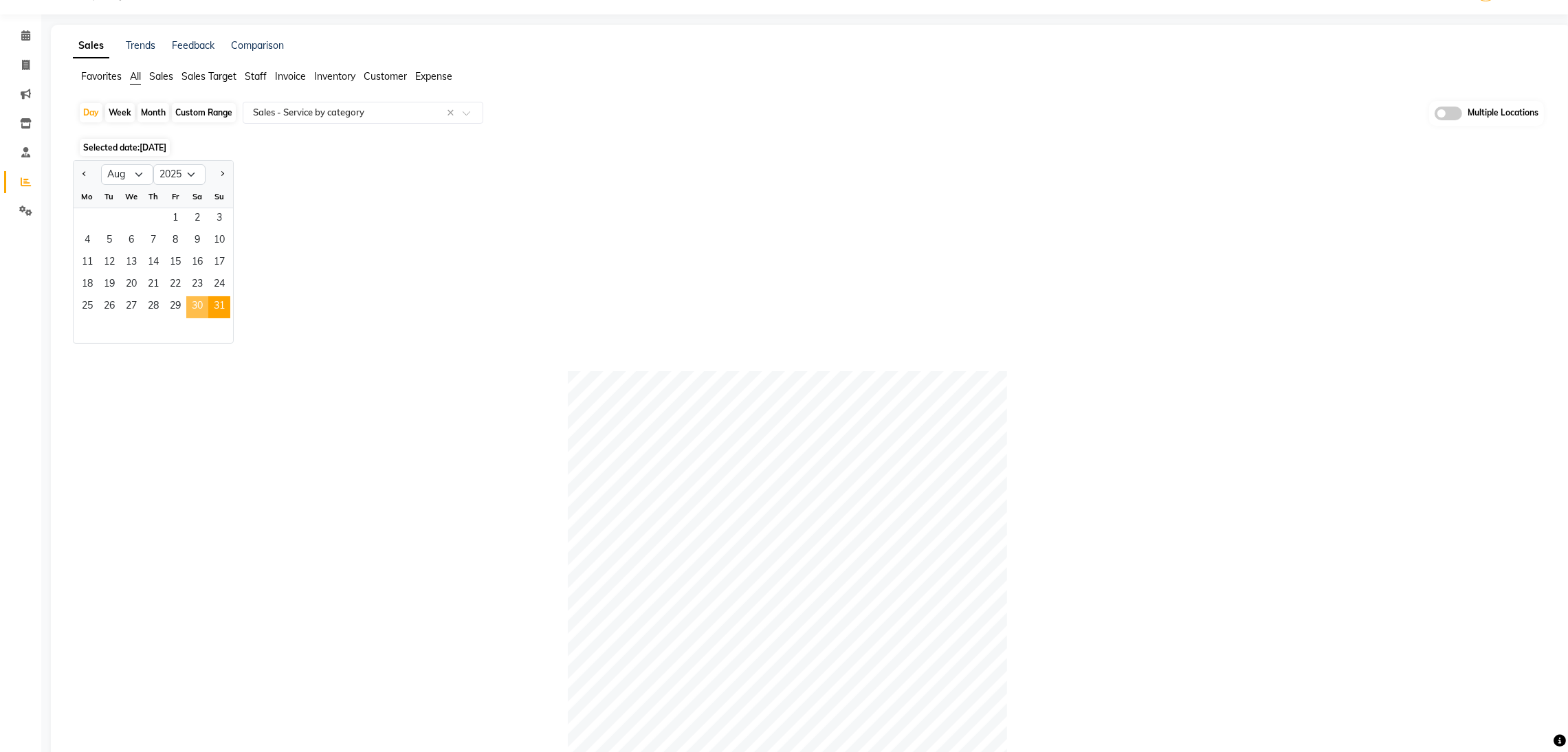
click at [195, 305] on span "30" at bounding box center [197, 307] width 22 height 22
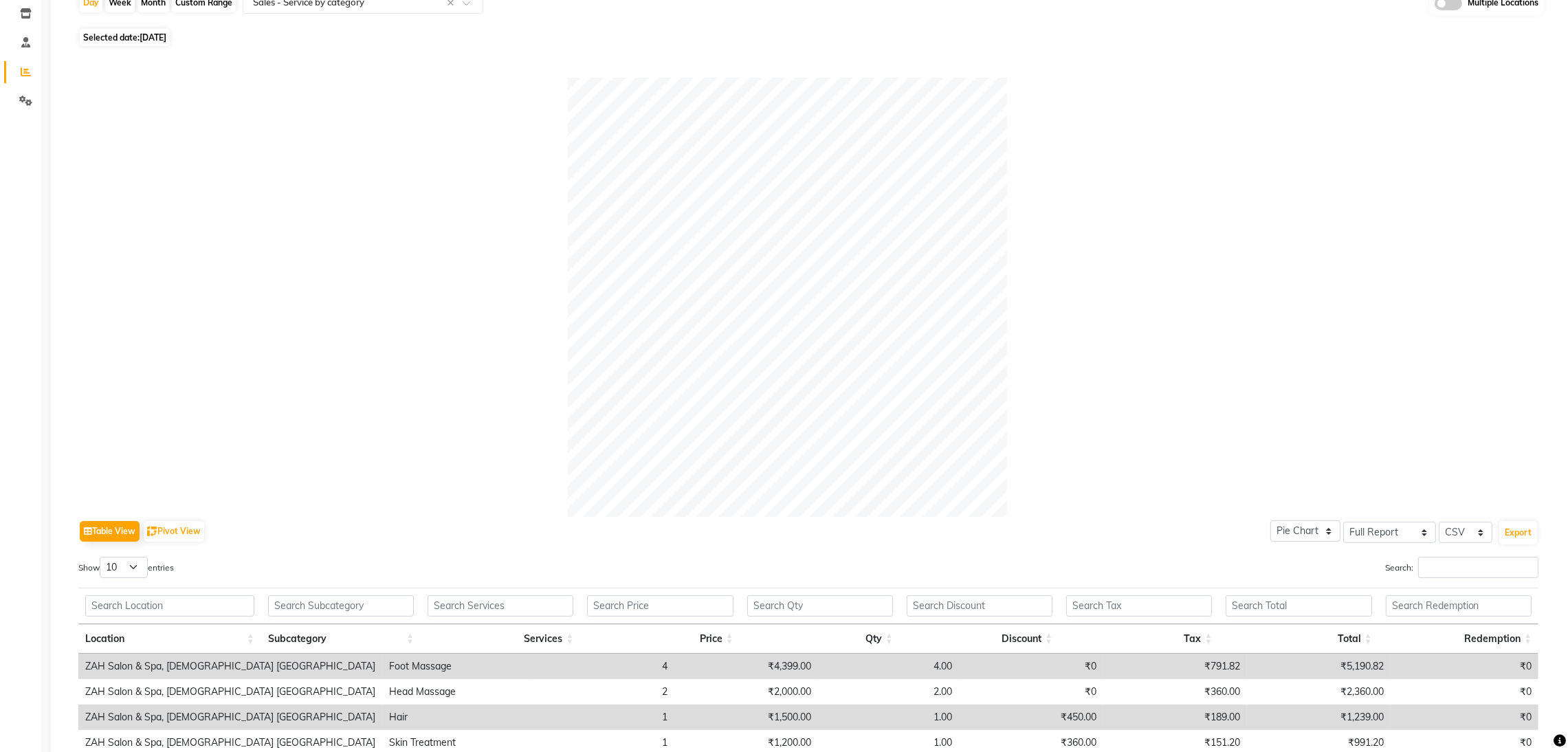
scroll to position [0, 0]
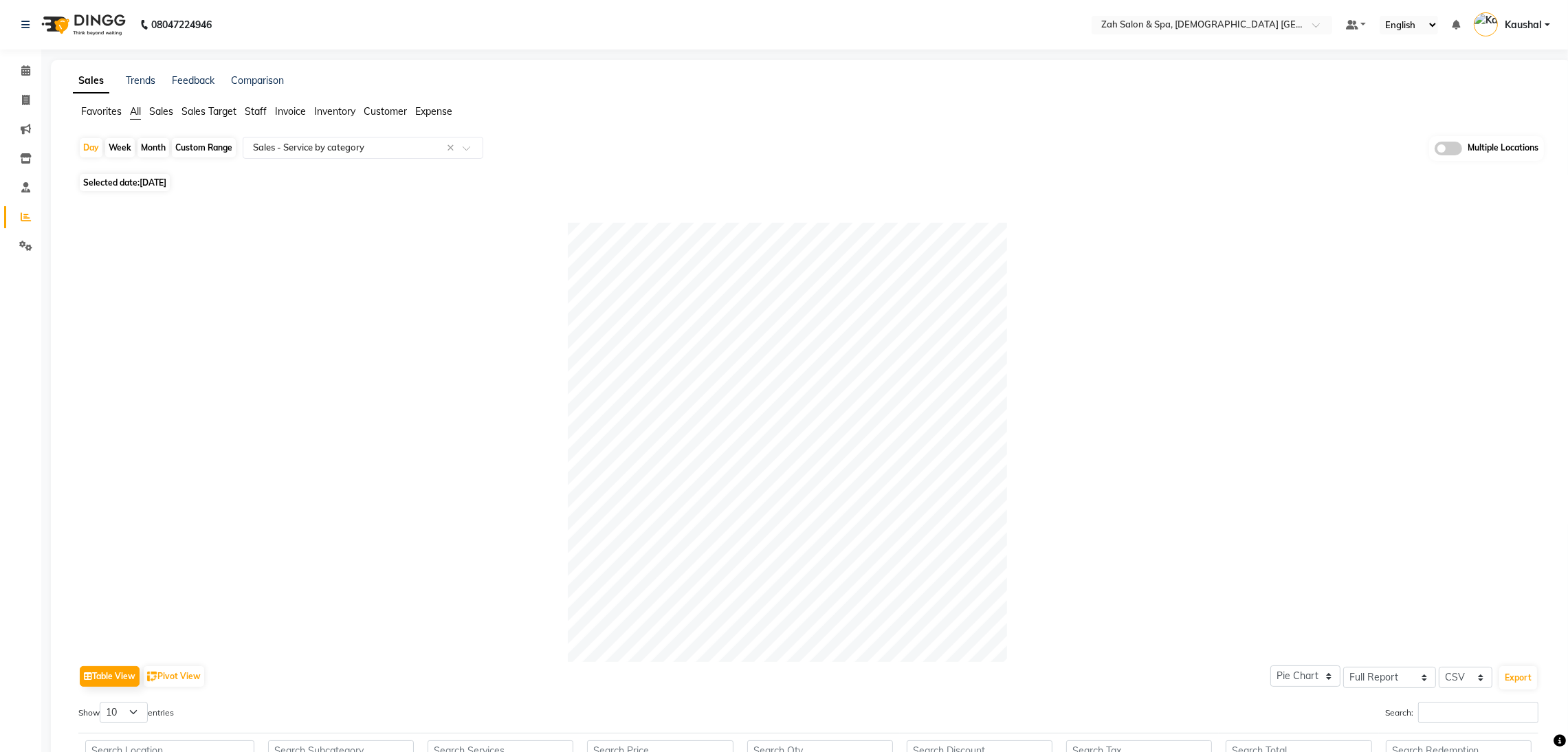
click at [118, 180] on span "Selected date: [DATE]" at bounding box center [124, 182] width 90 height 17
select select "8"
select select "2025"
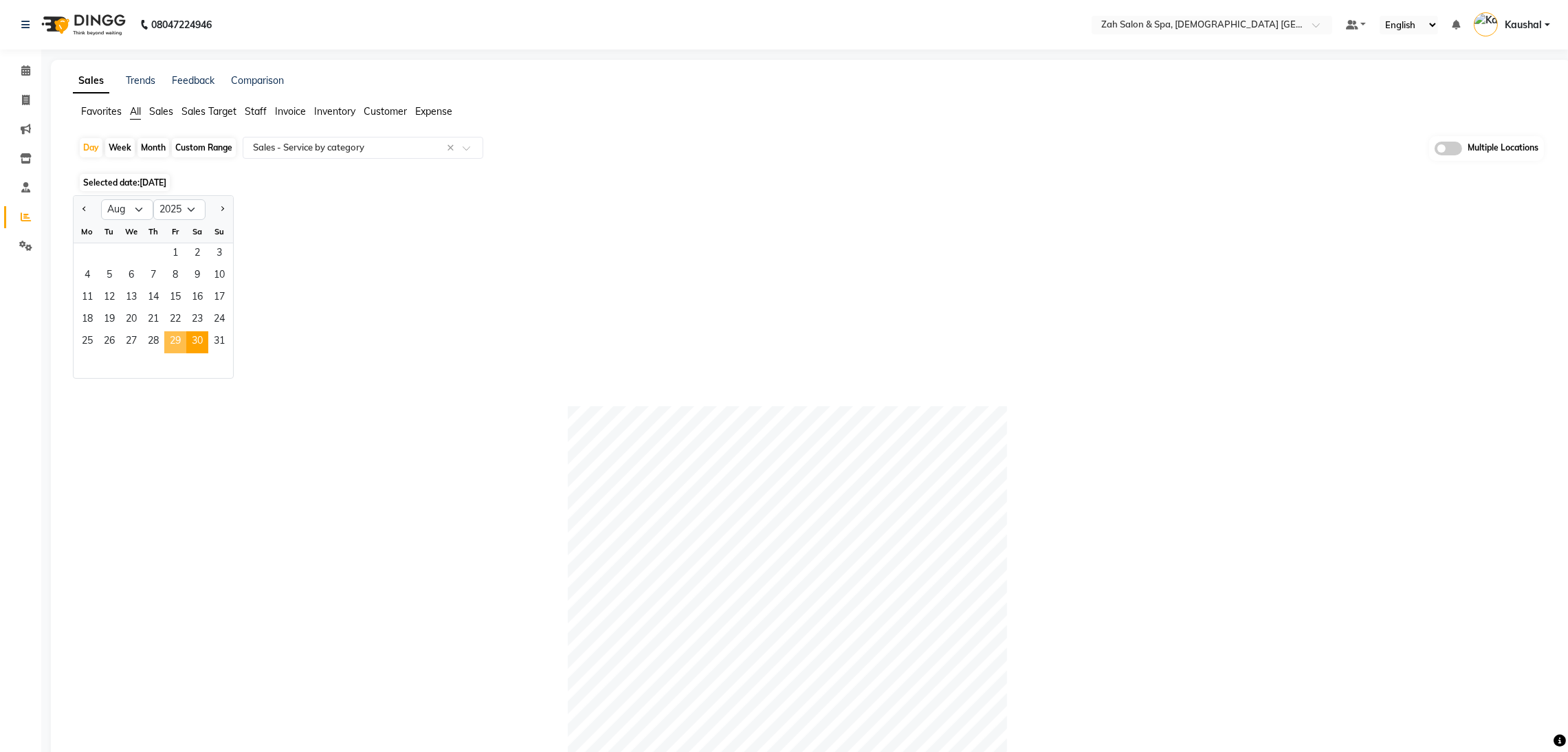
click at [174, 342] on span "29" at bounding box center [175, 342] width 22 height 22
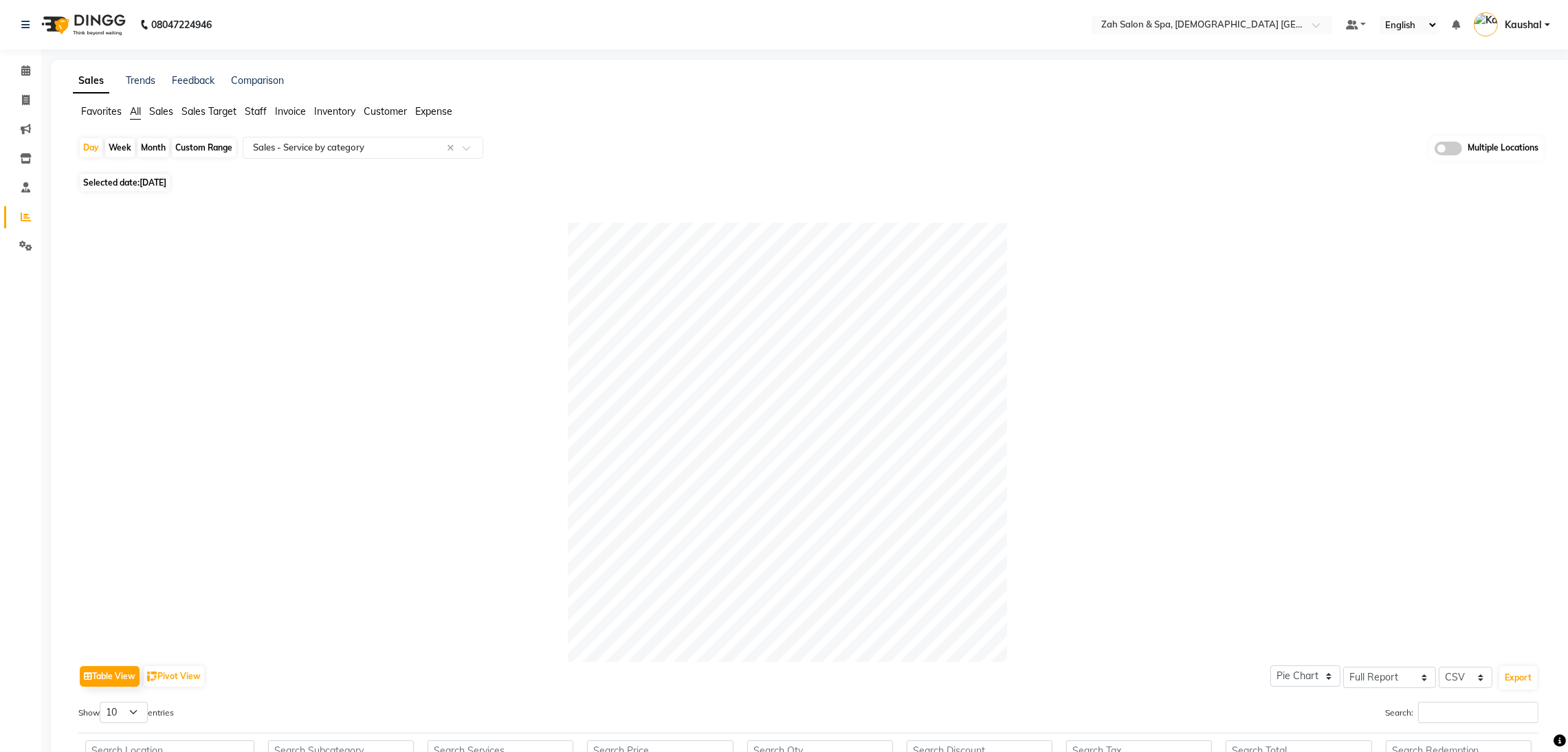
click at [105, 180] on span "Selected date: [DATE]" at bounding box center [124, 182] width 90 height 17
select select "8"
select select "2025"
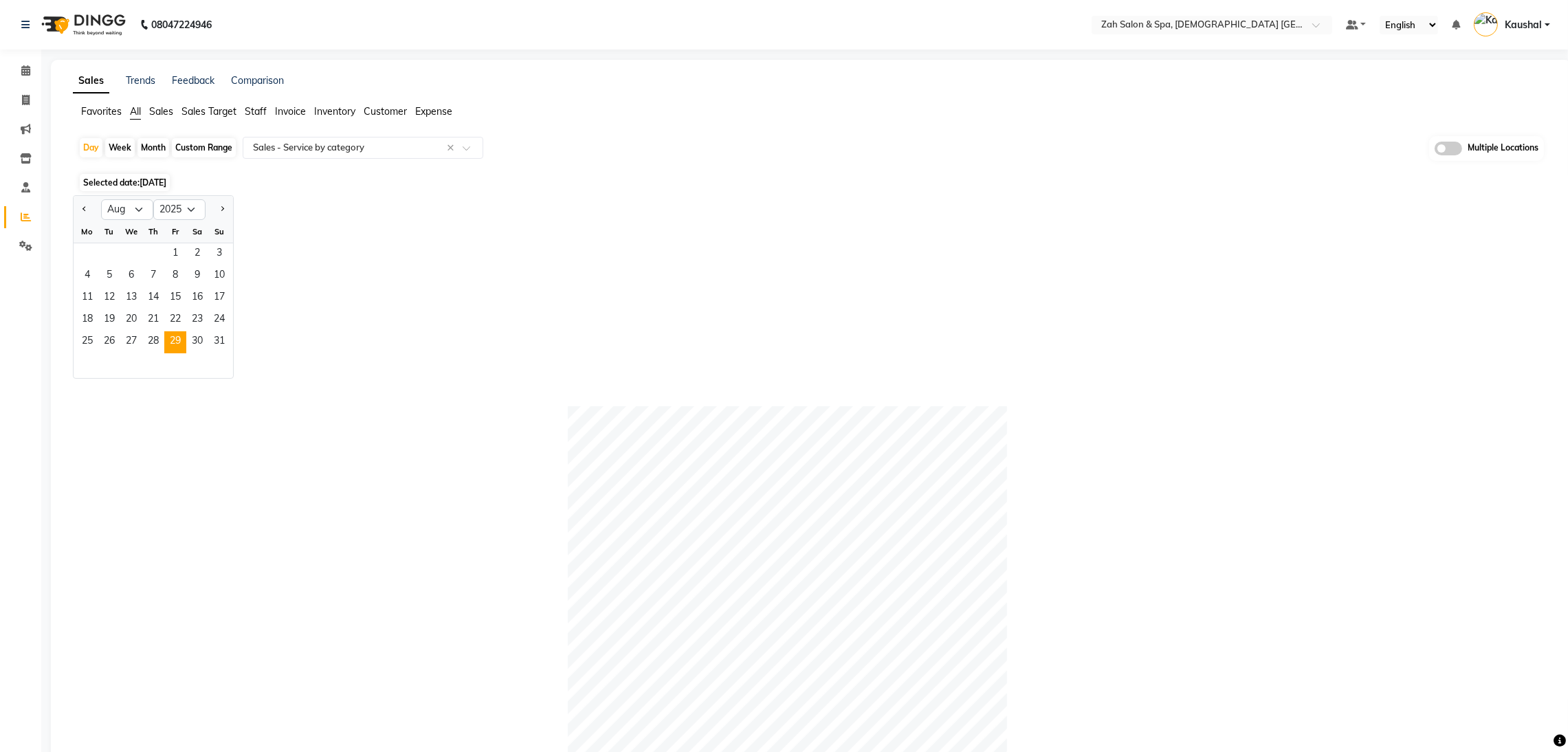
click at [459, 248] on div "Jan Feb Mar Apr May Jun [DATE] Aug Sep Oct Nov [DATE] 2016 2017 2018 2019 2020 …" at bounding box center [811, 287] width 1477 height 183
click at [111, 336] on span "26" at bounding box center [109, 342] width 22 height 22
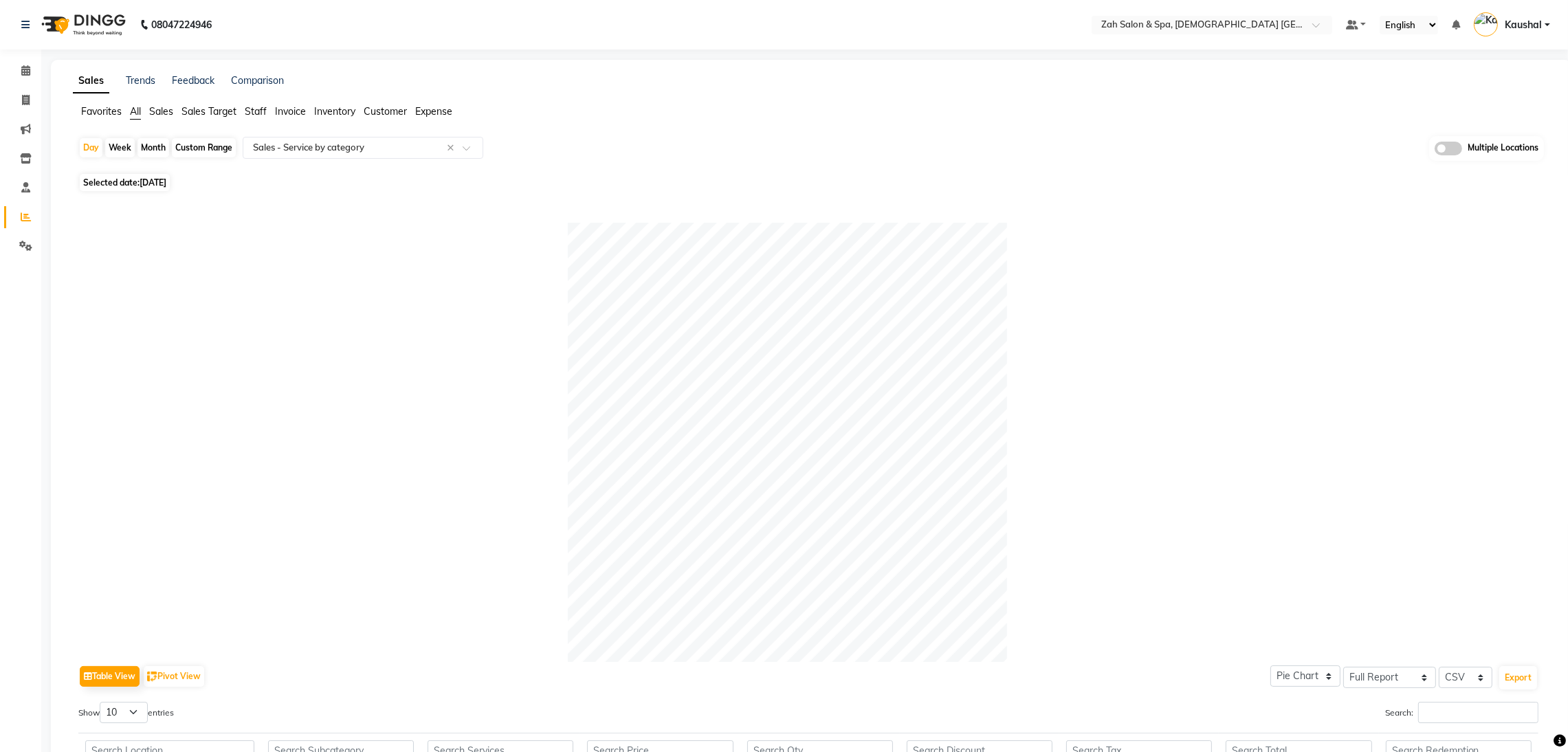
click at [156, 138] on div "Month" at bounding box center [153, 148] width 31 height 20
select select "8"
select select "2025"
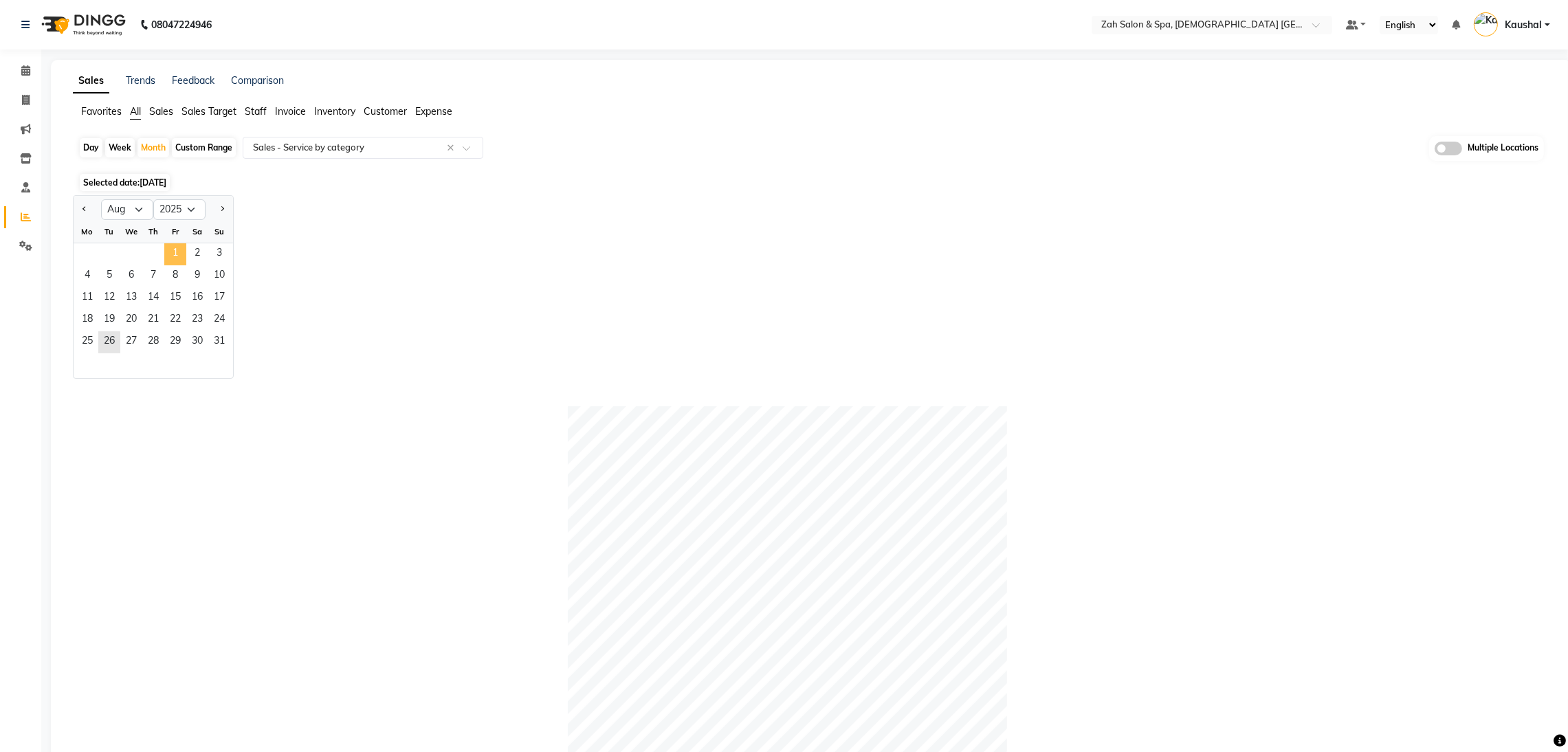
click at [177, 252] on span "1" at bounding box center [175, 254] width 22 height 22
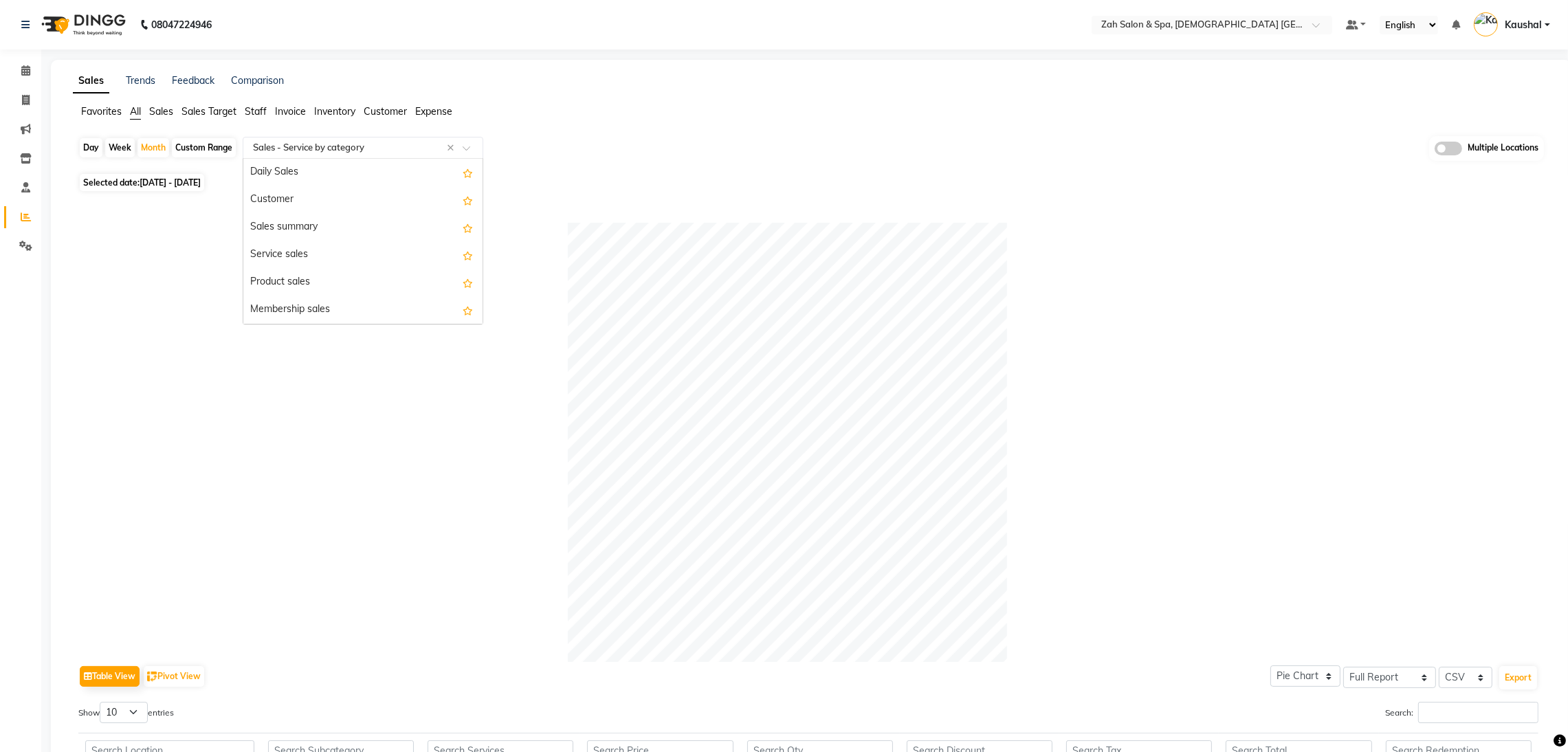
click at [470, 147] on span at bounding box center [471, 151] width 17 height 13
click at [337, 274] on div "Product sales" at bounding box center [363, 282] width 239 height 28
